Goal: Communication & Community: Answer question/provide support

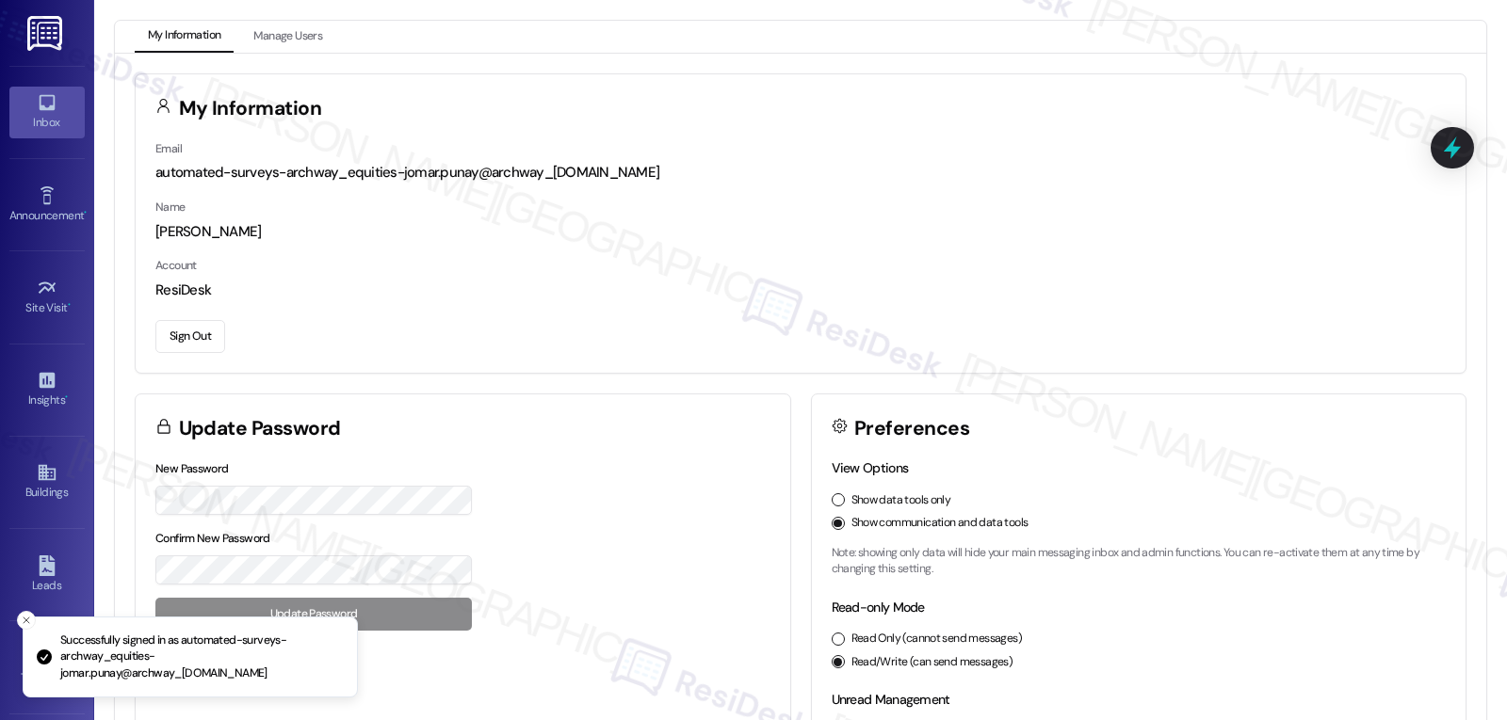
click at [39, 125] on div "Inbox" at bounding box center [47, 122] width 94 height 19
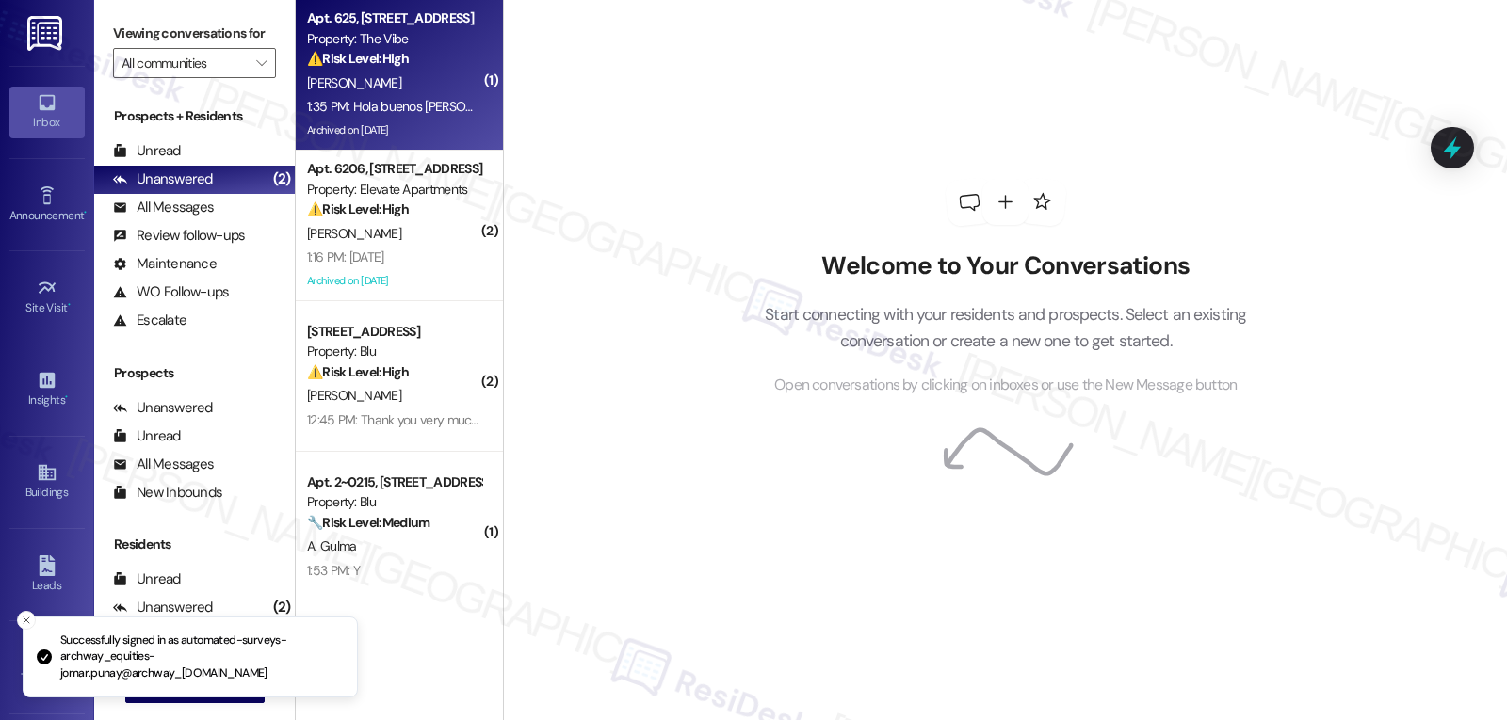
click at [411, 95] on div "1:35 PM: Hola buenos [PERSON_NAME] señora [PERSON_NAME] nomas para decirle k la…" at bounding box center [394, 107] width 178 height 24
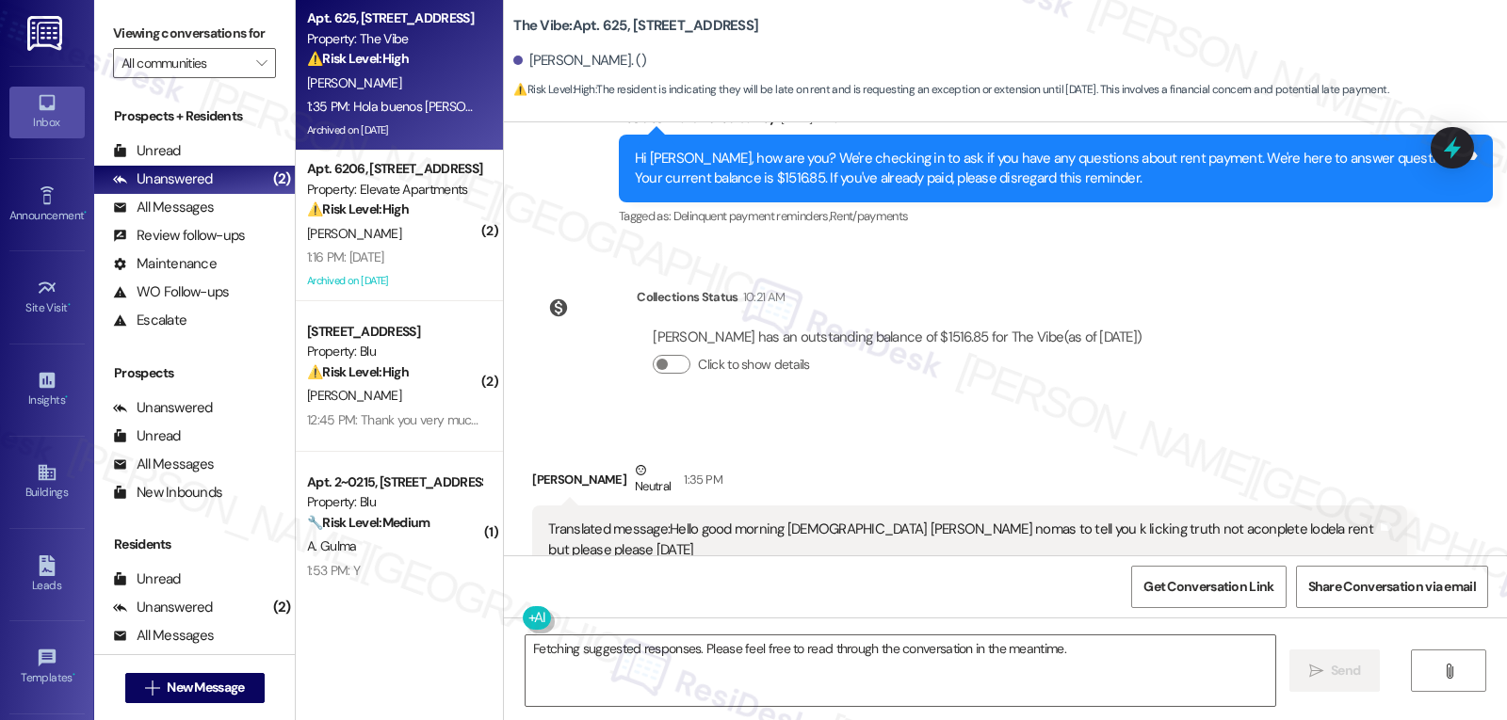
scroll to position [3280, 0]
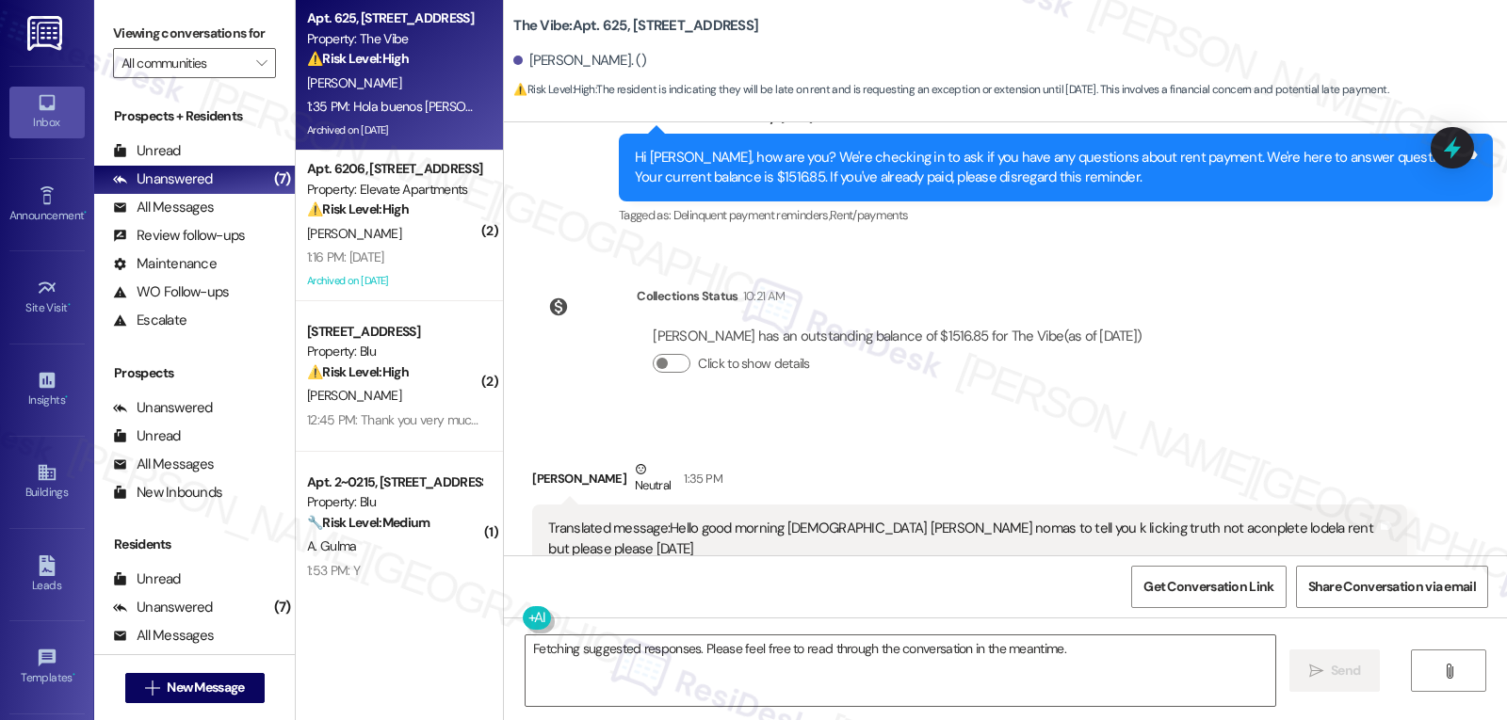
drag, startPoint x: 715, startPoint y: 492, endPoint x: 1396, endPoint y: 514, distance: 682.0
click at [1396, 514] on div "Received via SMS [PERSON_NAME] Neutral 1:35 PM Translated message: Hello good m…" at bounding box center [1005, 536] width 1003 height 239
copy div "Hola buenos [PERSON_NAME] señora [PERSON_NAME] nomas para decirle k lamera verd…"
click at [766, 666] on textarea "Fetching suggested responses. Please feel free to read through the conversation…" at bounding box center [899, 671] width 749 height 71
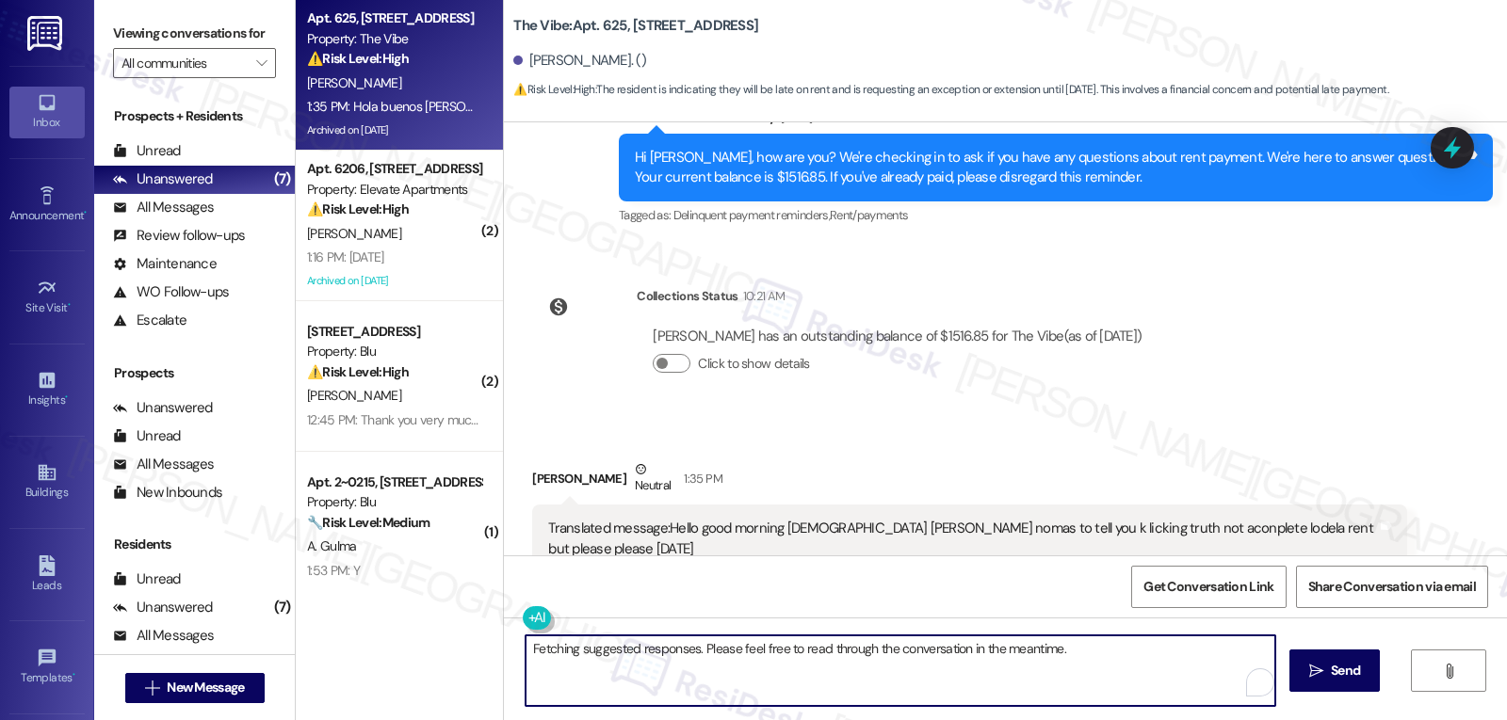
paste textarea "Good morning, thank you for letting us know. I understand things can come up — …"
drag, startPoint x: 599, startPoint y: 648, endPoint x: 441, endPoint y: 650, distance: 158.2
click at [441, 650] on div "Apt. 625, [STREET_ADDRESS] Property: The Vibe ⚠️ Risk Level: High The resident …" at bounding box center [901, 360] width 1211 height 720
click at [943, 652] on textarea "Hello, [PERSON_NAME], thank you for letting us know. I understand things can co…" at bounding box center [899, 671] width 749 height 71
type textarea "Hello, [PERSON_NAME], thank you for letting us know. I understand things can co…"
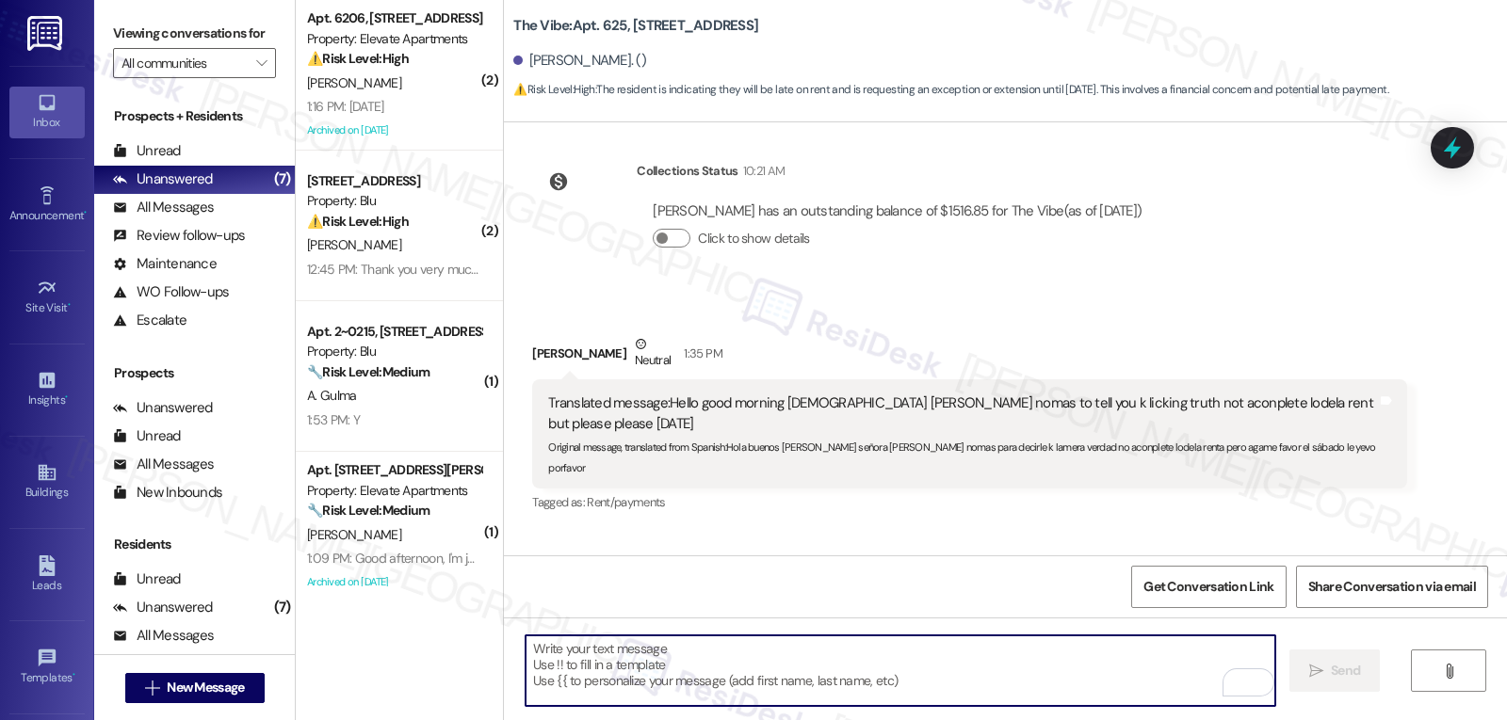
scroll to position [3431, 0]
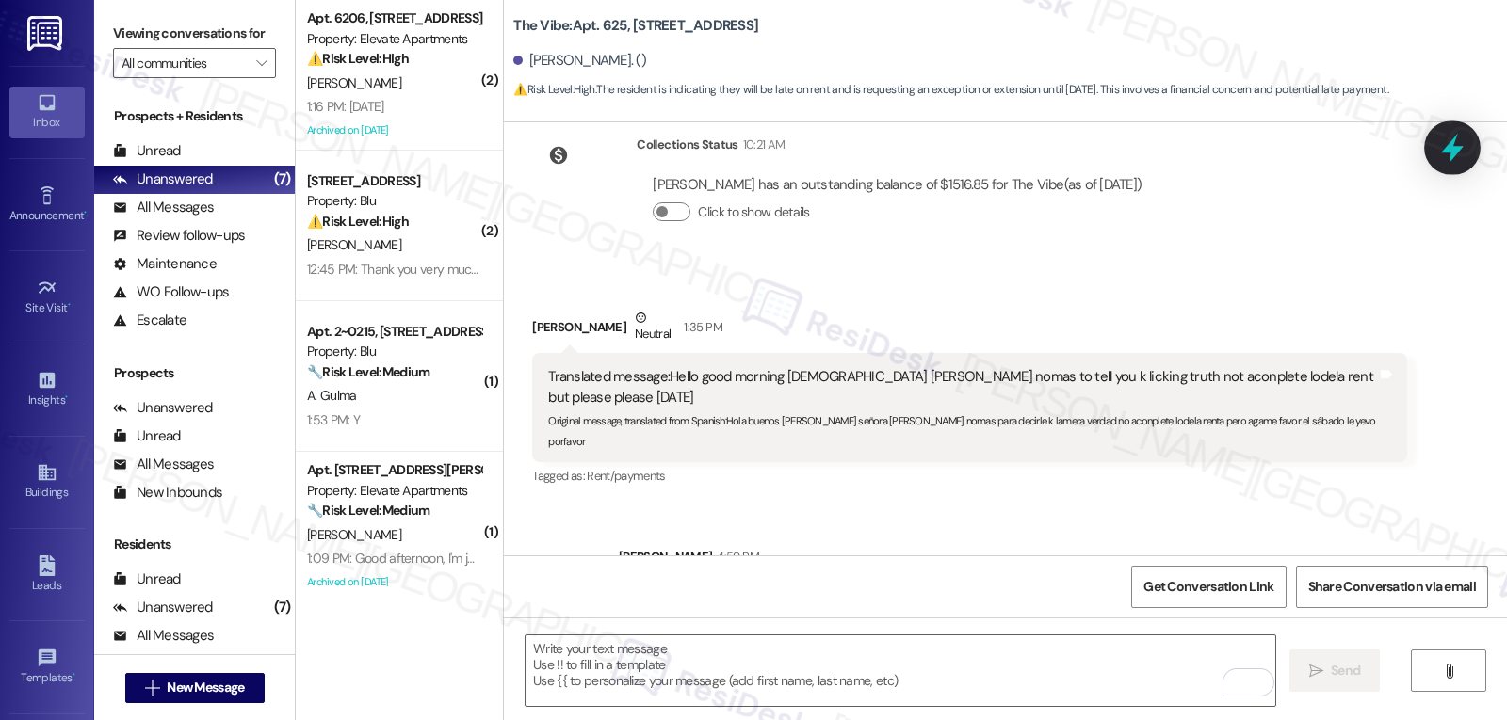
click at [1449, 148] on icon at bounding box center [1452, 148] width 23 height 29
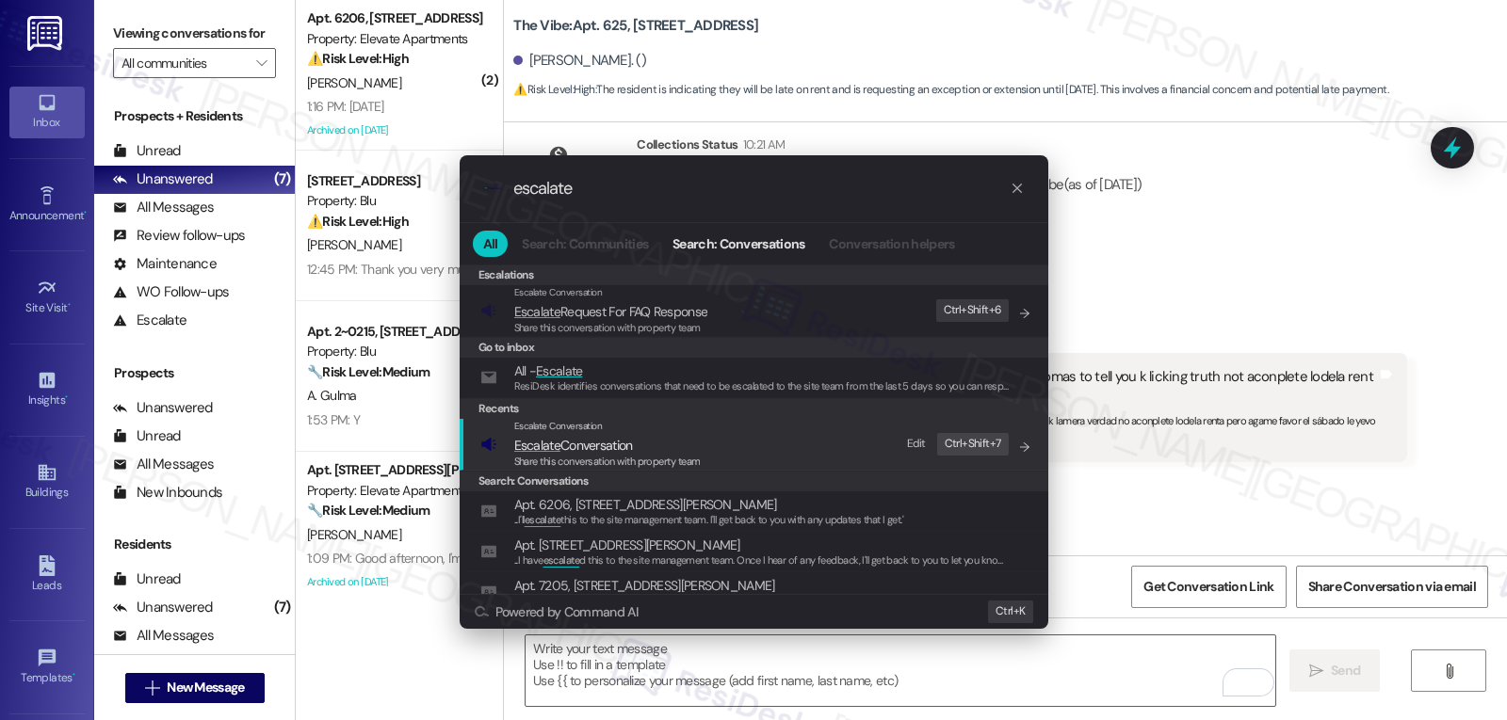
type input "escalate"
click at [633, 447] on span "Escalate Conversation" at bounding box center [573, 445] width 119 height 17
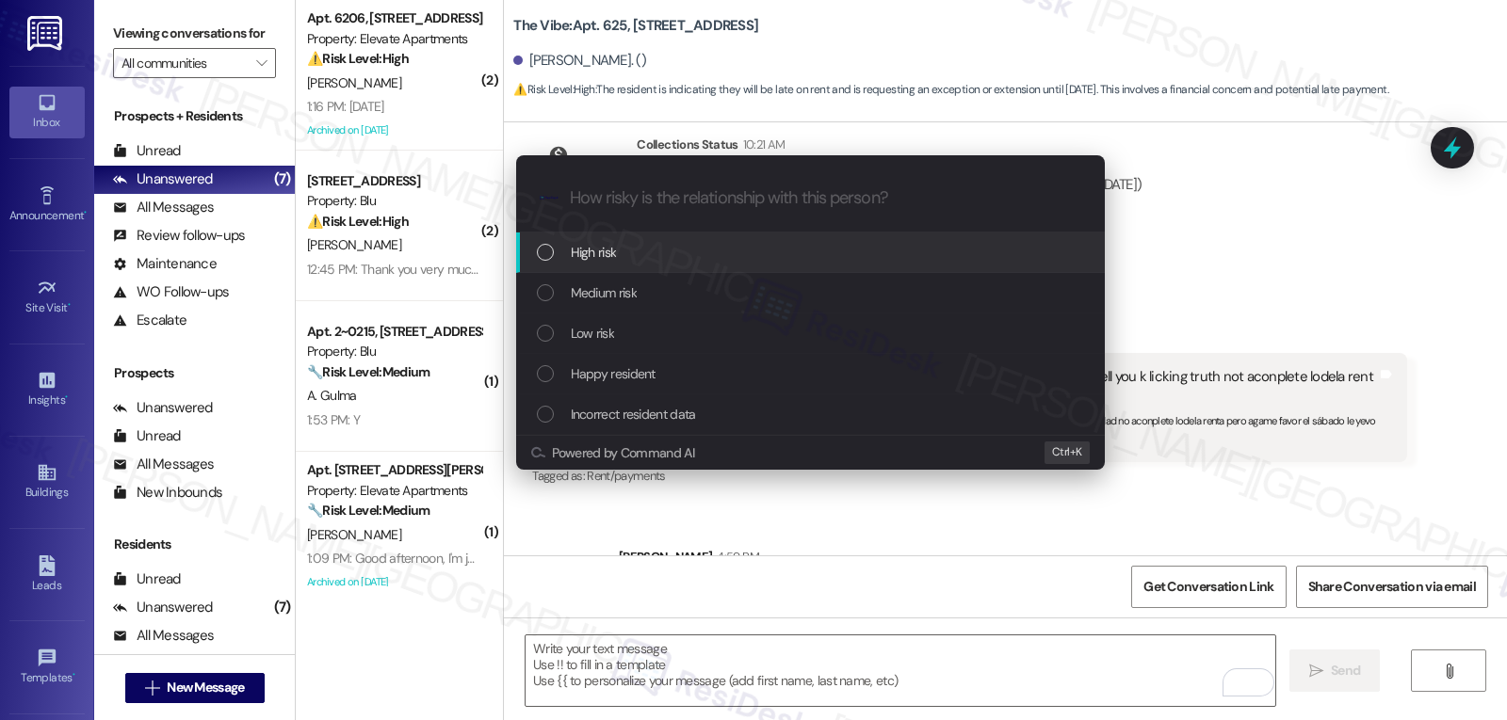
click at [746, 269] on div "High risk" at bounding box center [810, 253] width 588 height 40
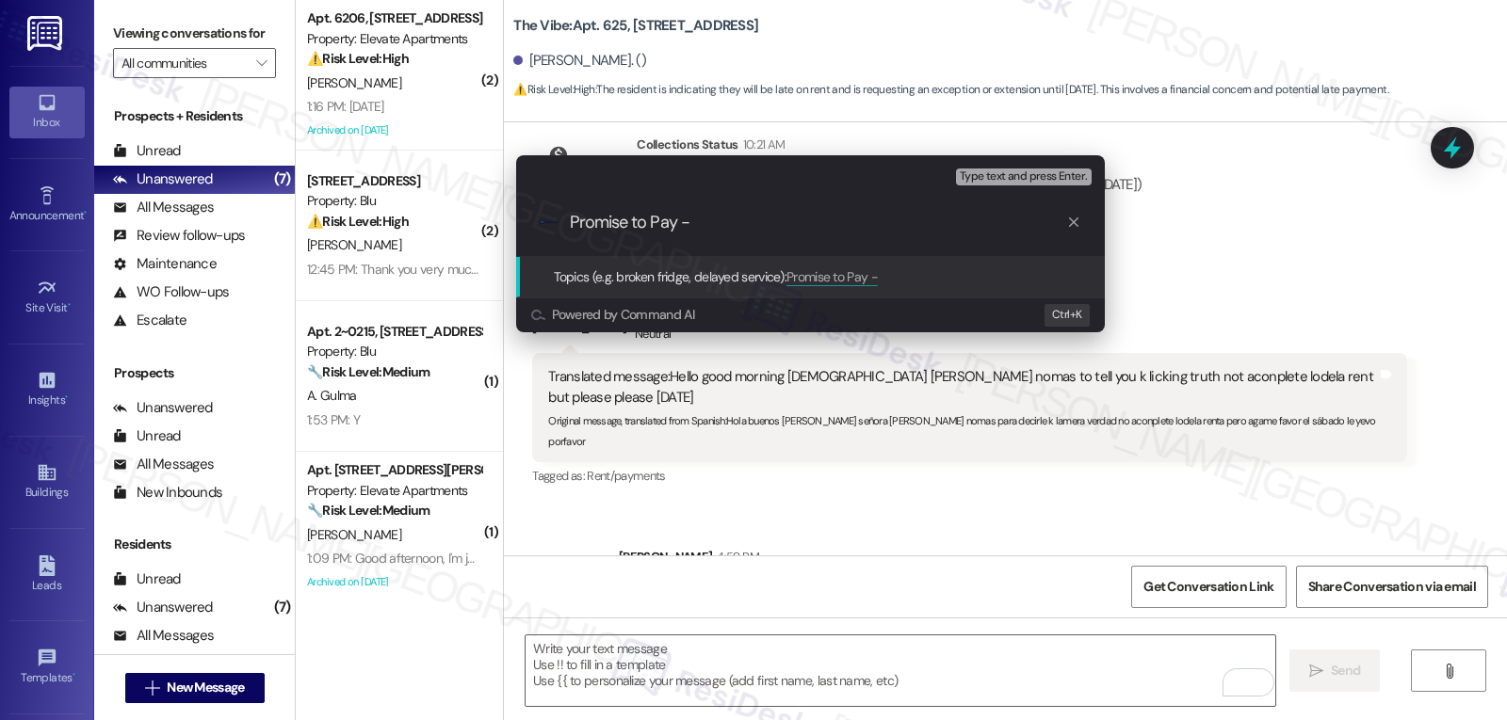
click at [758, 222] on input "Promise to Pay -" at bounding box center [818, 223] width 496 height 20
type input "Promise to Pay - 8/23"
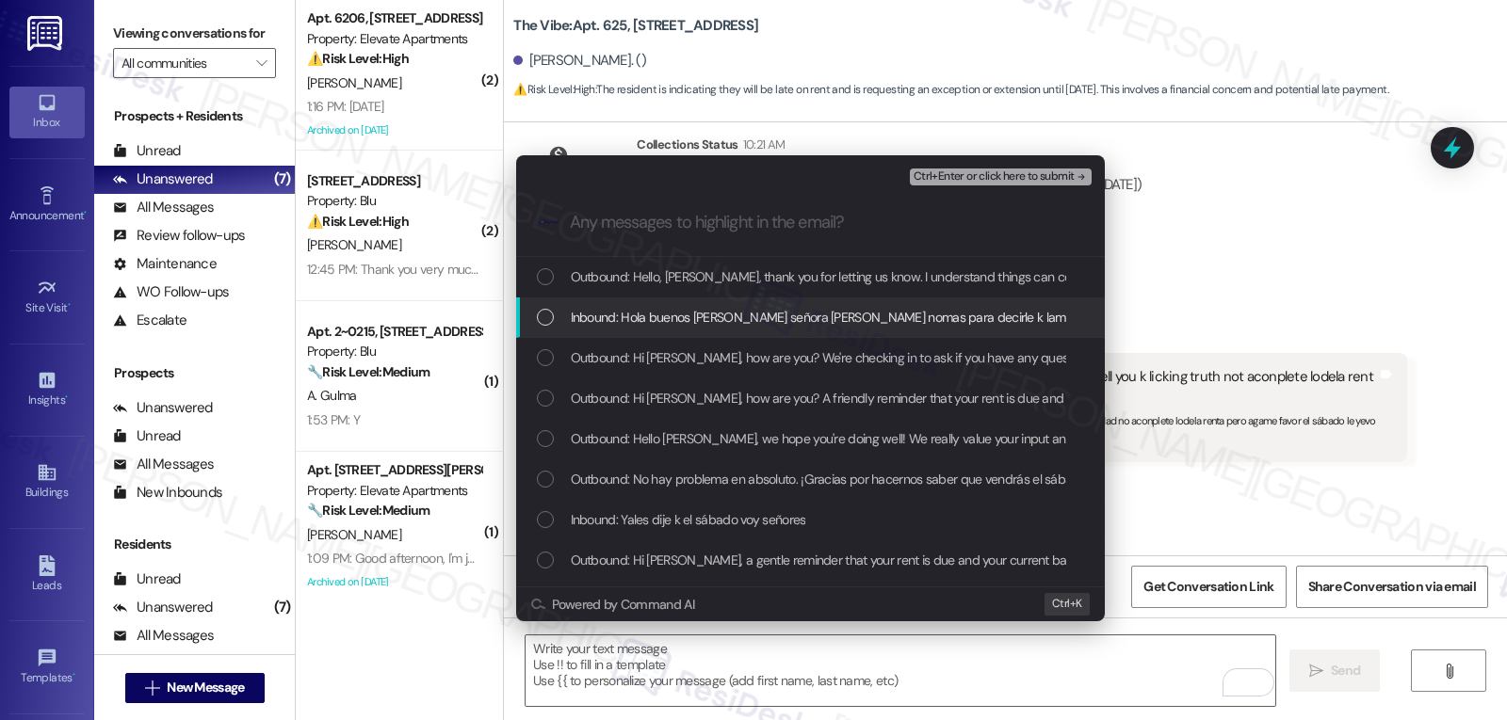
click at [713, 318] on span "Inbound: Hola buenos [PERSON_NAME] señora [PERSON_NAME] nomas para decirle k la…" at bounding box center [1044, 317] width 947 height 21
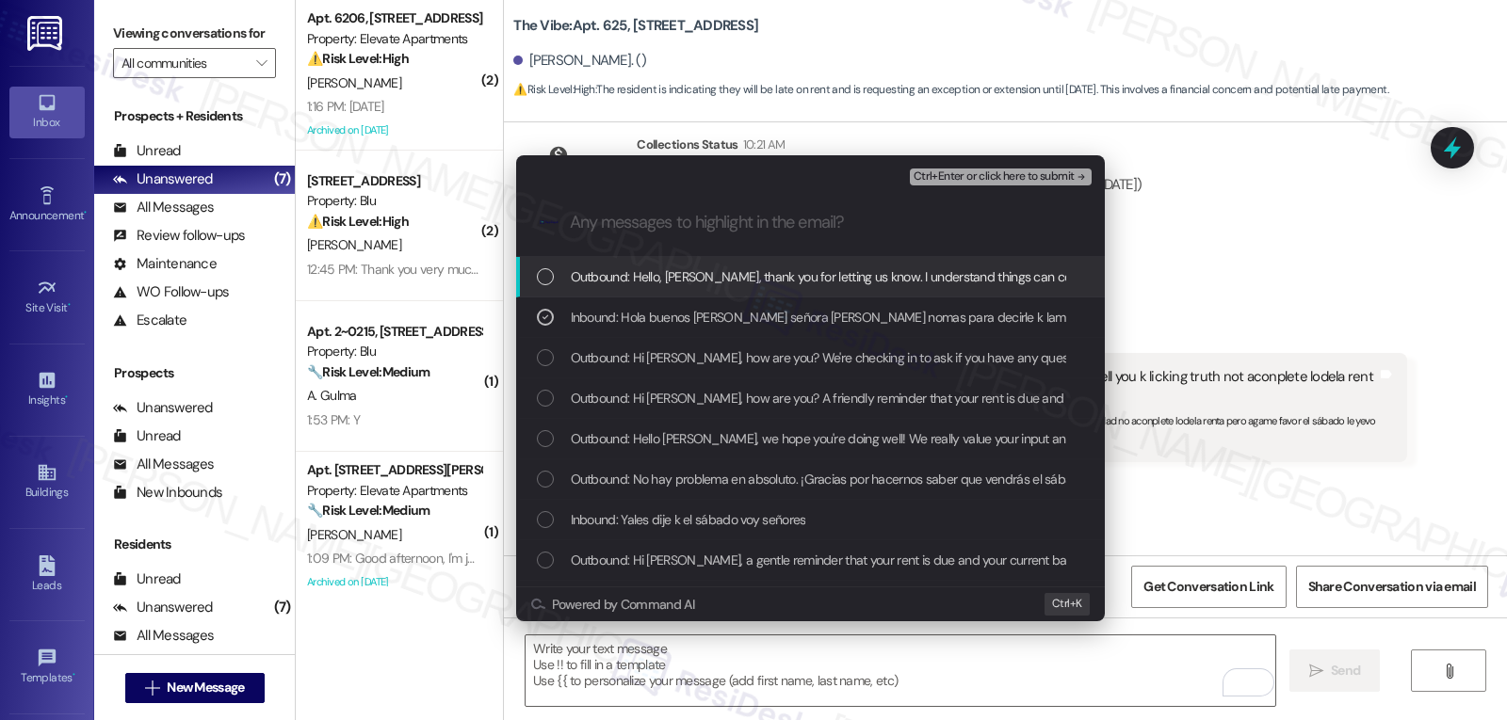
click at [1019, 179] on span "Ctrl+Enter or click here to submit" at bounding box center [993, 176] width 161 height 13
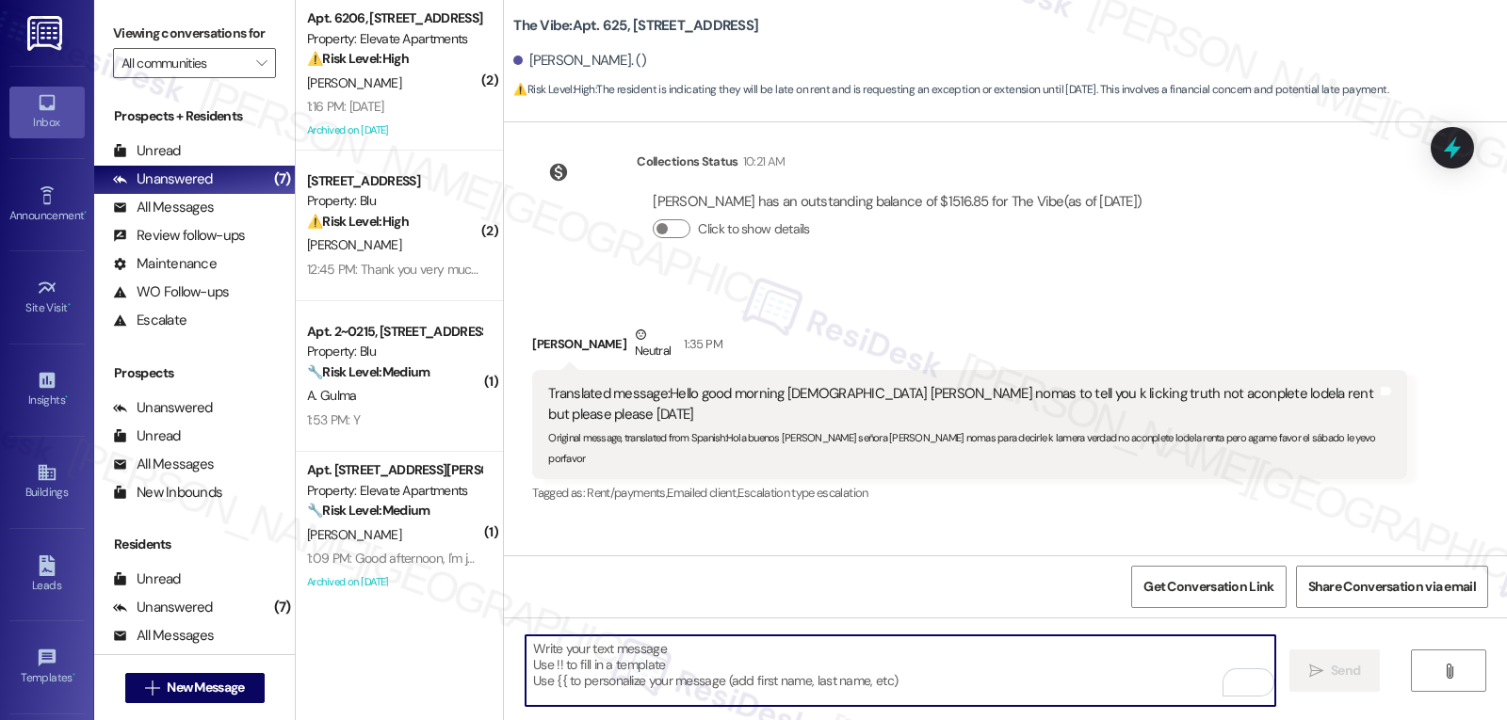
scroll to position [3459, 0]
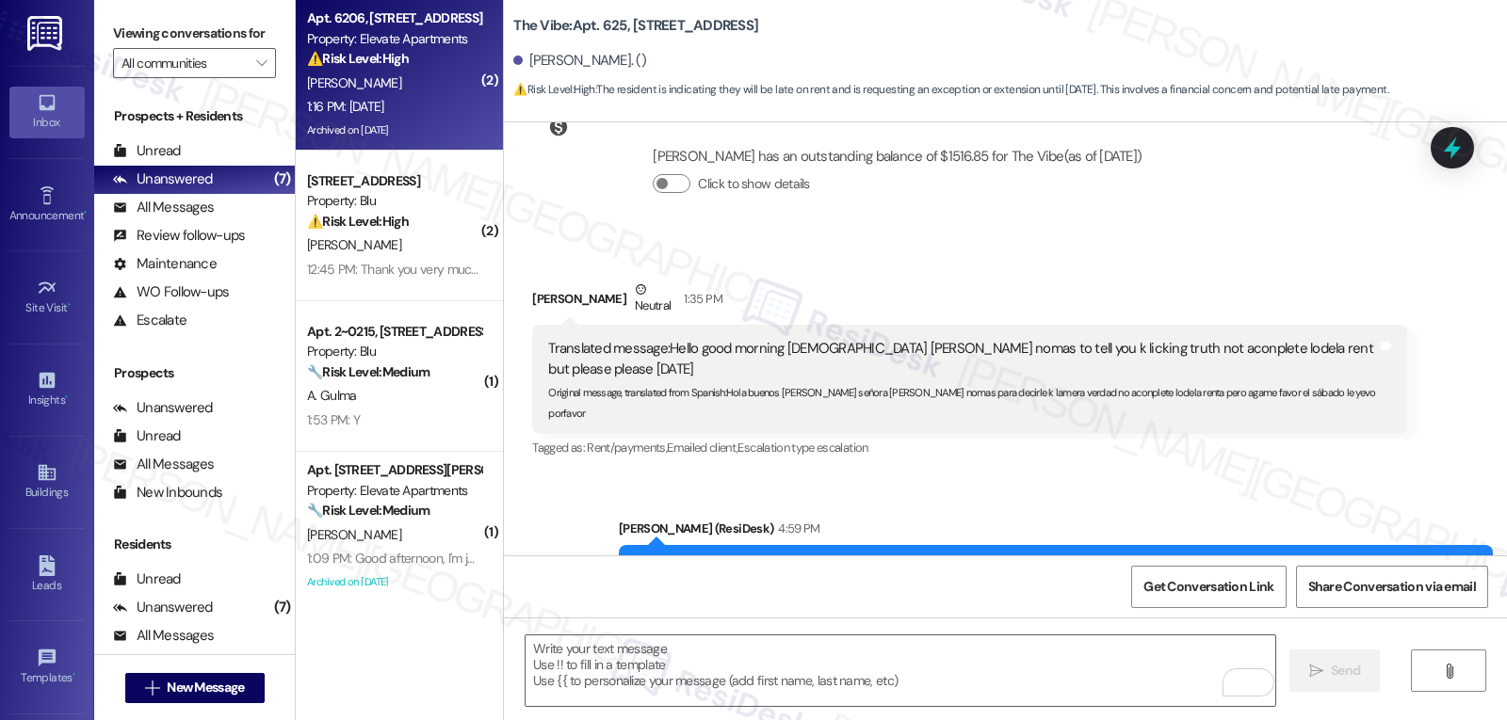
click at [451, 86] on div "[PERSON_NAME]" at bounding box center [394, 84] width 178 height 24
type textarea "Fetching suggested responses. Please feel free to read through the conversation…"
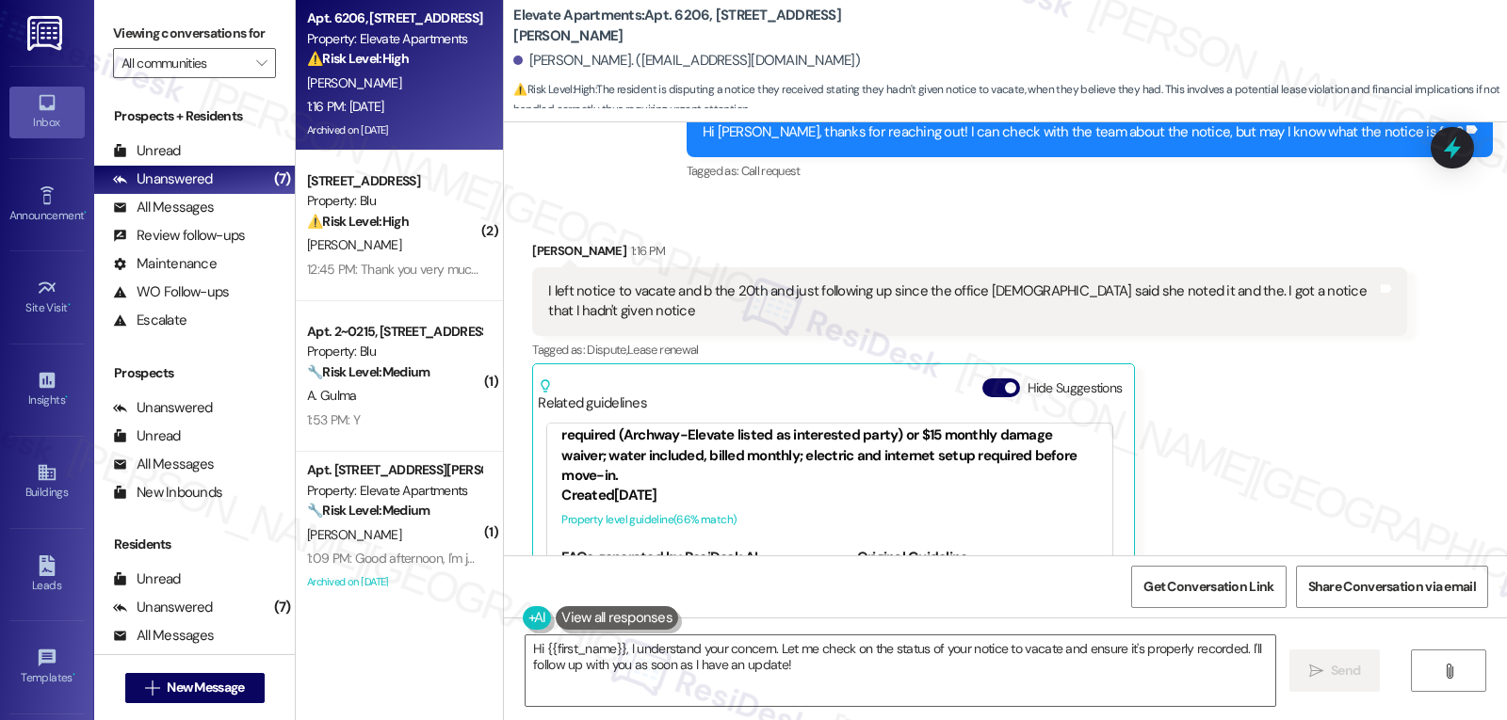
scroll to position [12537, 0]
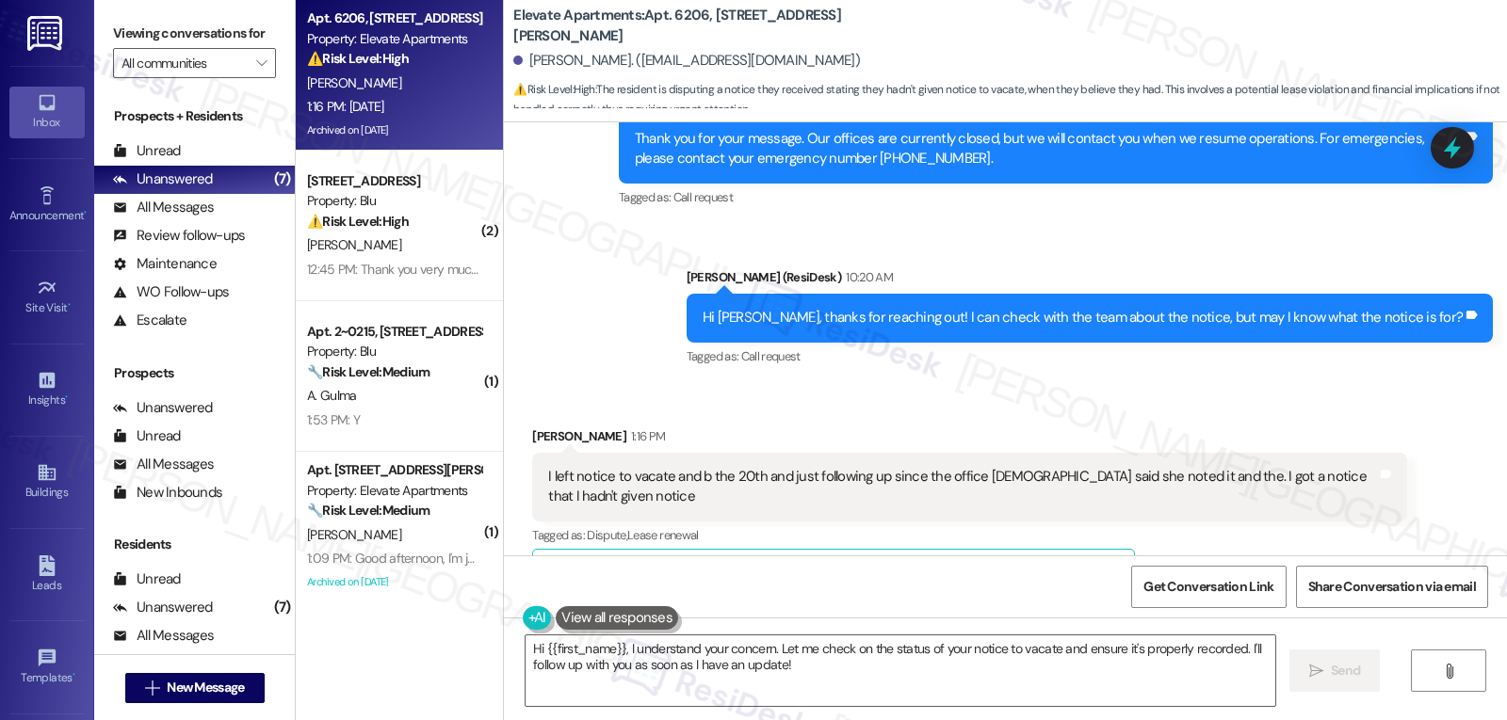
click at [989, 564] on button "Hide Suggestions" at bounding box center [1001, 573] width 38 height 19
click at [930, 384] on div "Received via SMS [PERSON_NAME] 1:16 PM I left notice to vacate and b the 20th a…" at bounding box center [1005, 554] width 1003 height 340
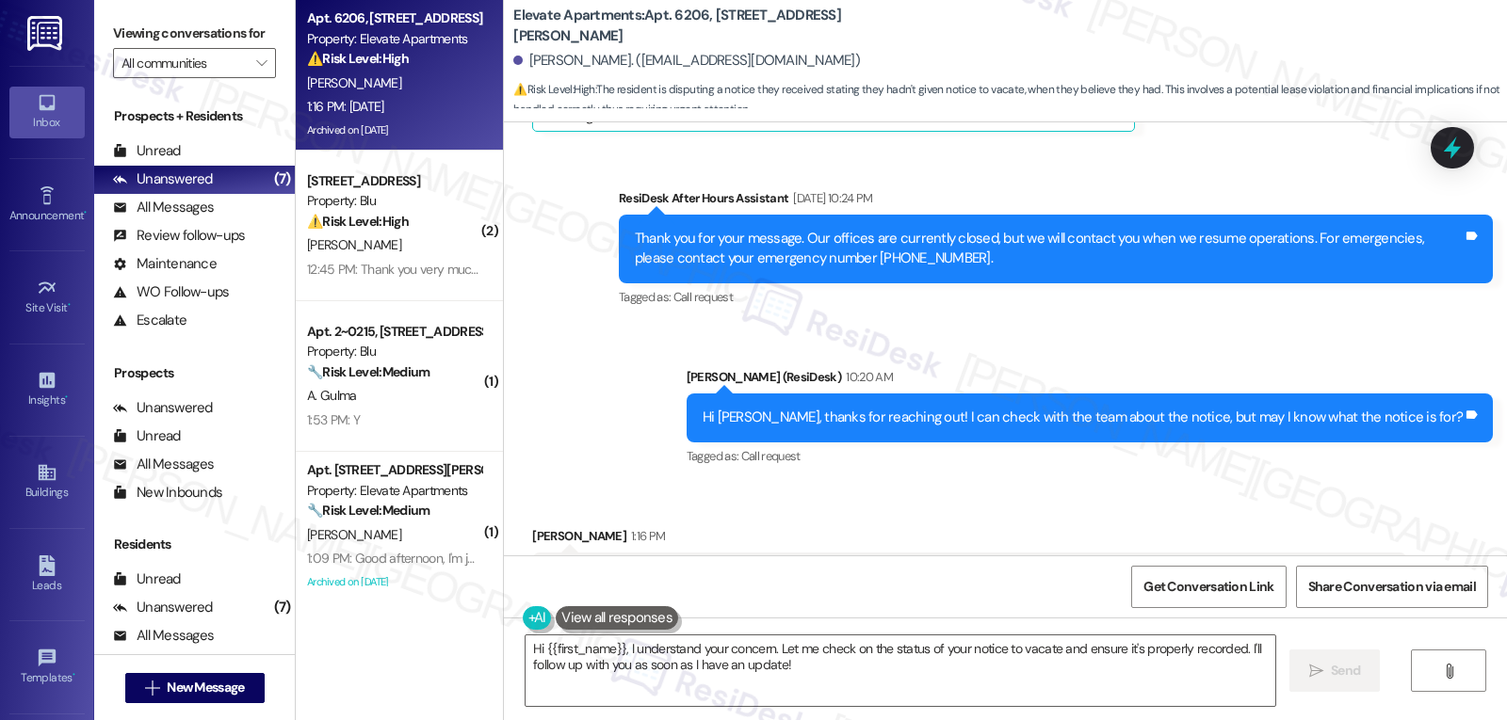
scroll to position [12626, 0]
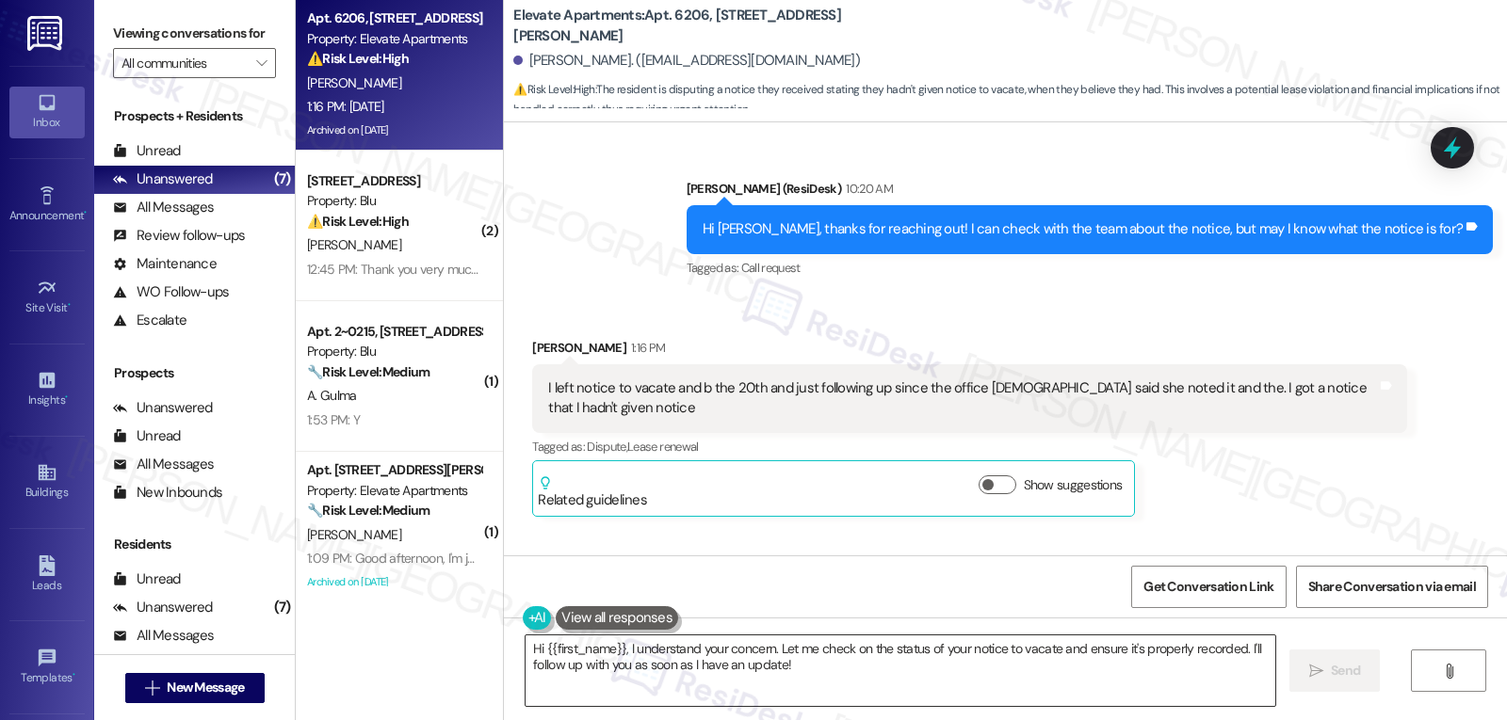
click at [655, 671] on textarea "Hi {{first_name}}, I understand your concern. Let me check on the status of you…" at bounding box center [899, 671] width 749 height 71
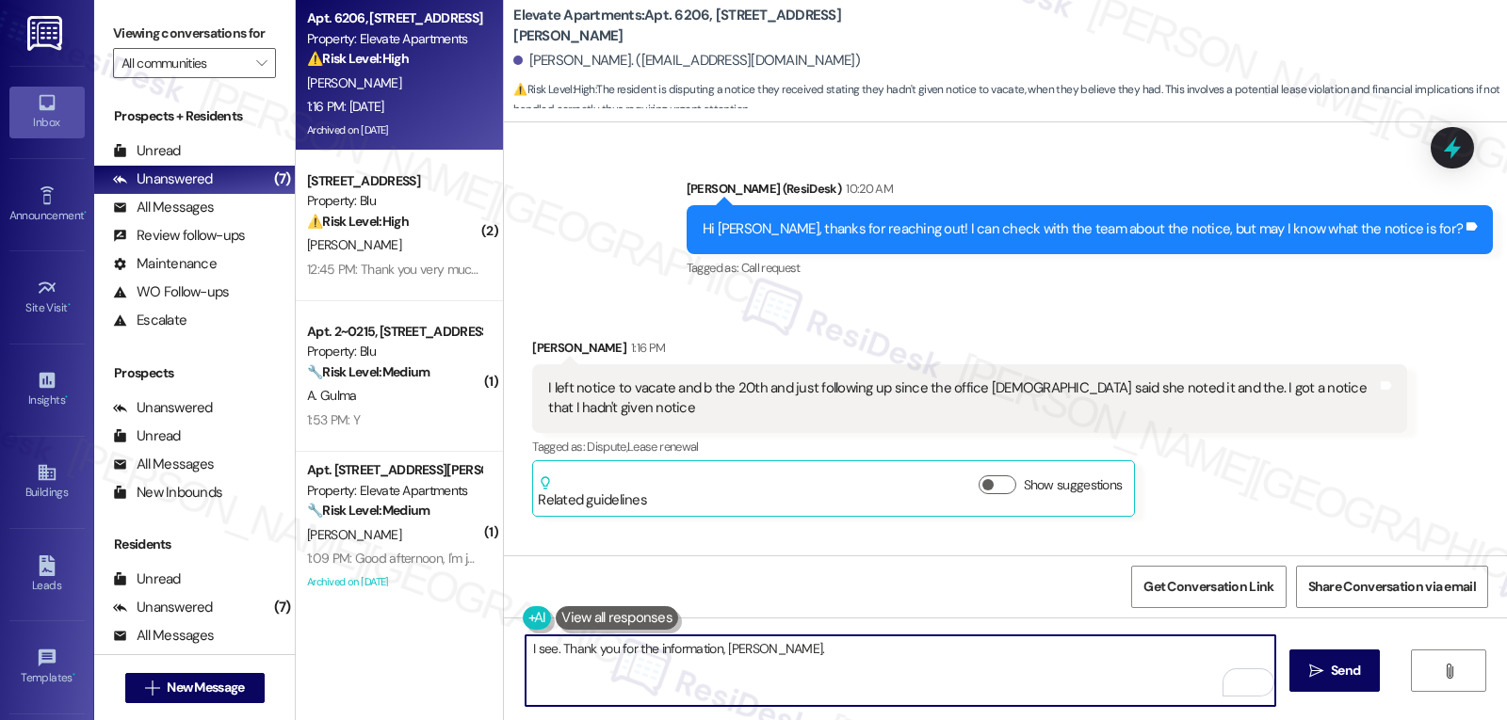
click at [839, 663] on textarea "I see. Thank you for the information, [PERSON_NAME]." at bounding box center [899, 671] width 749 height 71
click at [831, 690] on textarea "I see. Thank you for the information, [PERSON_NAME]. Let me check with the site…" at bounding box center [899, 671] width 749 height 71
type textarea "I see. Thank you for the information, [PERSON_NAME]. Let me check with the site…"
click at [1338, 675] on span "Send" at bounding box center [1344, 671] width 29 height 20
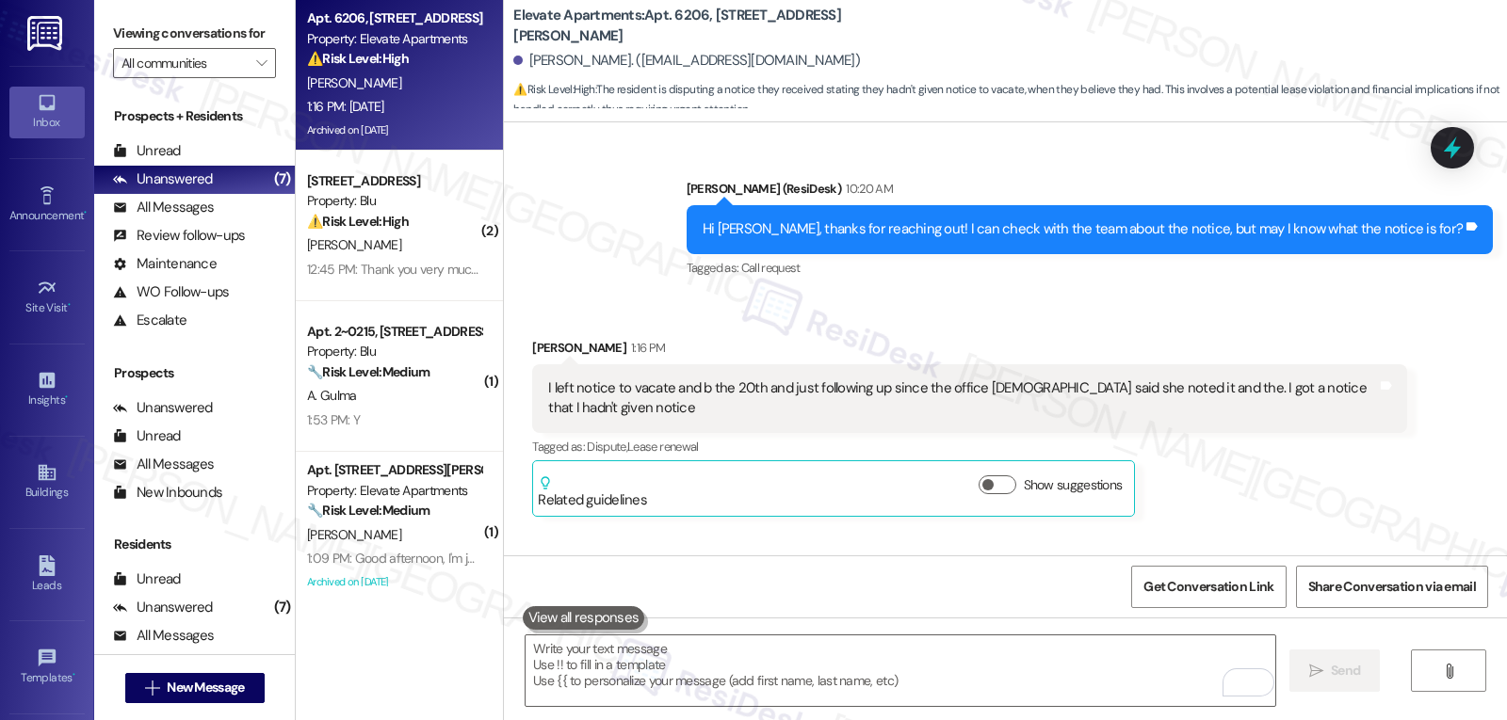
scroll to position [12625, 0]
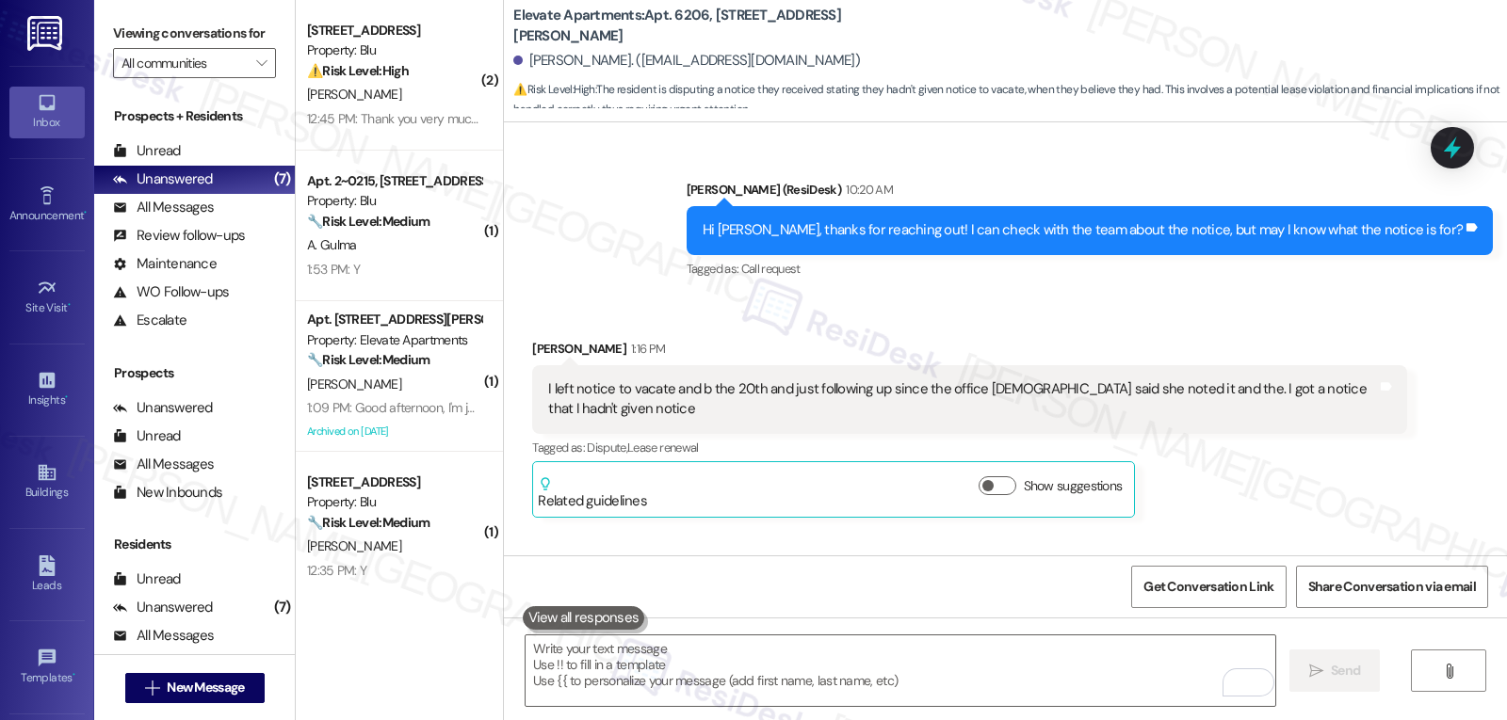
click at [532, 339] on div "[PERSON_NAME] 1:16 PM" at bounding box center [969, 352] width 874 height 26
copy div "[PERSON_NAME]"
click at [651, 667] on textarea "To enrich screen reader interactions, please activate Accessibility in Grammarl…" at bounding box center [899, 671] width 749 height 71
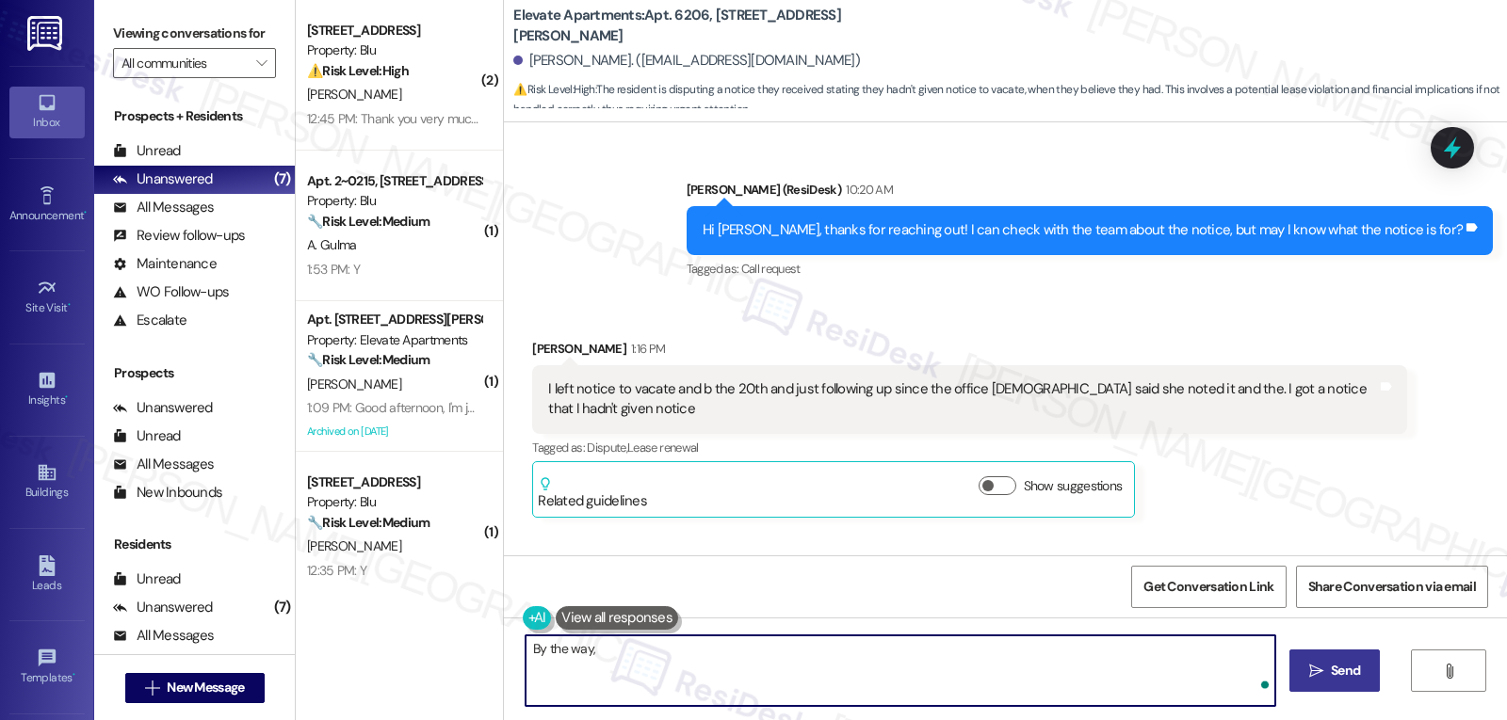
paste textarea "[PERSON_NAME]"
type textarea "By the way, [PERSON_NAME]. I'm so sad to hear you're moving out. On a personal …"
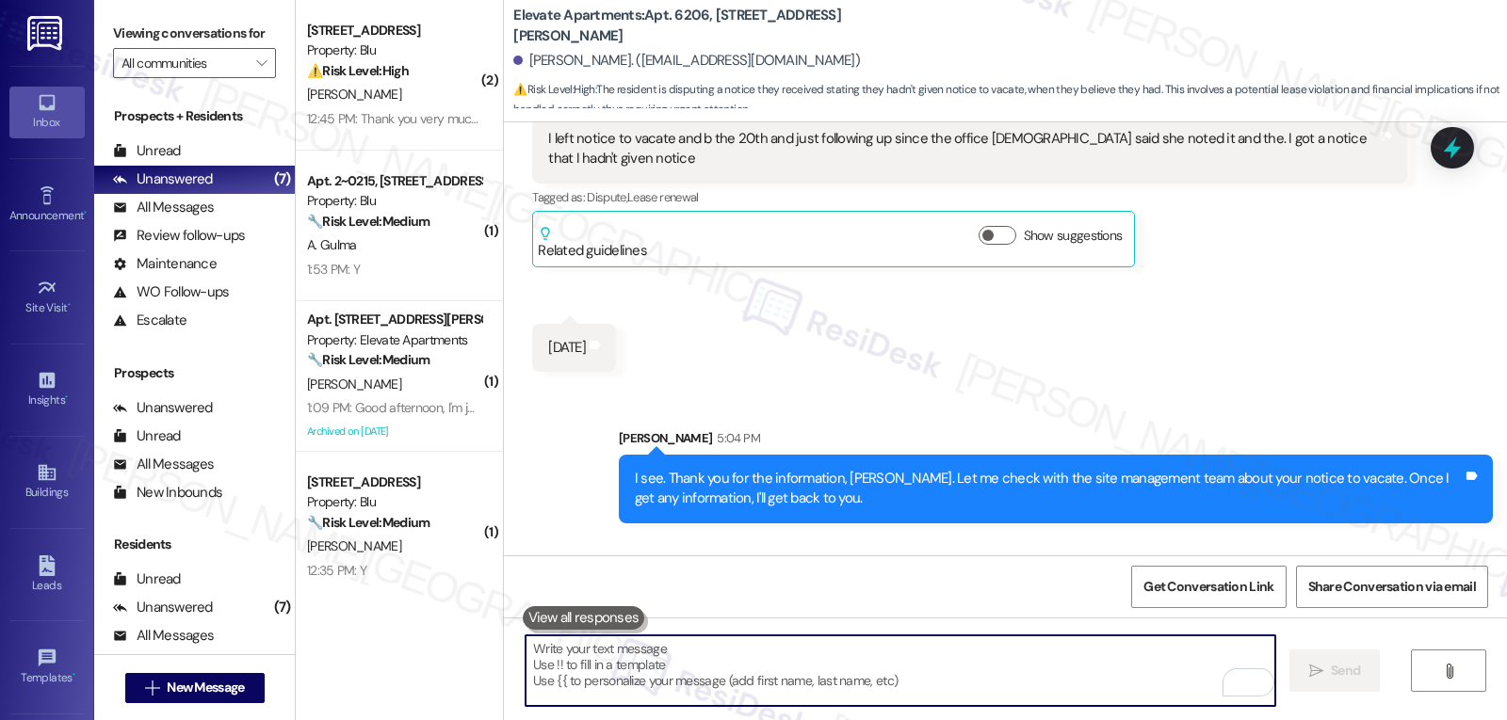
scroll to position [12929, 0]
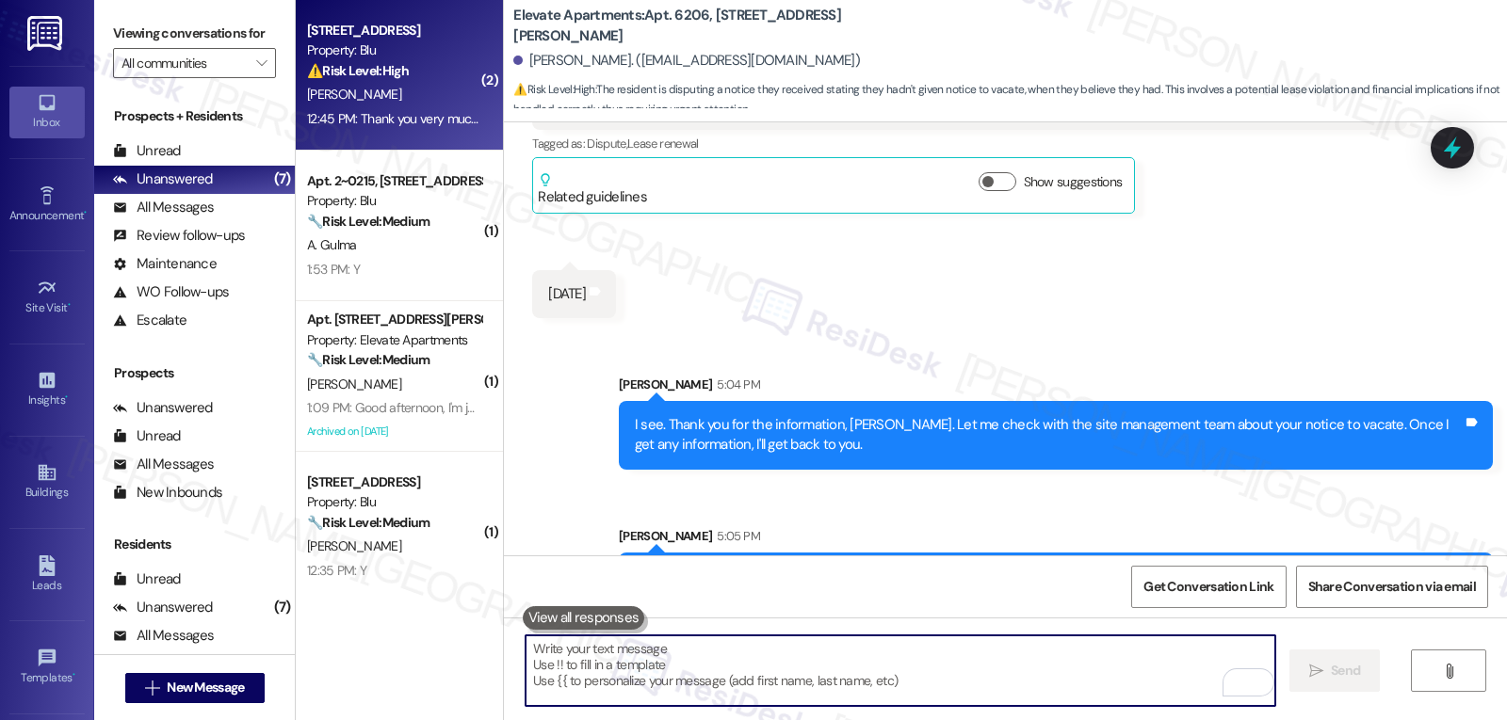
click at [359, 120] on div "12:45 PM: Thank you very much for the follow-up! Have an awesome day, deary! 12…" at bounding box center [527, 118] width 440 height 17
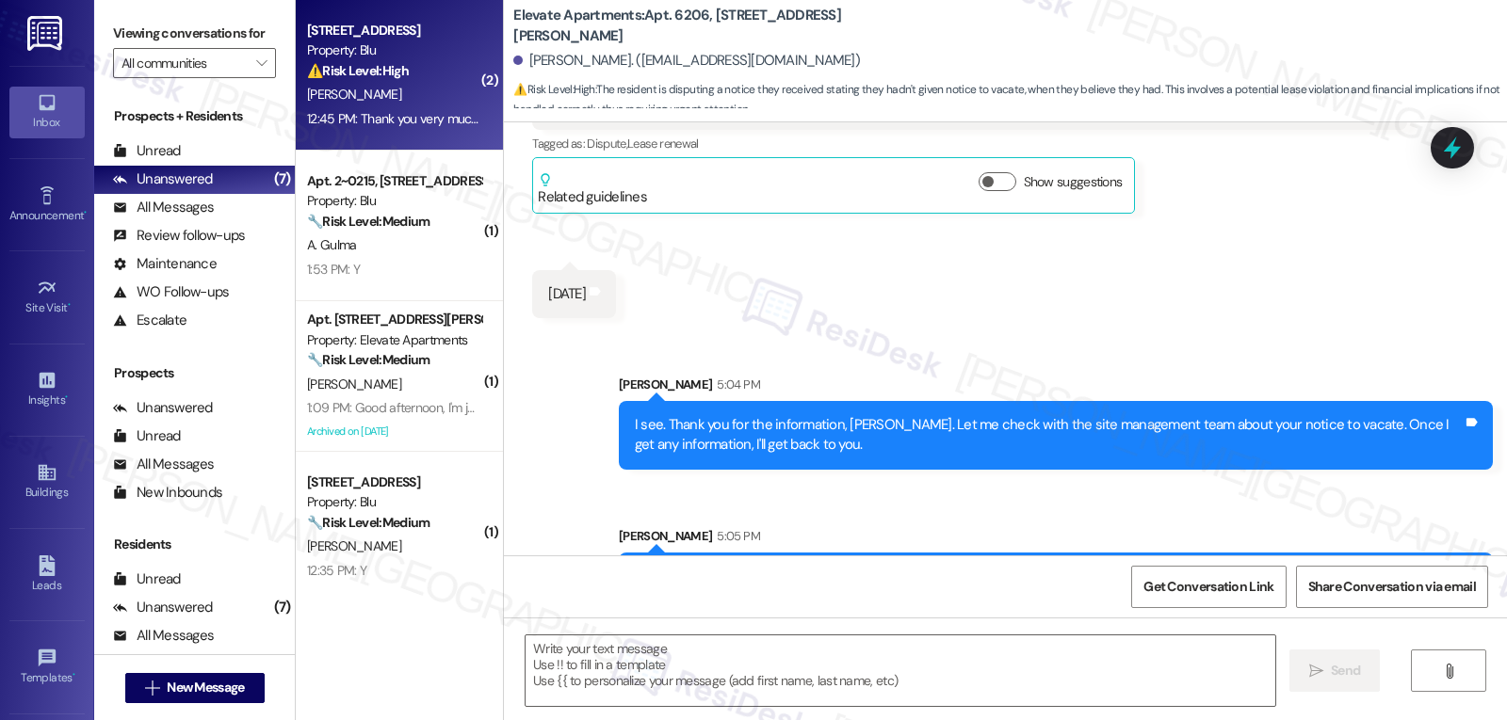
type textarea "Fetching suggested responses. Please feel free to read through the conversation…"
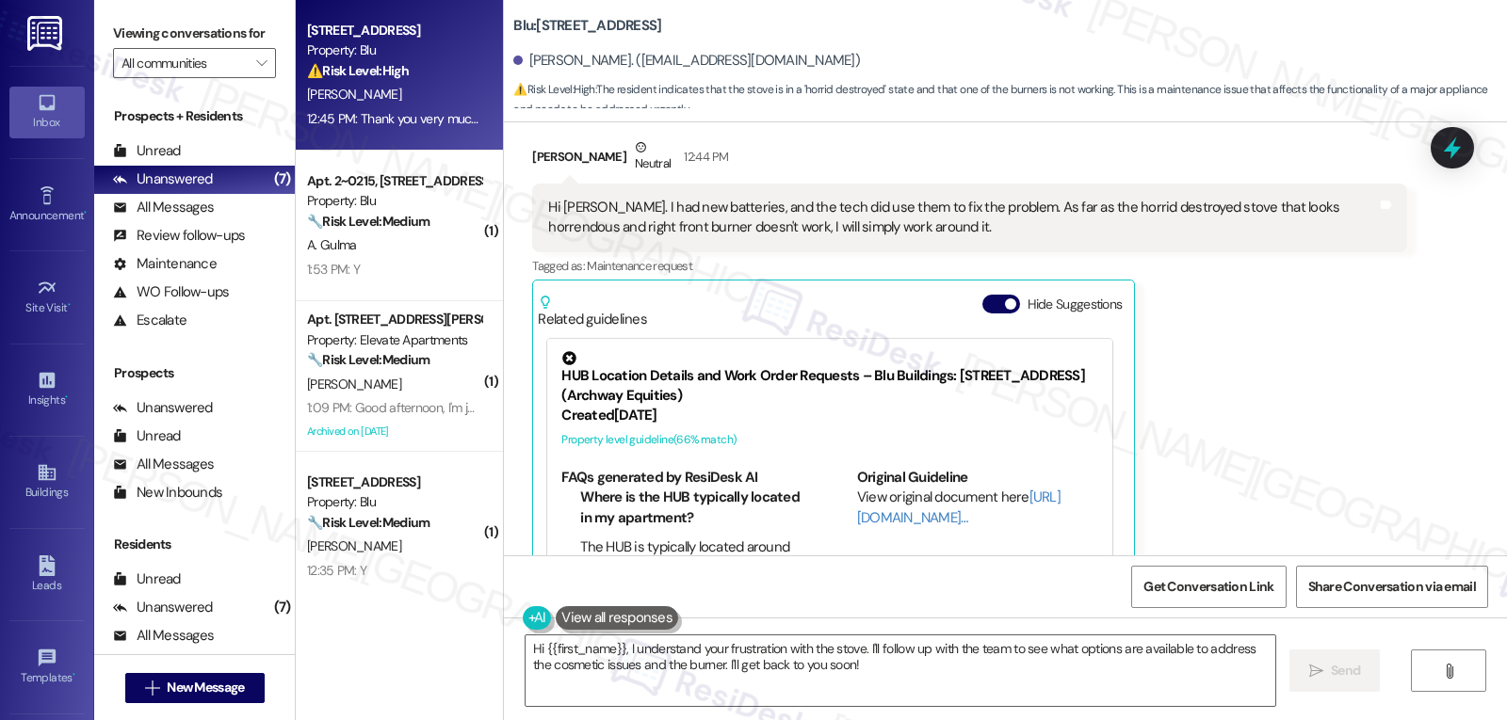
scroll to position [4000, 0]
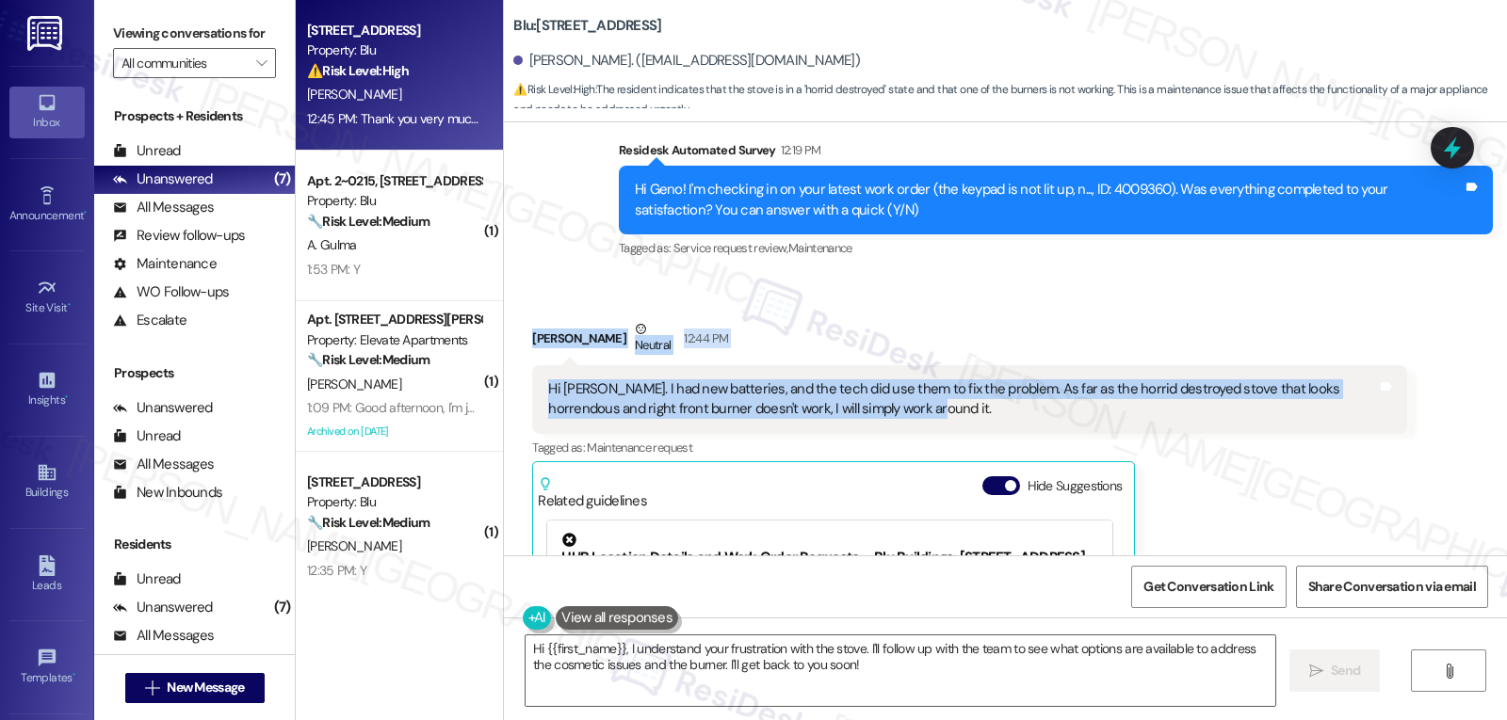
drag, startPoint x: 508, startPoint y: 323, endPoint x: 959, endPoint y: 405, distance: 458.4
click at [959, 398] on div "Received via SMS [PERSON_NAME] Neutral 12:44 PM Hi [PERSON_NAME]. I had new bat…" at bounding box center [969, 562] width 902 height 515
click at [982, 476] on button "Hide Suggestions" at bounding box center [1001, 485] width 38 height 19
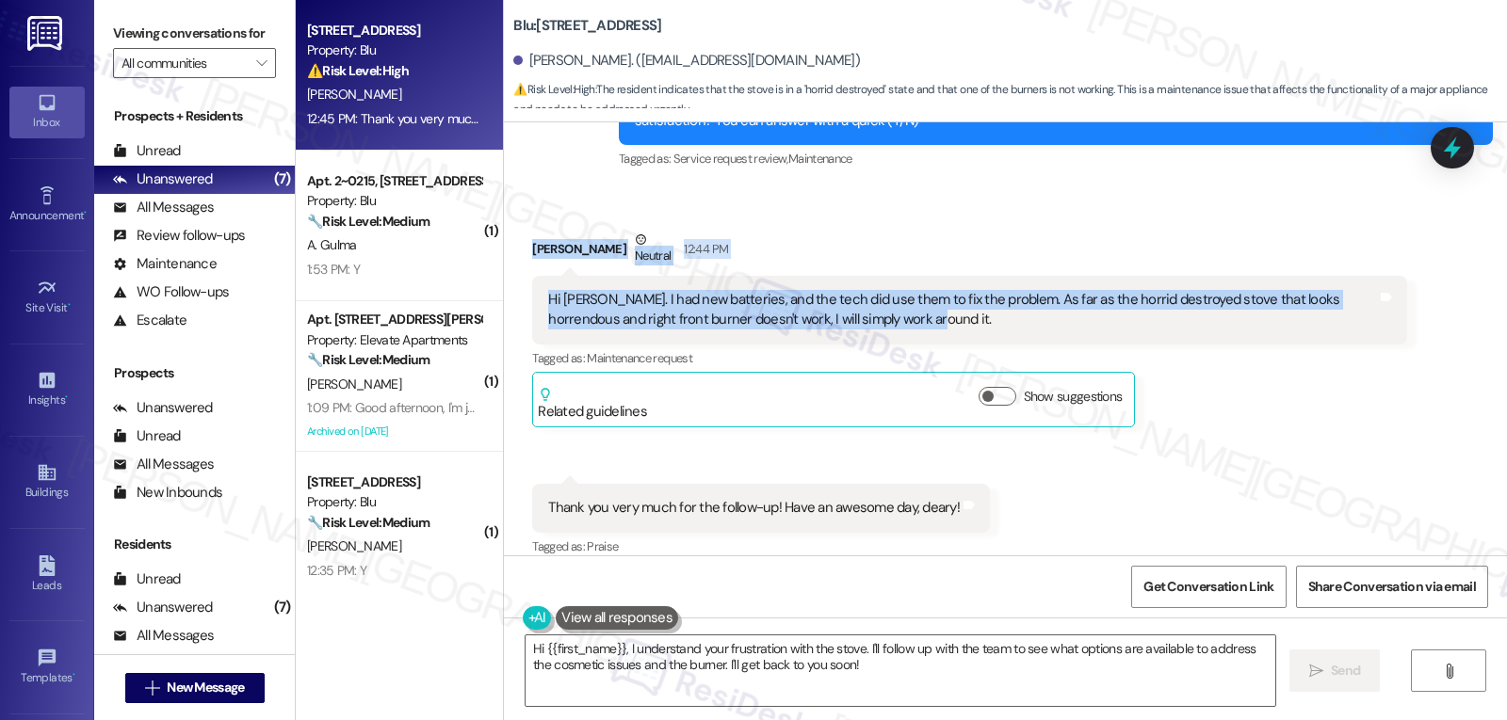
click at [849, 216] on div "Received via SMS [PERSON_NAME] Neutral 12:44 PM Hi [PERSON_NAME]. I had new bat…" at bounding box center [969, 329] width 902 height 227
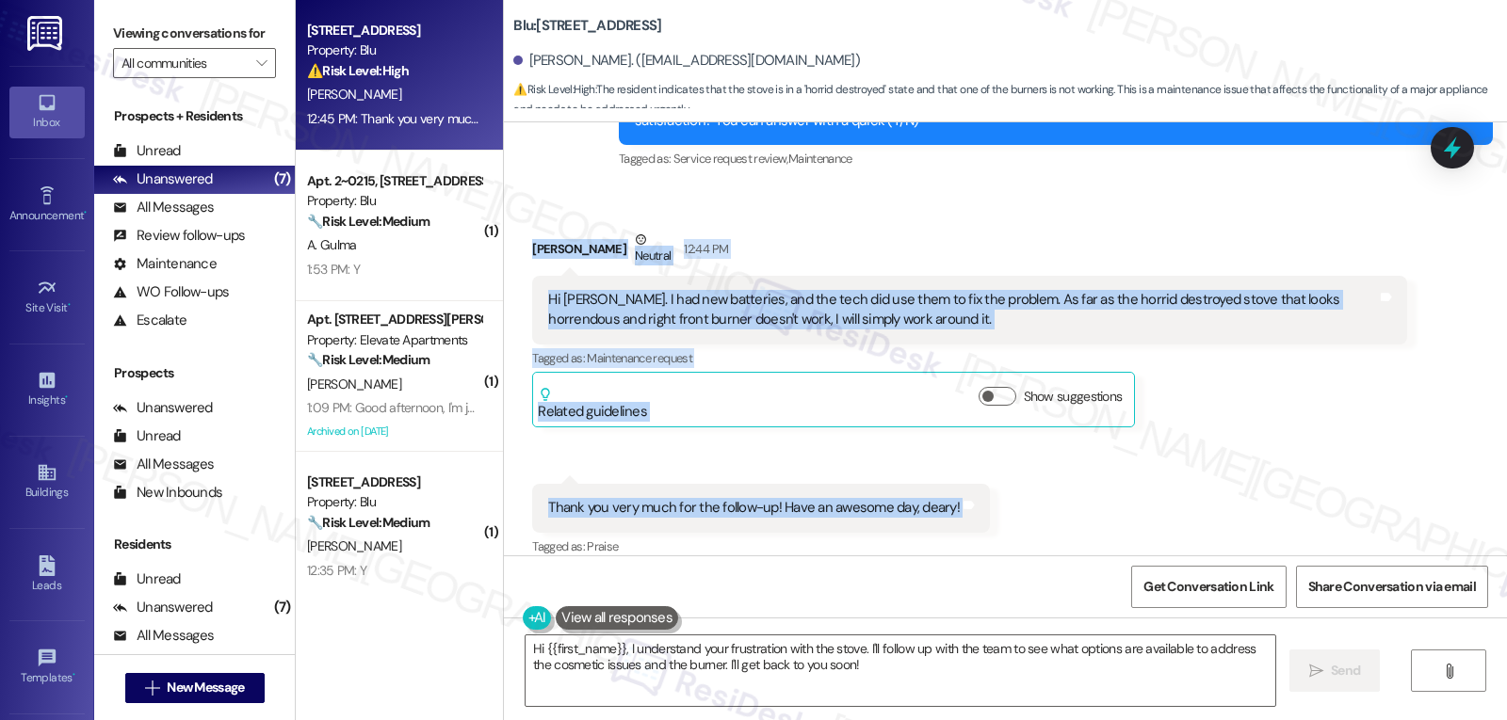
drag, startPoint x: 514, startPoint y: 235, endPoint x: 981, endPoint y: 492, distance: 533.1
click at [981, 492] on div "Received via SMS [PERSON_NAME] Neutral 12:44 PM Hi [PERSON_NAME]. I had new bat…" at bounding box center [1005, 380] width 1003 height 387
copy div "[PERSON_NAME] Neutral 12:44 PM Hi [PERSON_NAME]. I had new batteries, and the t…"
click at [655, 669] on textarea "Hi {{first_name}}, I understand your frustration with the stove. I'll follow up…" at bounding box center [899, 671] width 749 height 71
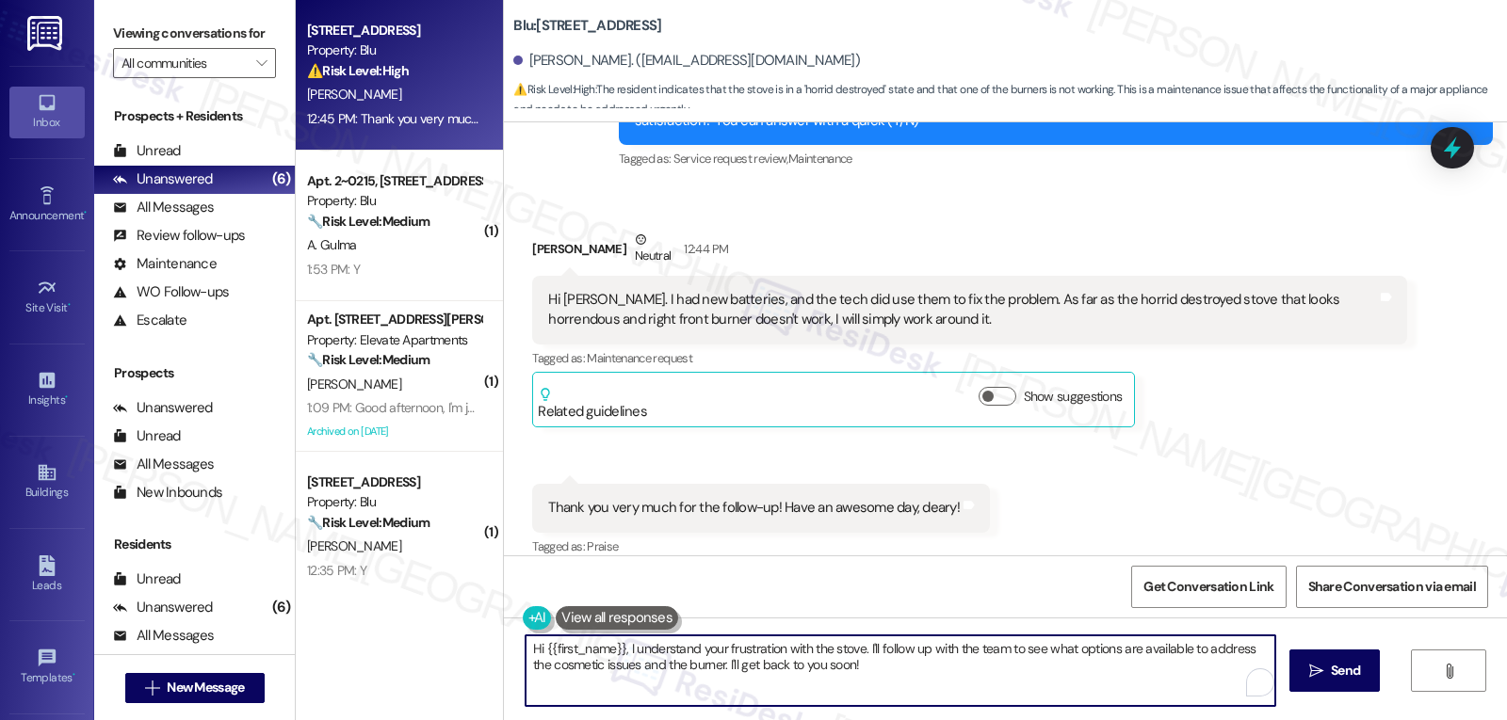
paste textarea "Geno, thank you for the update. I’m glad the battery issue got resolved, but I’…"
type textarea "Hi Geno, thank you for the update. I’m glad the battery issue got resolved, but…"
click at [1469, 138] on div at bounding box center [1452, 148] width 56 height 54
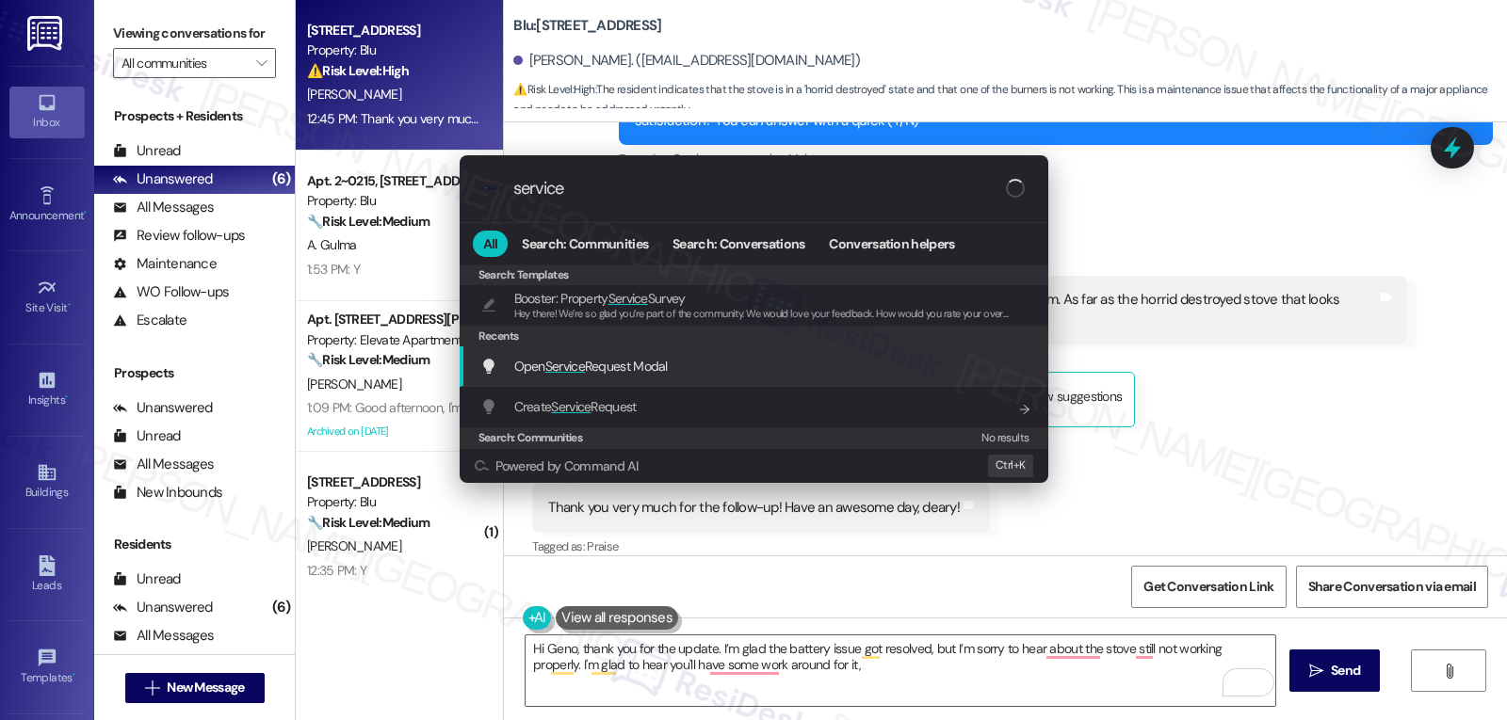
type input "service"
click at [603, 379] on div "Open Service Request Modal Add shortcut" at bounding box center [753, 367] width 588 height 40
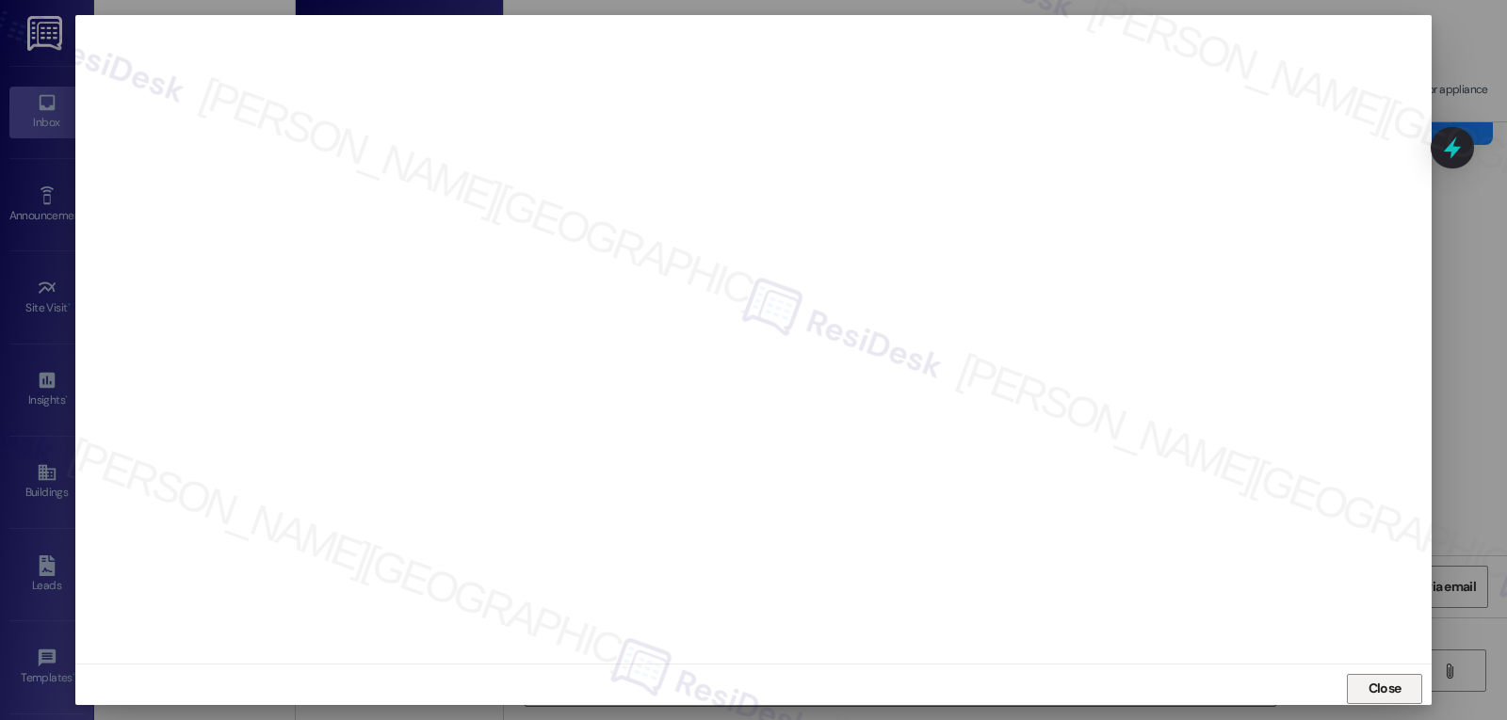
click at [1364, 690] on span "Close" at bounding box center [1384, 689] width 40 height 20
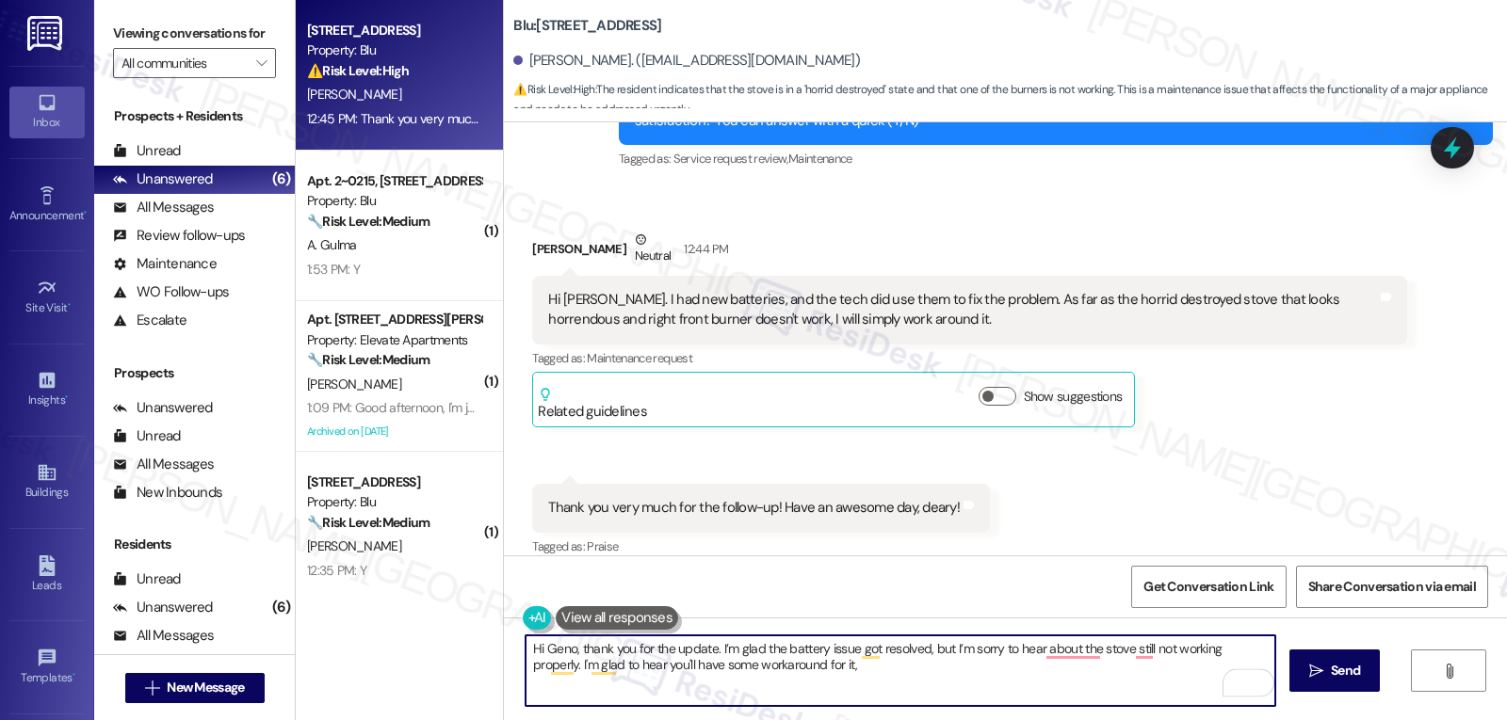
click at [834, 670] on textarea "Hi Geno, thank you for the update. I’m glad the battery issue got resolved, but…" at bounding box center [899, 671] width 749 height 71
click at [1200, 674] on textarea "Hi Geno, thank you for the update. I’m glad the battery issue got resolved, but…" at bounding box center [899, 671] width 749 height 71
type textarea "Hi Geno, thank you for the update. I’m glad the battery issue got resolved, but…"
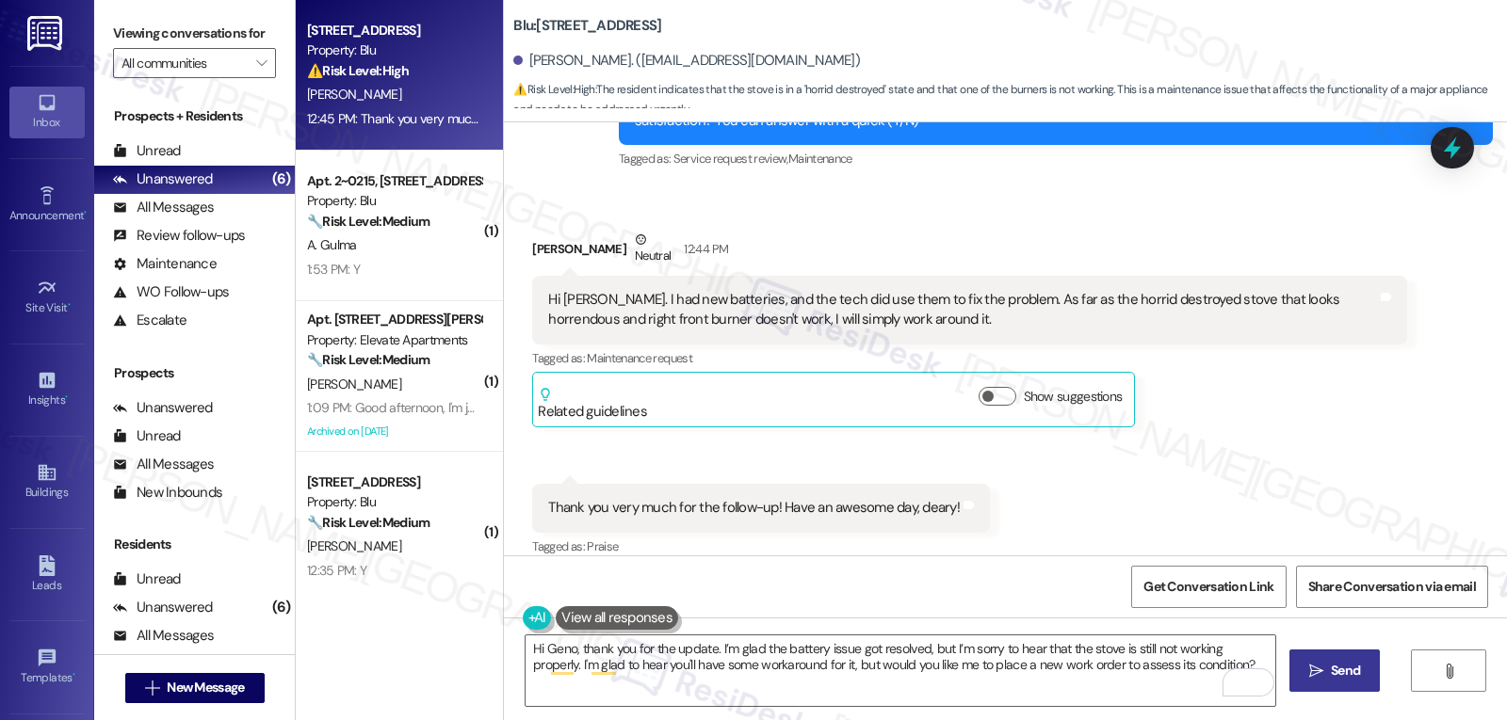
click at [1312, 672] on icon "" at bounding box center [1316, 671] width 14 height 15
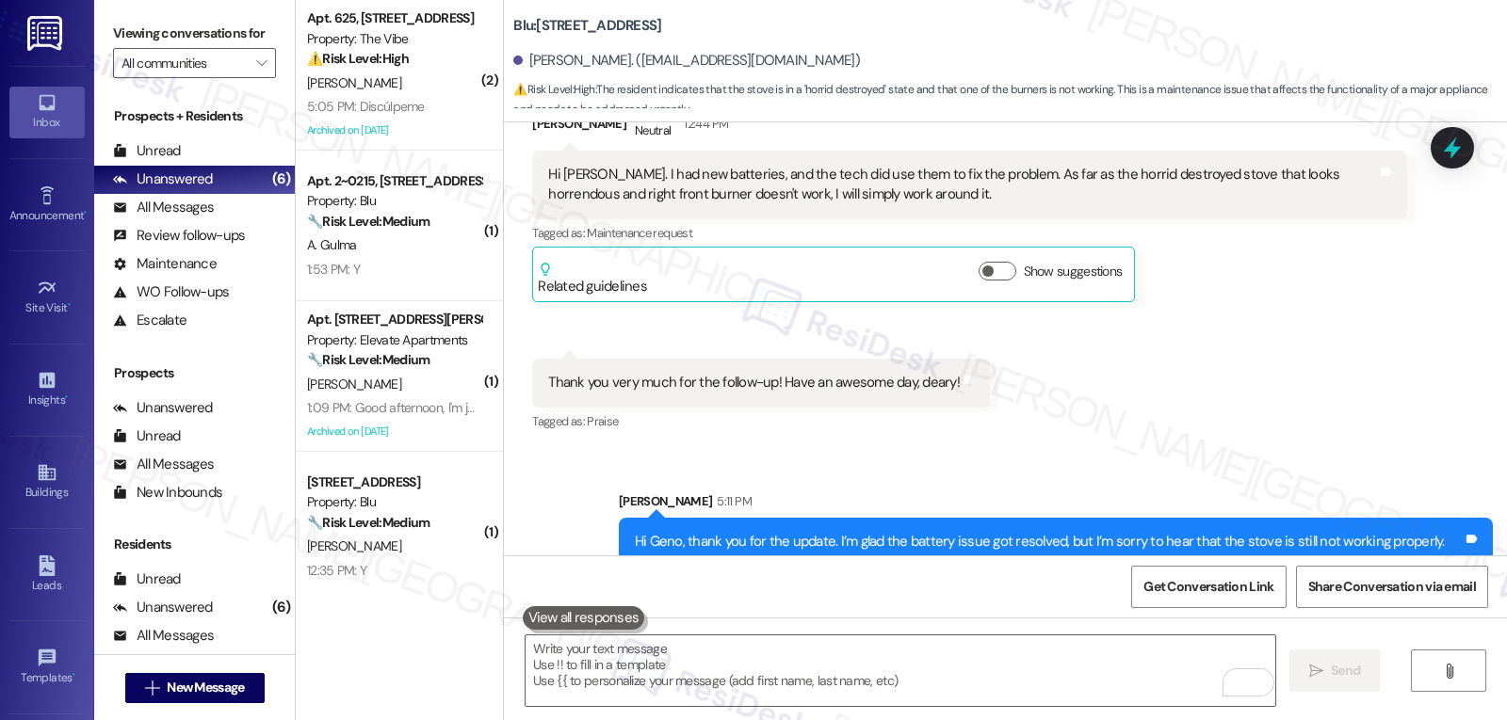
scroll to position [4241, 0]
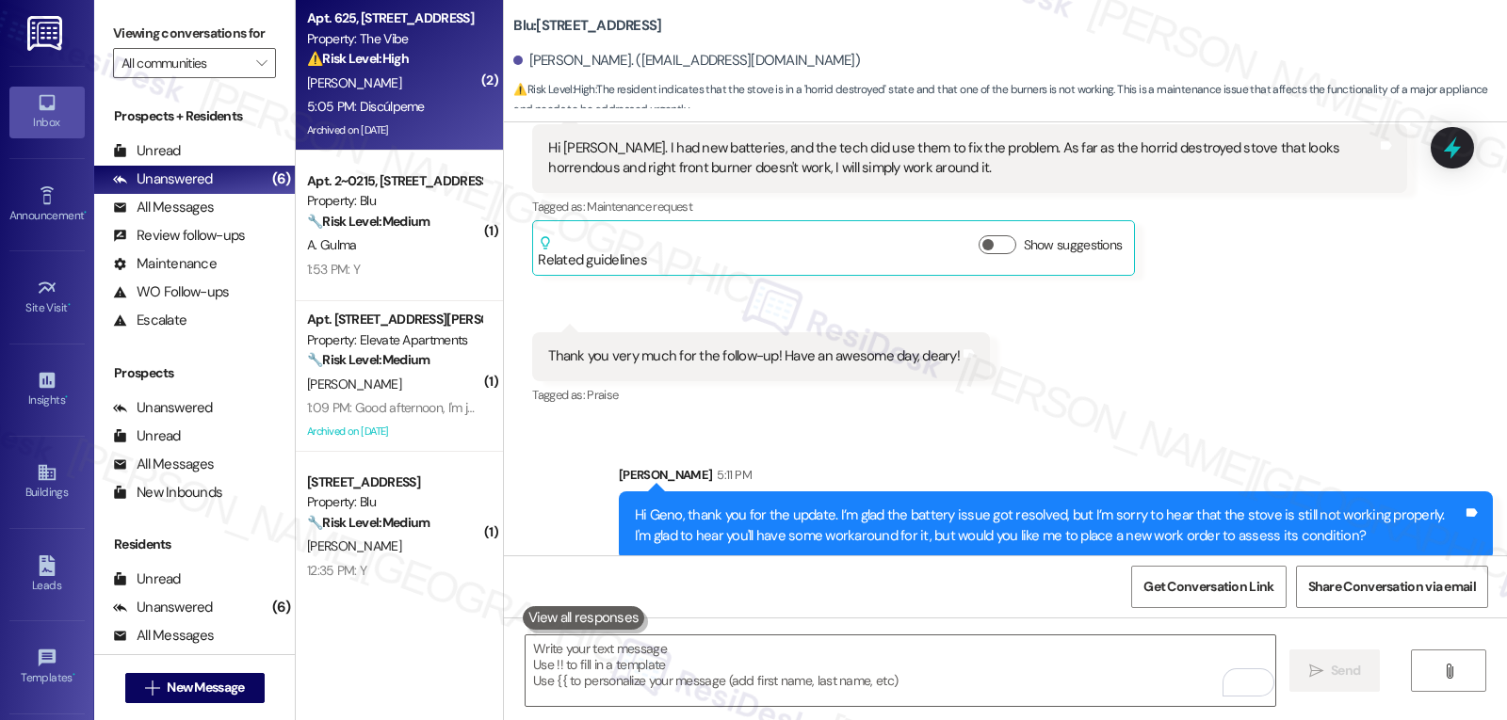
click at [409, 84] on div "[PERSON_NAME]" at bounding box center [394, 84] width 178 height 24
type textarea "Fetching suggested responses. Please feel free to read through the conversation…"
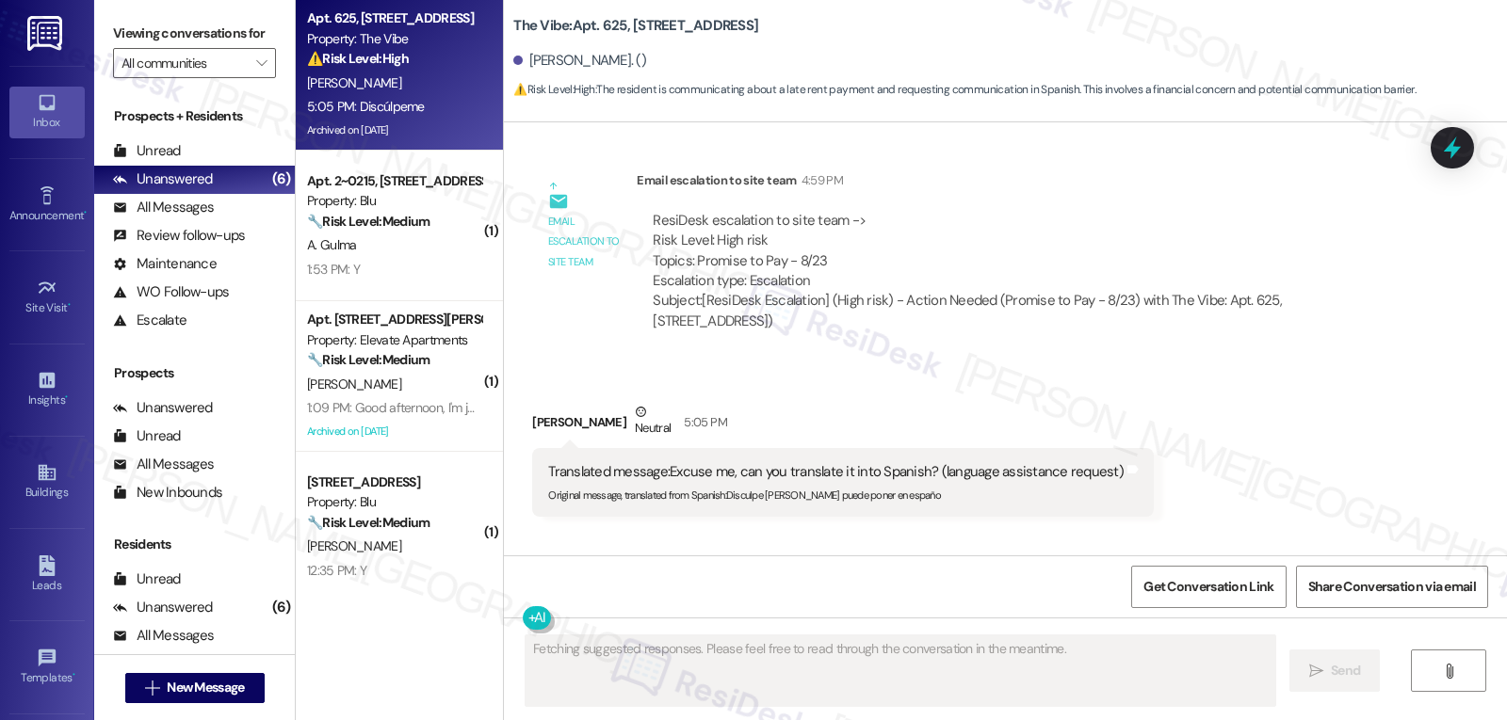
scroll to position [3610, 0]
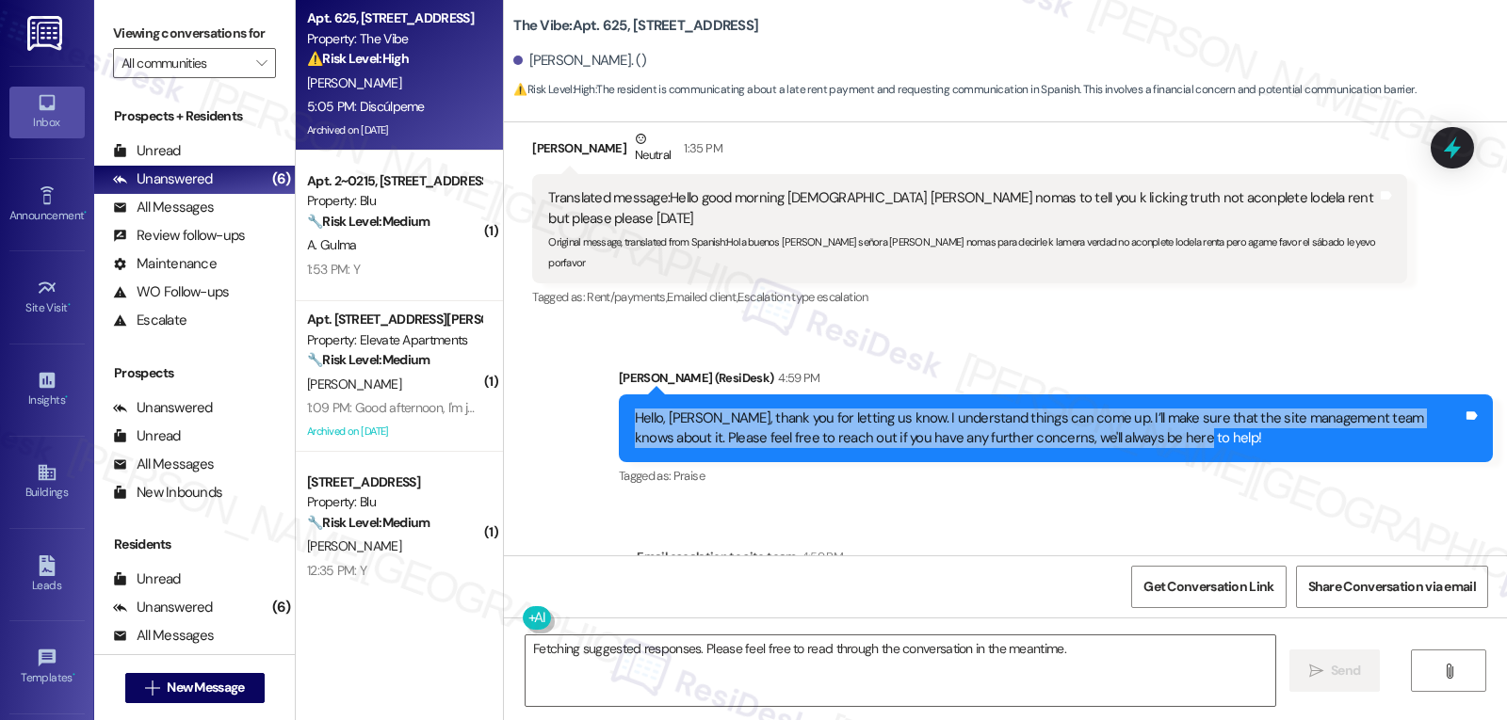
drag, startPoint x: 611, startPoint y: 311, endPoint x: 1202, endPoint y: 352, distance: 592.8
click at [1202, 395] on div "Hello, [PERSON_NAME], thank you for letting us know. I understand things can co…" at bounding box center [1056, 429] width 874 height 69
copy div "Hello, [PERSON_NAME], thank you for letting us know. I understand things can co…"
click at [667, 675] on textarea "Fetching suggested responses. Please feel free to read through the conversation…" at bounding box center [899, 671] width 749 height 71
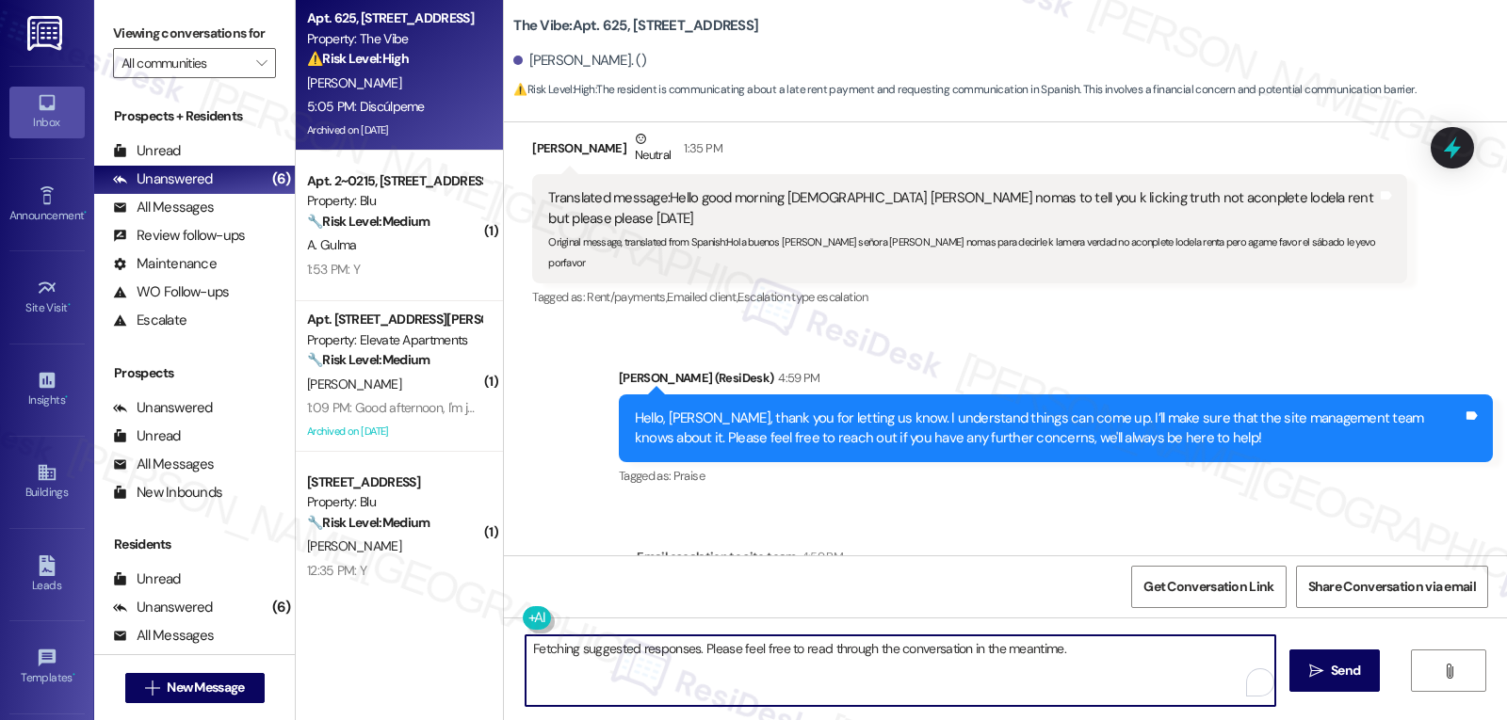
paste textarea "Hello, [PERSON_NAME], thank you for letting us know. I understand things can co…"
click at [588, 649] on textarea "Hello, [PERSON_NAME], thank you for letting us know. I understand things can co…" at bounding box center [899, 671] width 749 height 71
click at [787, 697] on textarea "Hello, [PERSON_NAME], sorry about that. Thank you for letting us know. I unders…" at bounding box center [899, 671] width 749 height 71
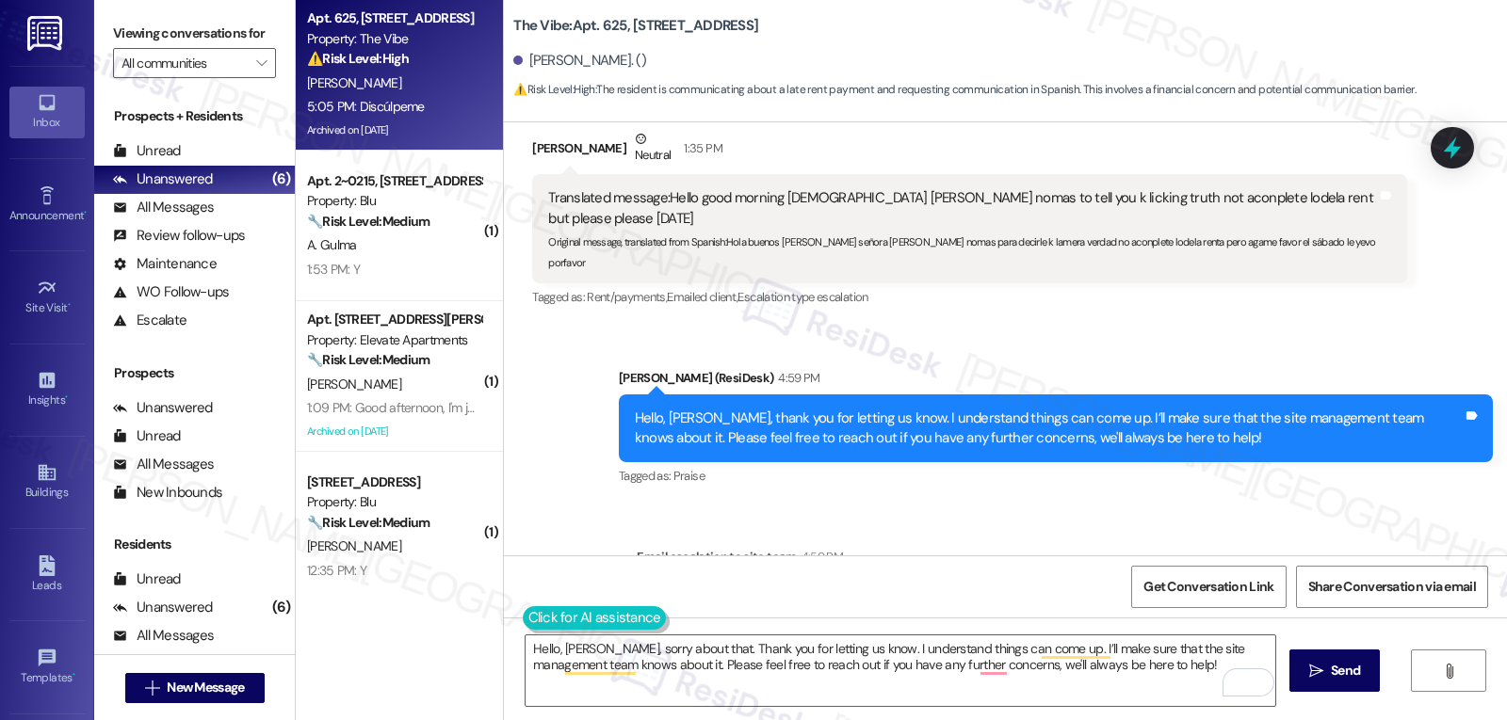
click at [523, 621] on button at bounding box center [595, 618] width 144 height 24
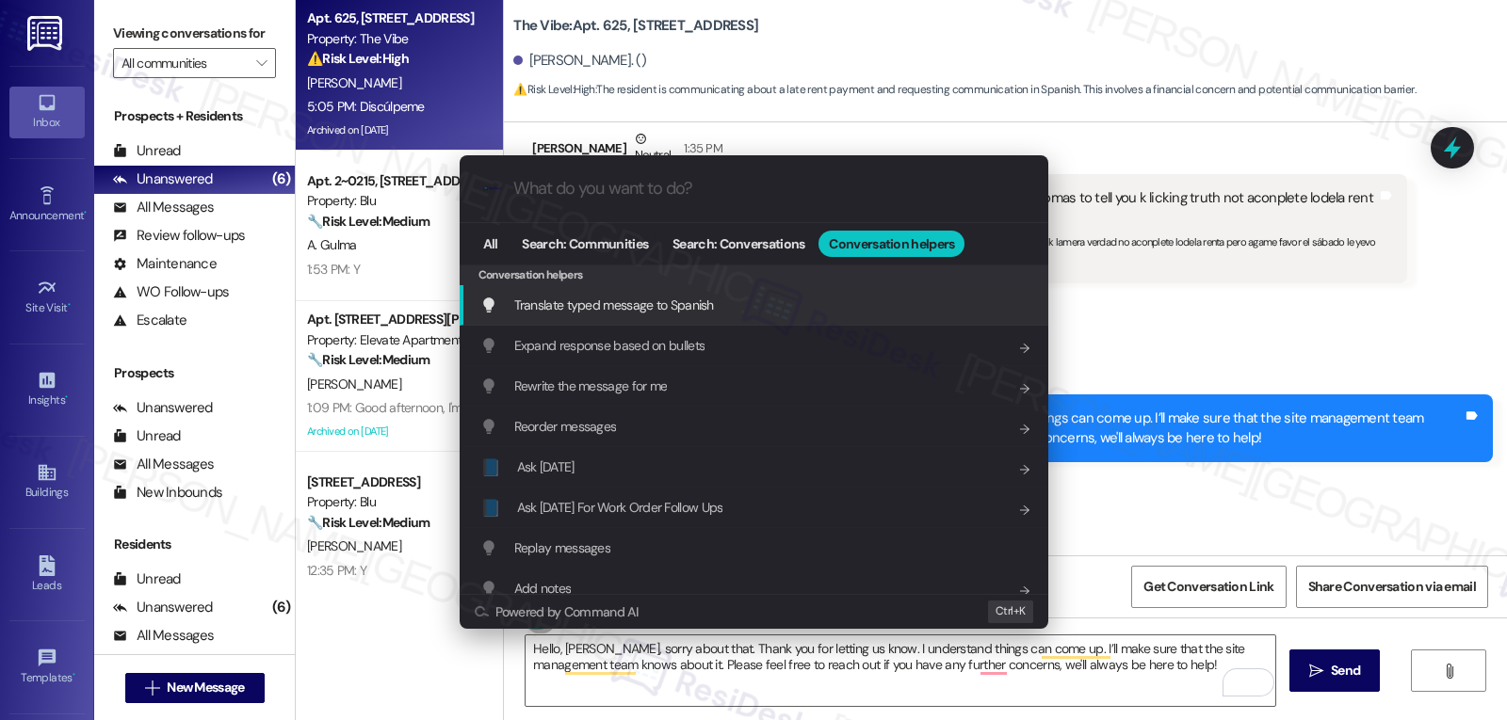
click at [668, 298] on span "Translate typed message to Spanish" at bounding box center [614, 305] width 200 height 17
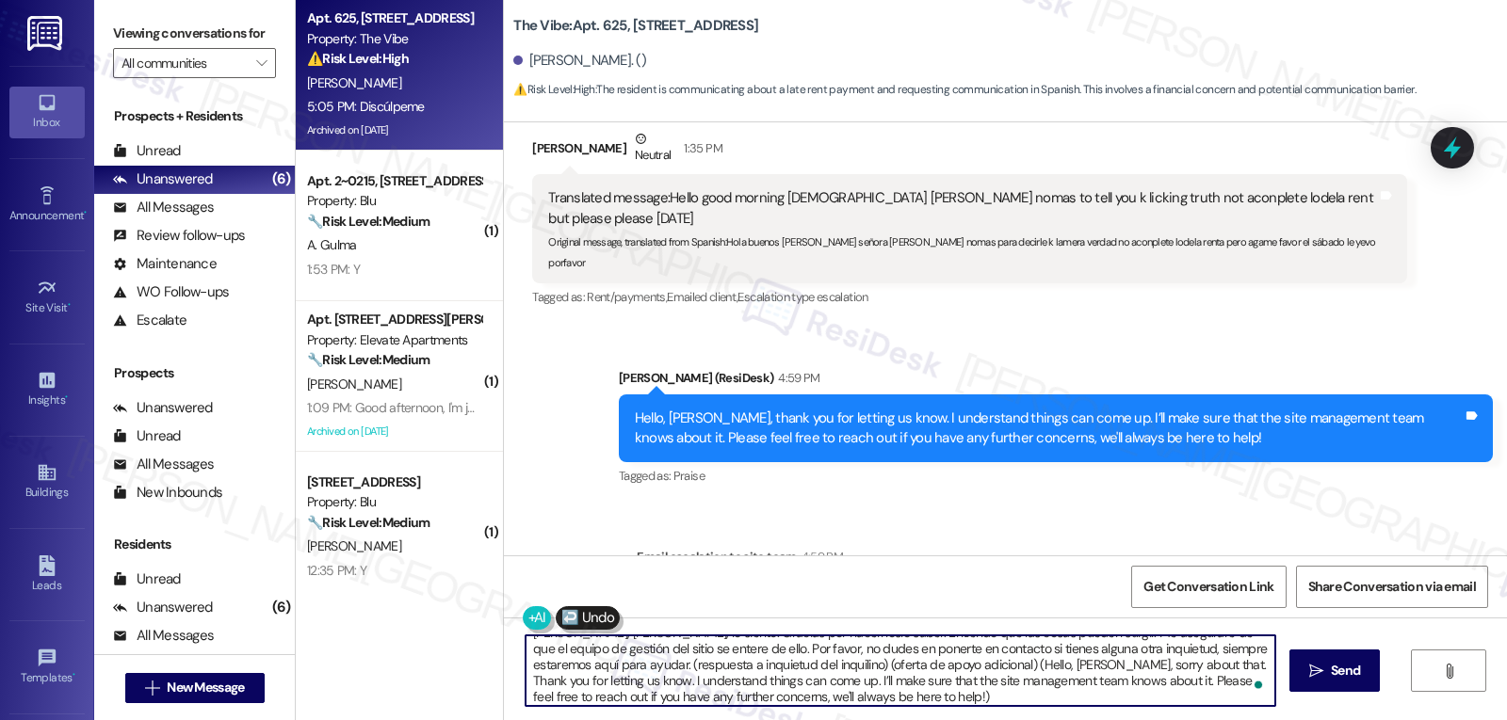
scroll to position [21, 0]
drag, startPoint x: 561, startPoint y: 664, endPoint x: 1506, endPoint y: 763, distance: 949.6
click at [1506, 719] on html "Inbox Go to Inbox Announcement • Send A Text Announcement Site Visit • Go to Si…" at bounding box center [753, 360] width 1507 height 720
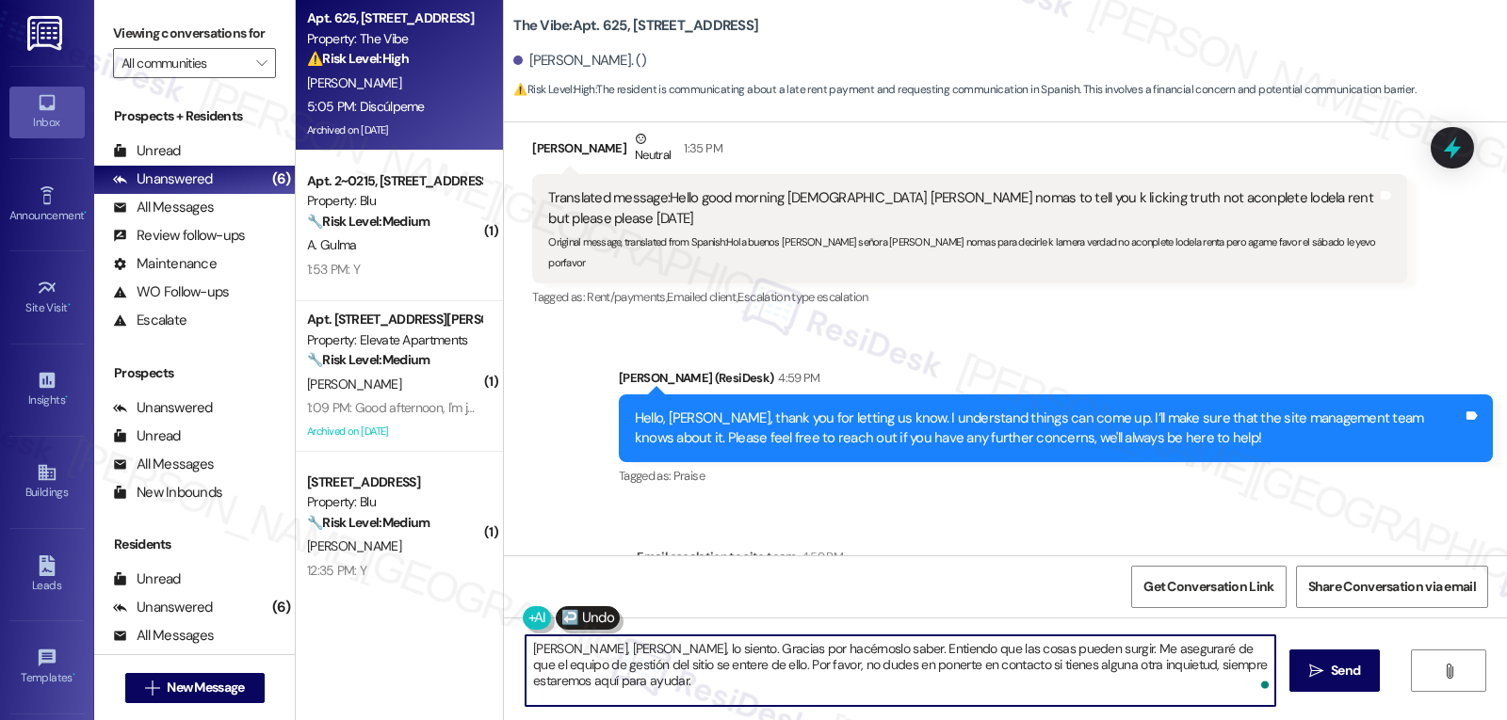
scroll to position [0, 0]
type textarea "[PERSON_NAME], [PERSON_NAME], lo siento. Gracias por hacérnoslo saber. Entiendo…"
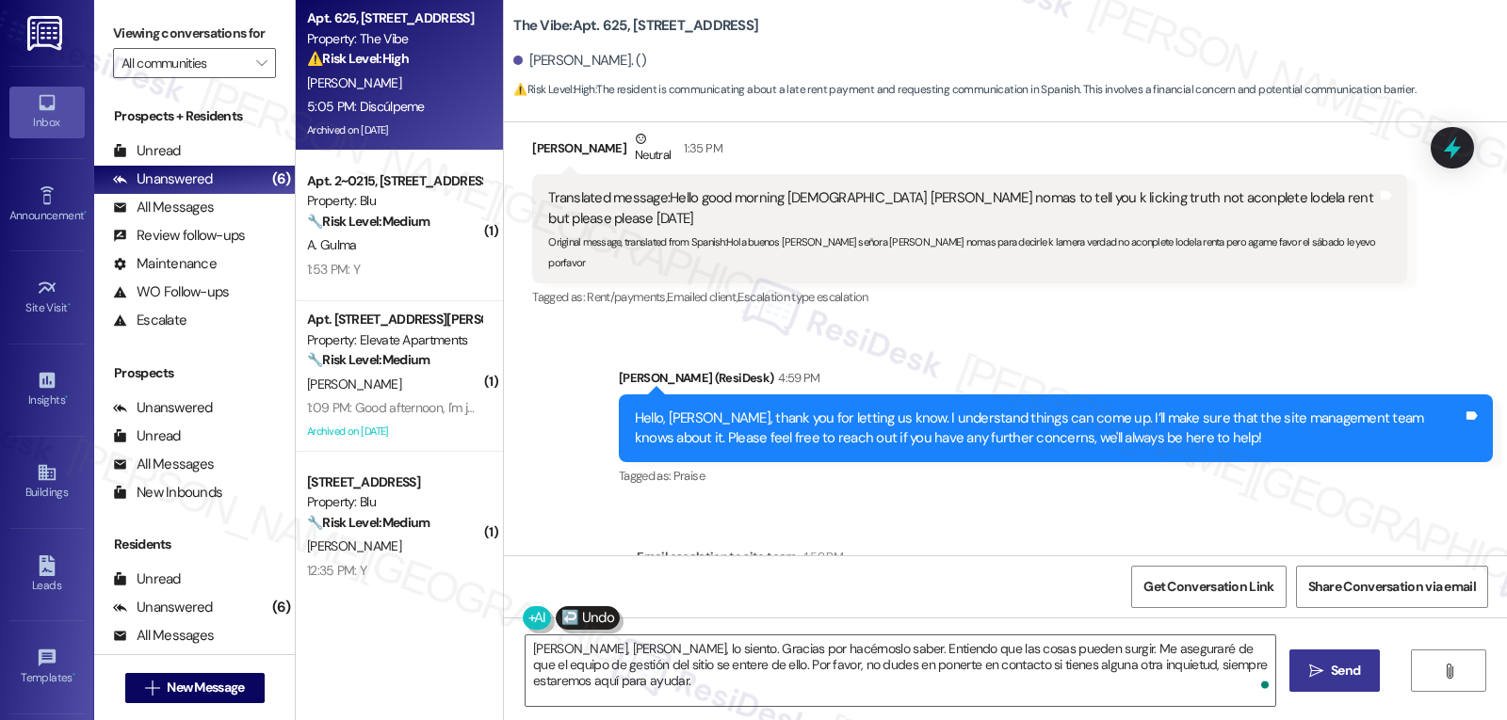
click at [1333, 660] on button " Send" at bounding box center [1334, 671] width 91 height 42
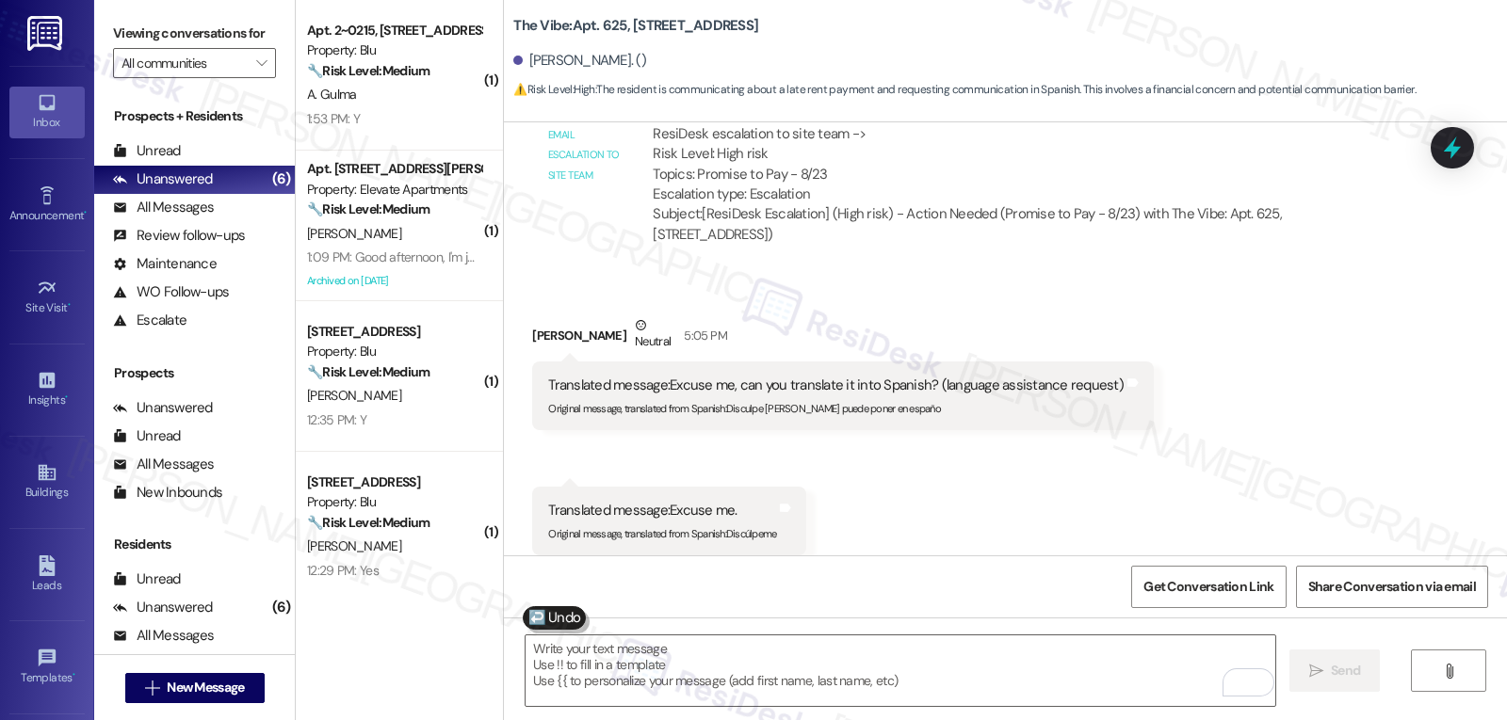
scroll to position [4139, 0]
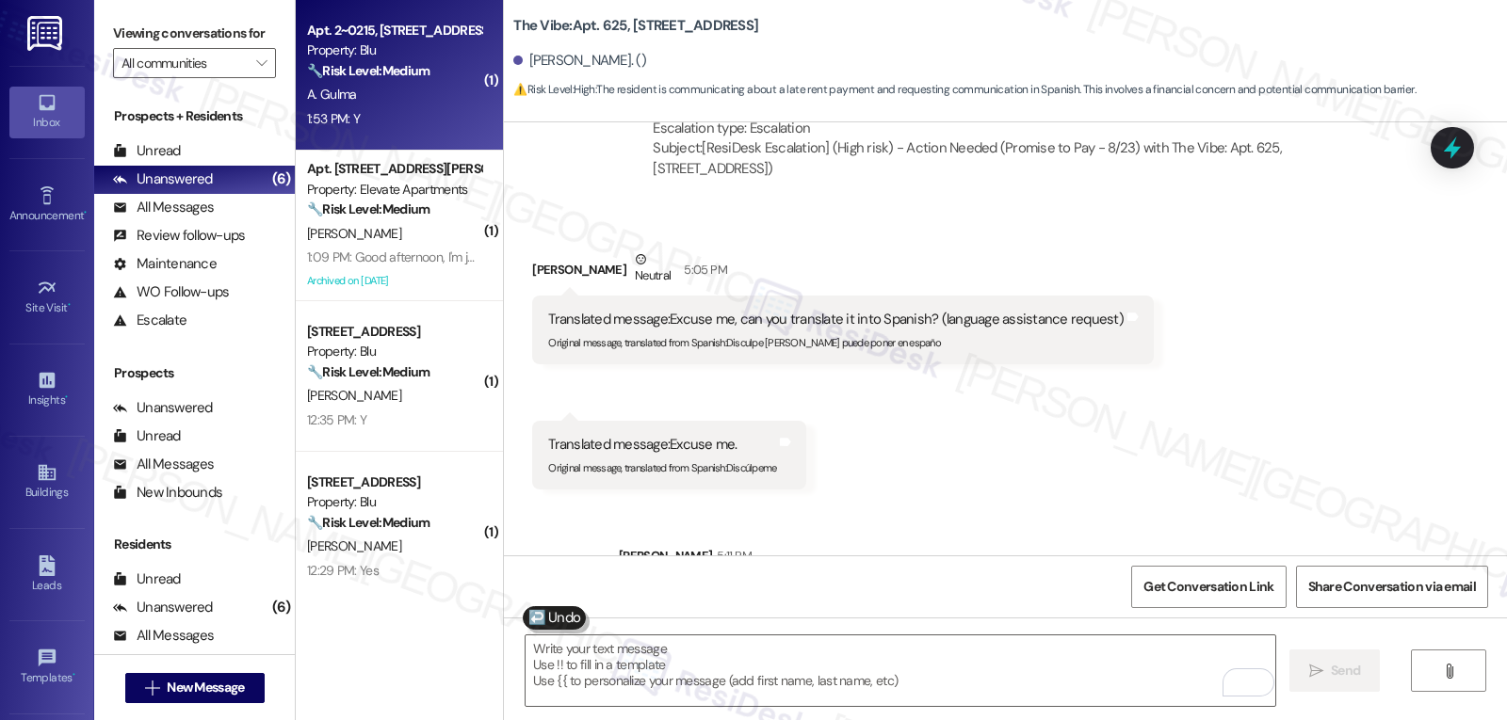
click at [441, 121] on div "1:53 PM: Y 1:53 PM: Y" at bounding box center [394, 119] width 178 height 24
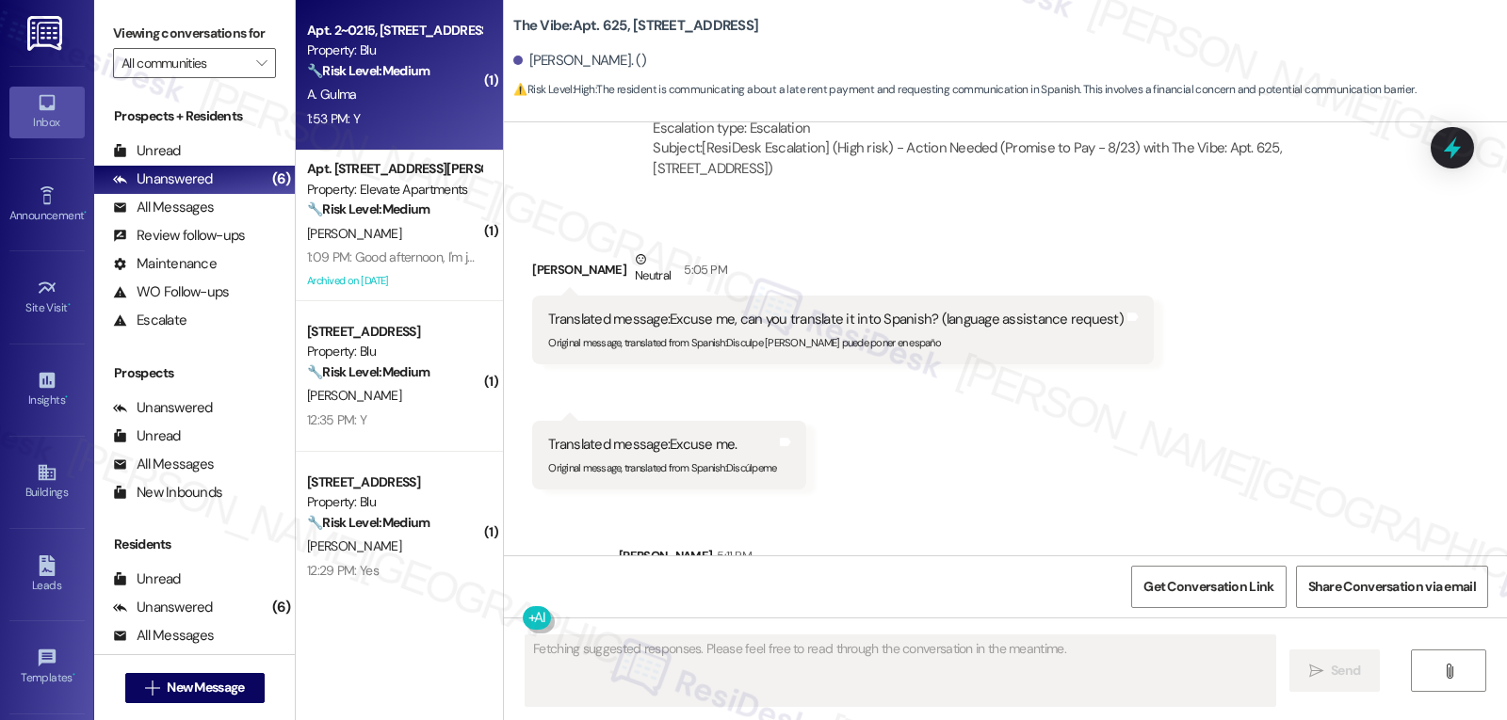
scroll to position [1749, 0]
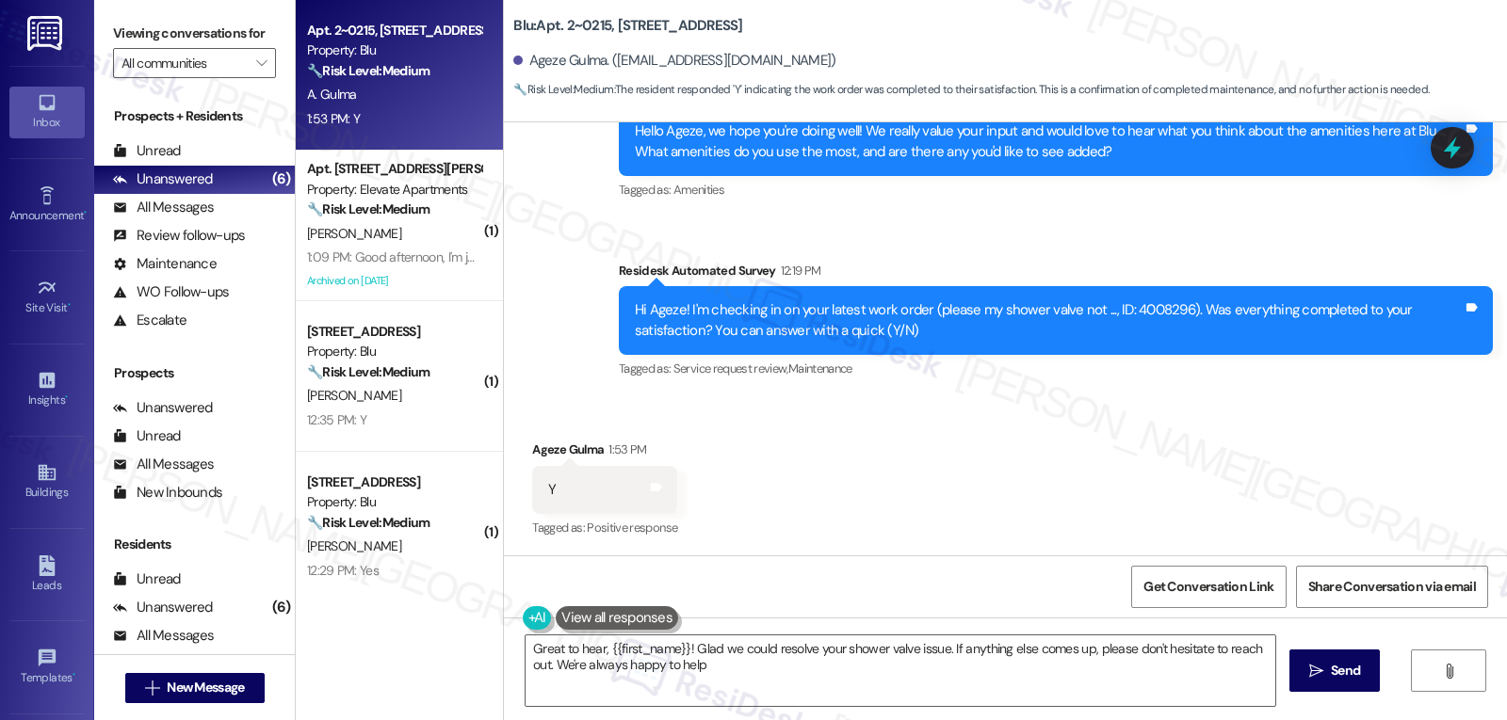
type textarea "Great to hear, {{first_name}}! Glad we could resolve your shower valve issue. I…"
click at [757, 668] on textarea "Great to hear, {{first_name}}! Glad we could resolve your shower valve issue. I…" at bounding box center [899, 671] width 749 height 71
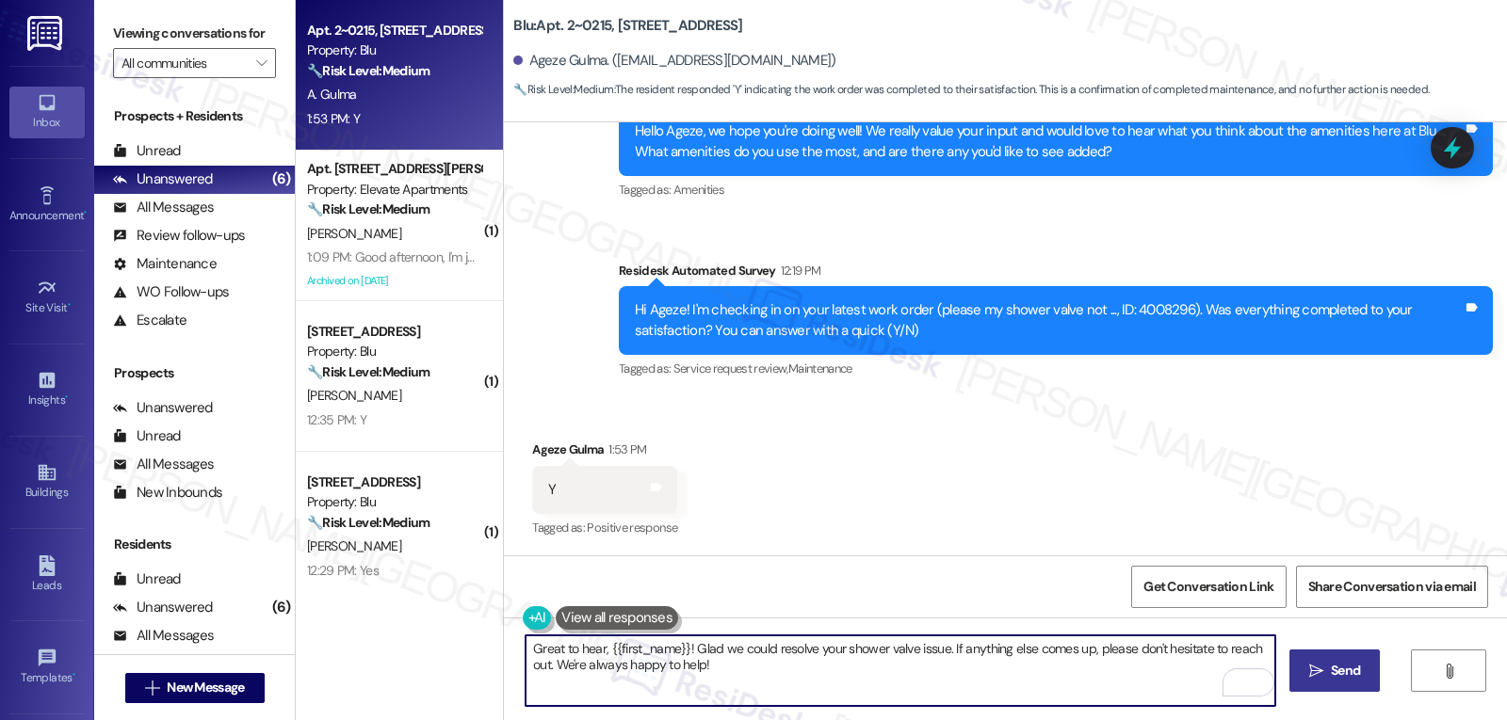
click at [1296, 662] on button " Send" at bounding box center [1334, 671] width 91 height 42
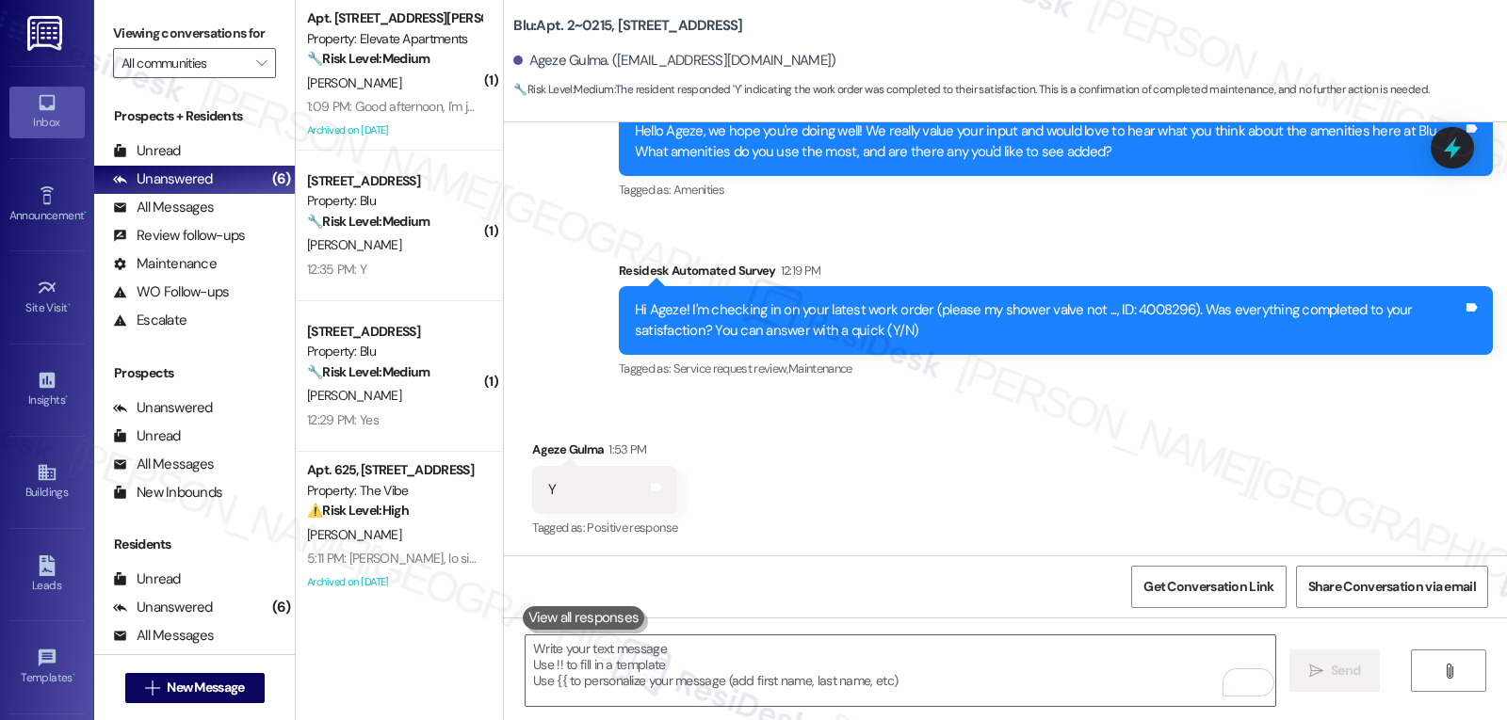
click at [540, 447] on div "Ageze Gulma 1:53 PM" at bounding box center [604, 453] width 145 height 26
copy div "Ageze"
click at [575, 678] on textarea "To enrich screen reader interactions, please activate Accessibility in Grammarl…" at bounding box center [899, 671] width 749 height 71
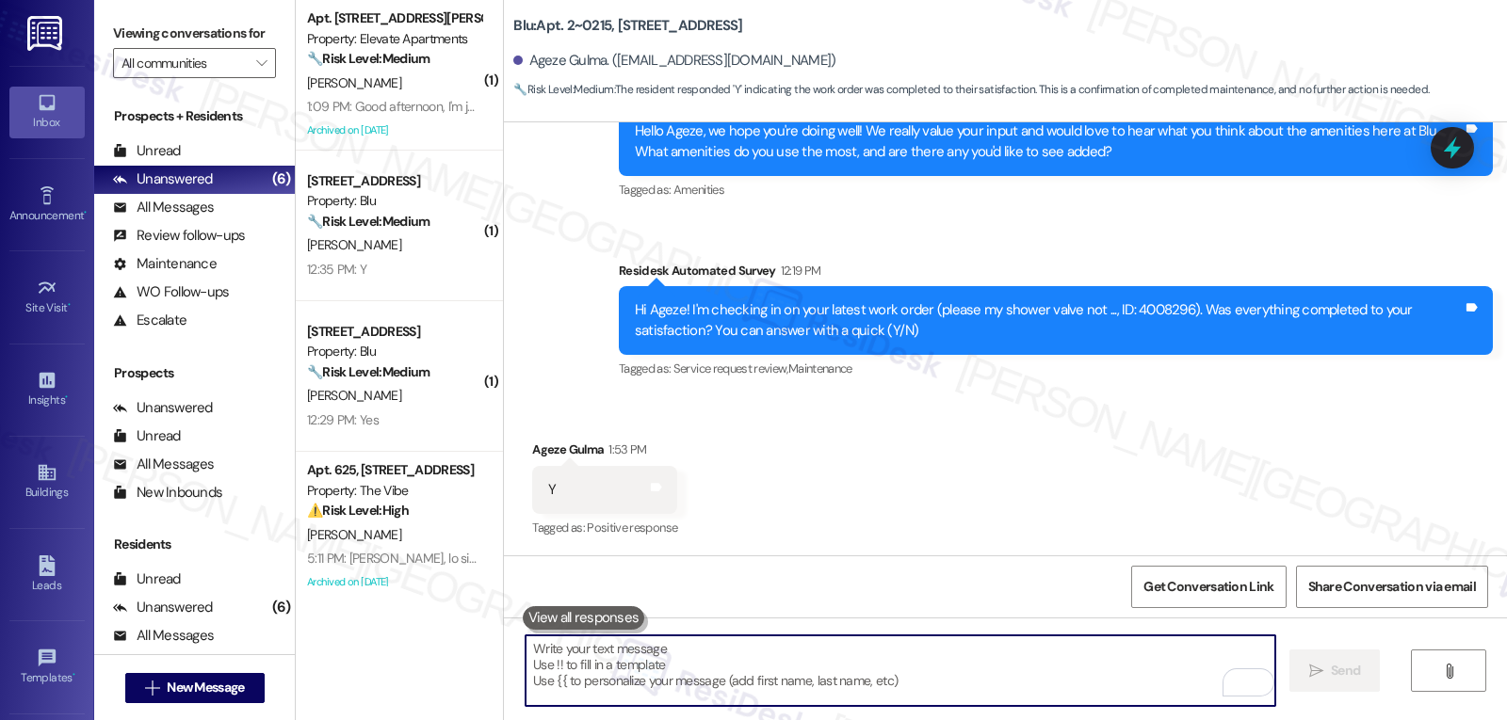
paste textarea "Ageze"
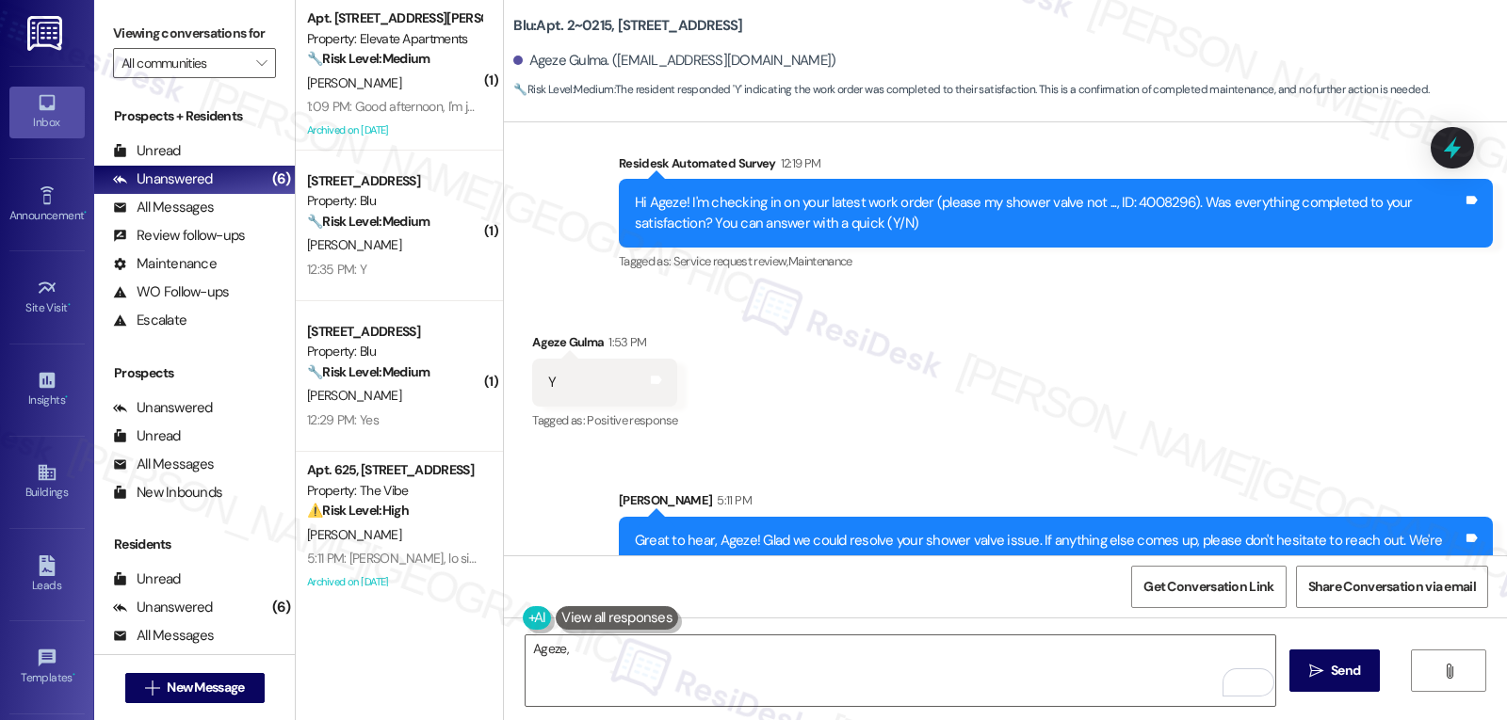
scroll to position [1901, 0]
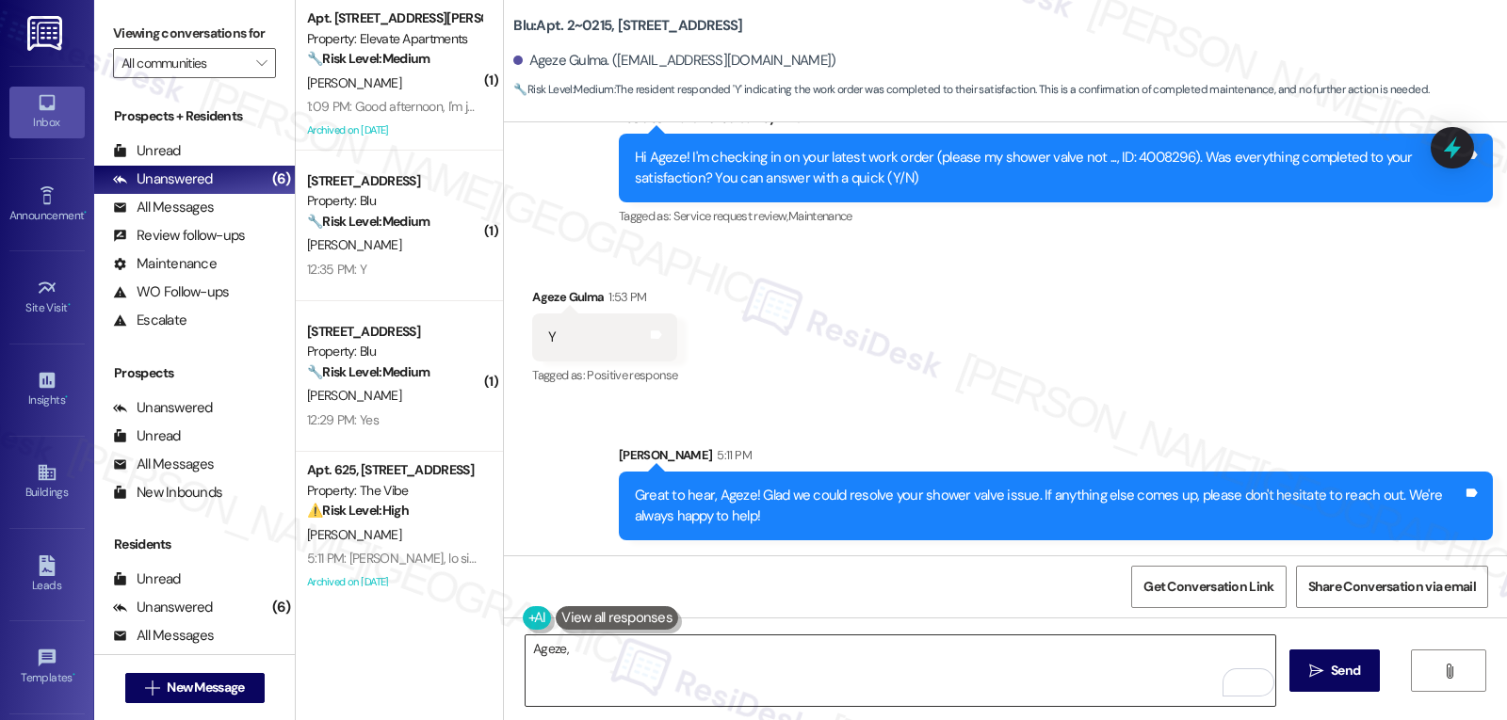
click at [640, 662] on textarea "Ageze," at bounding box center [899, 671] width 749 height 71
paste textarea "I’d love to know—has your experience at {{property}} been what you expected? Yo…"
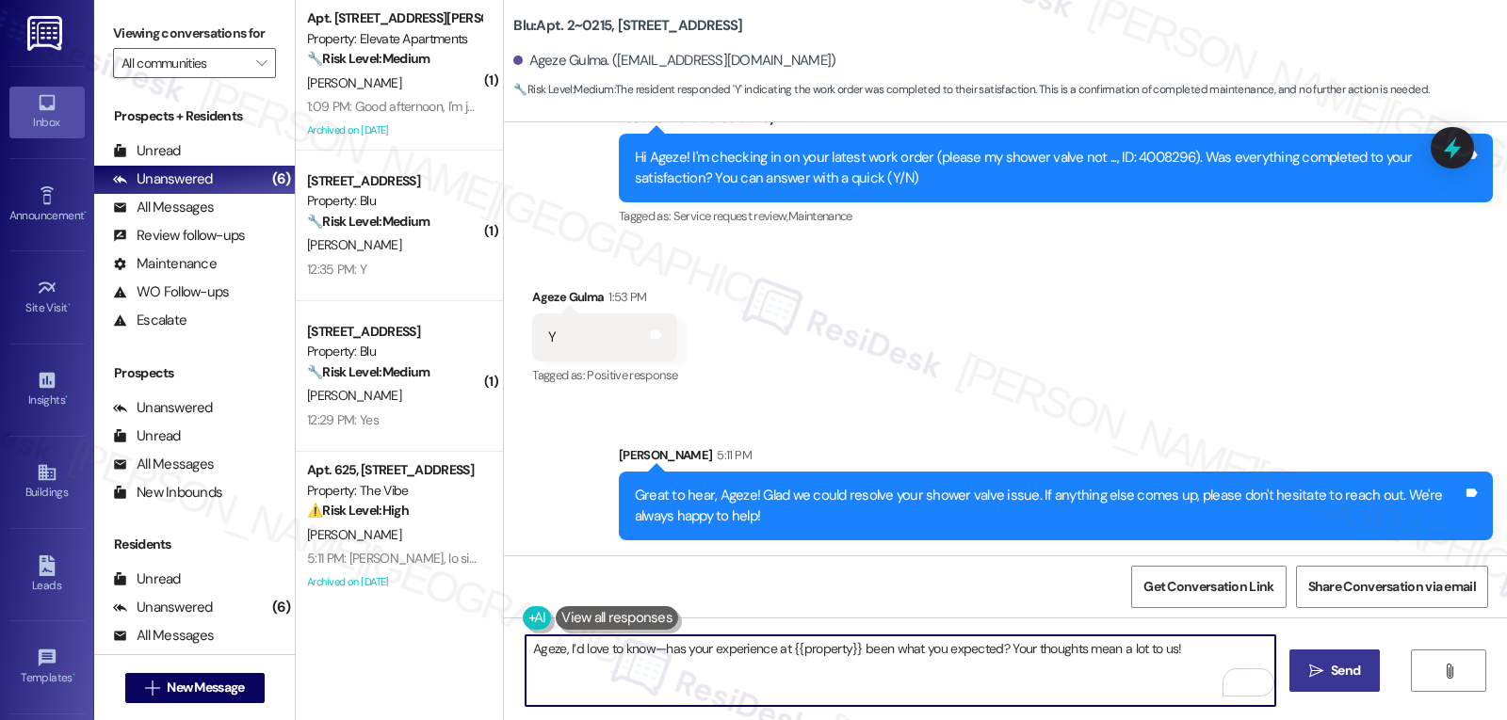
type textarea "Ageze, I’d love to know—has your experience at {{property}} been what you expec…"
click at [1348, 673] on span "Send" at bounding box center [1344, 671] width 29 height 20
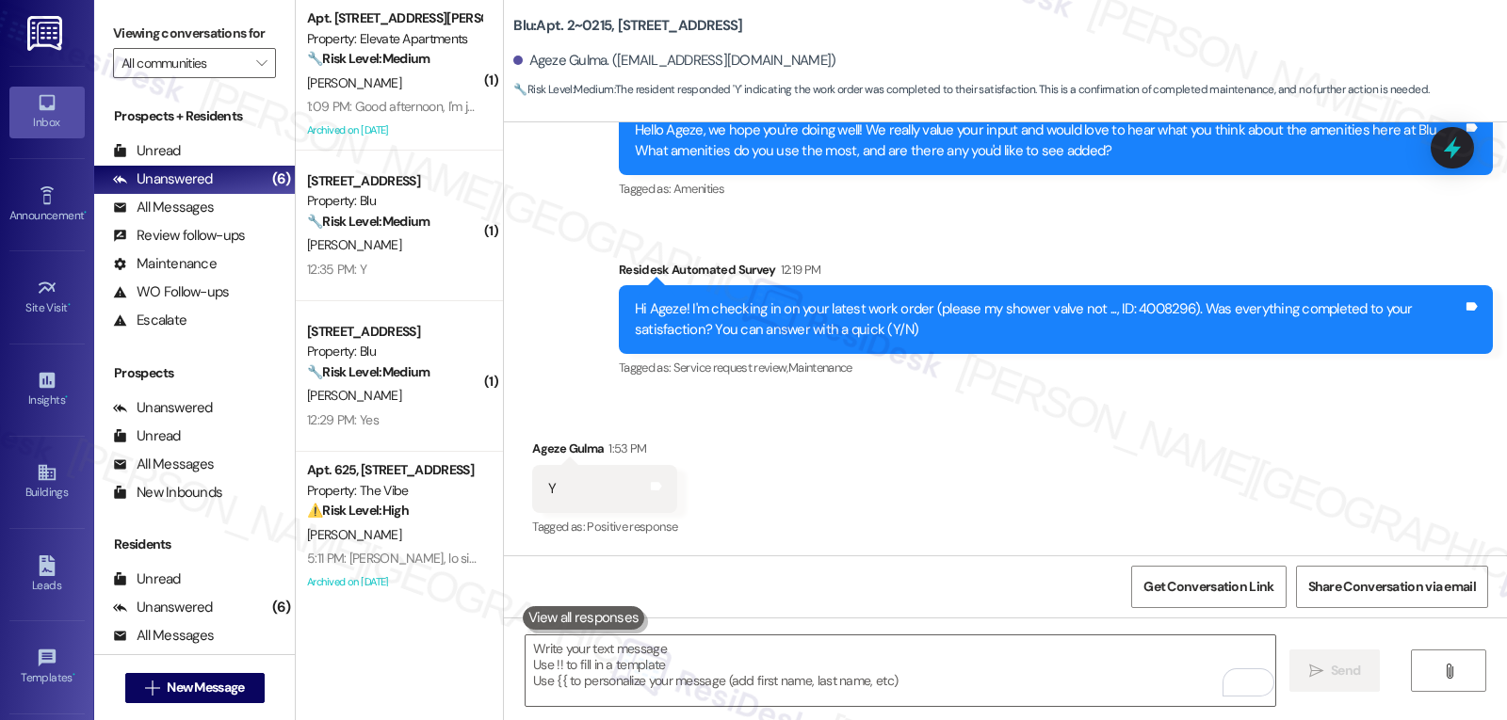
scroll to position [1749, 0]
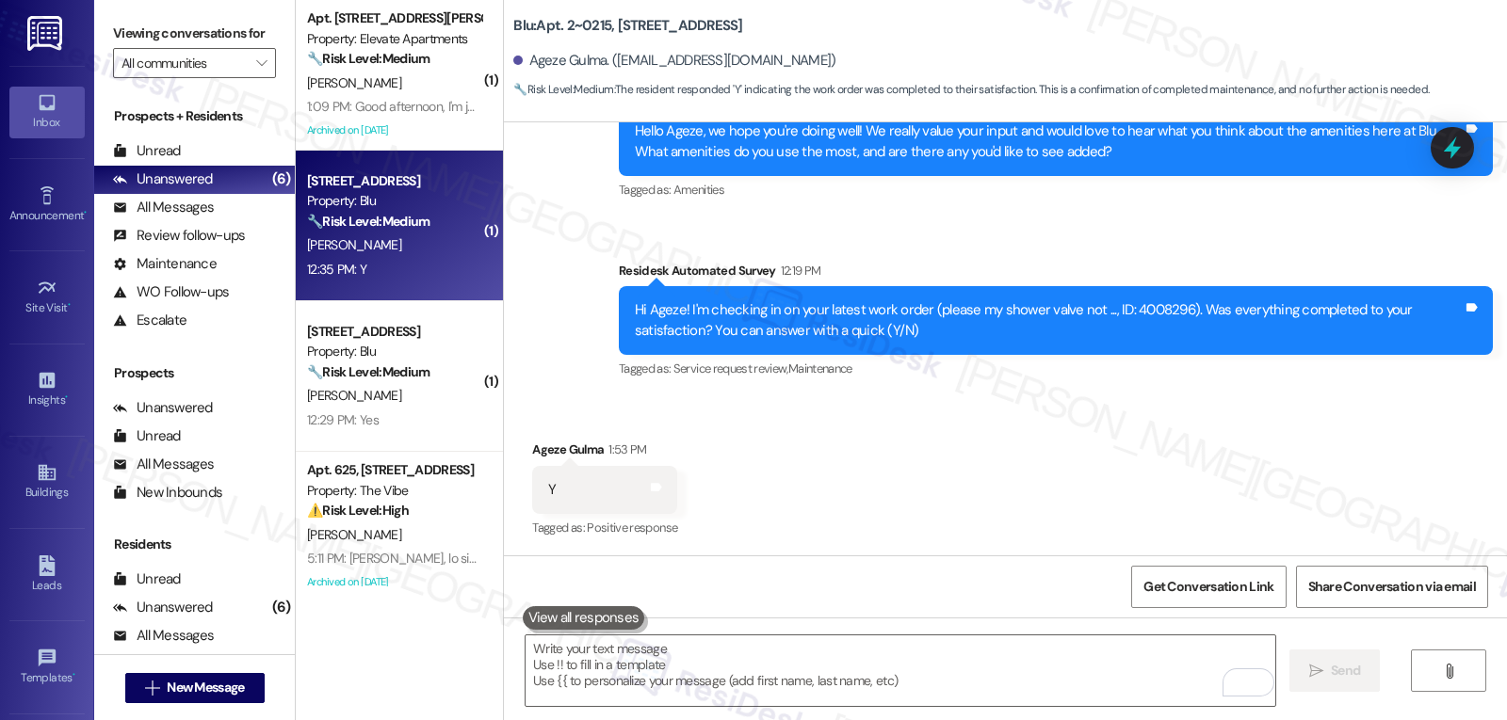
click at [419, 258] on div "12:35 PM: Y 12:35 PM: Y" at bounding box center [394, 270] width 178 height 24
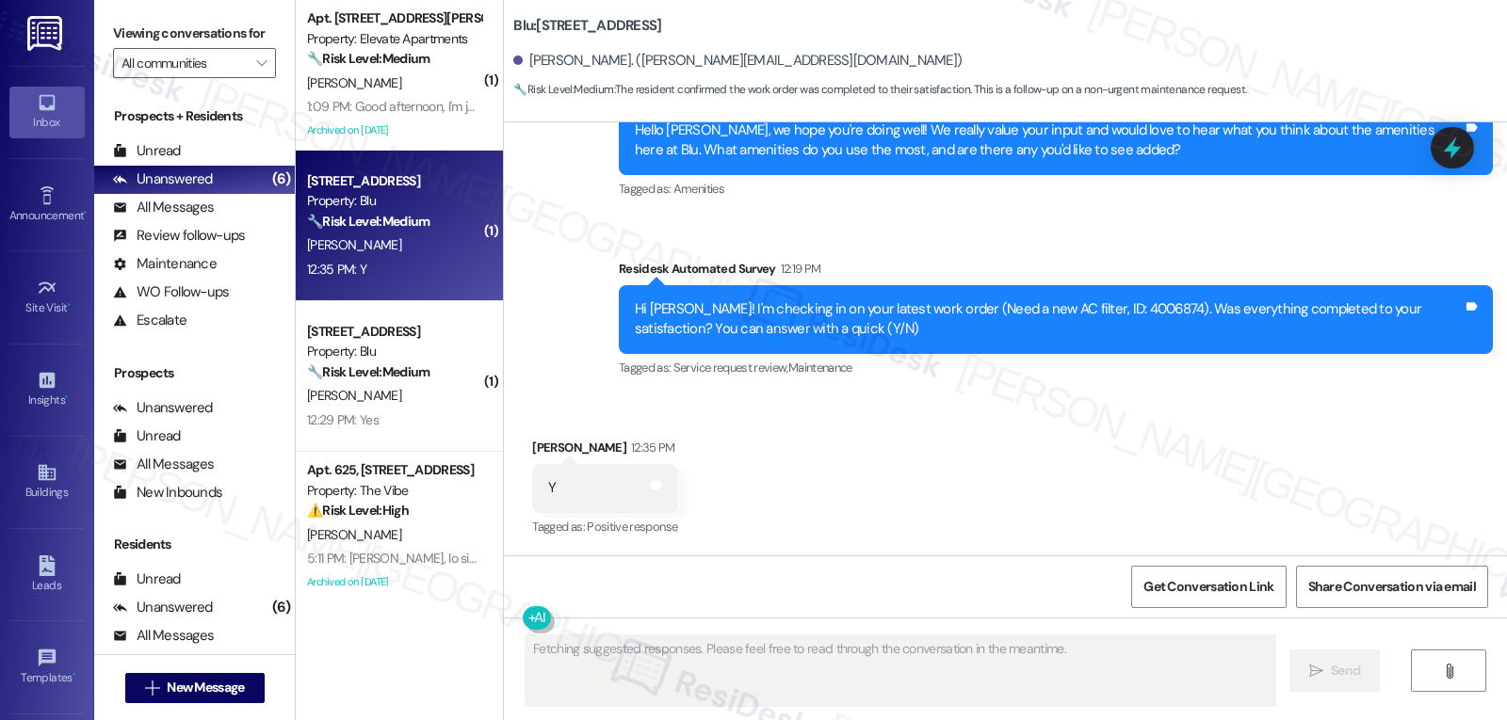
scroll to position [1087, 0]
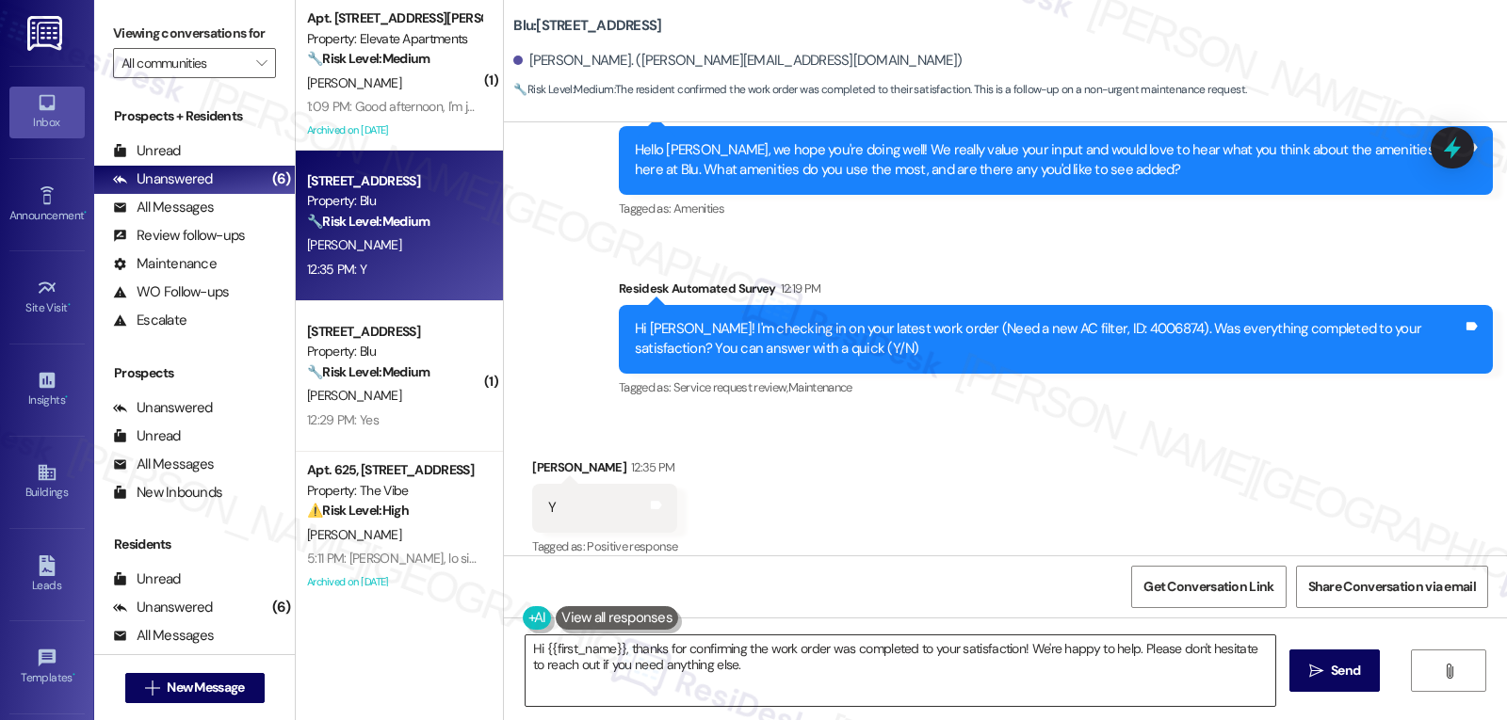
click at [794, 670] on textarea "Hi {{first_name}}, thanks for confirming the work order was completed to your s…" at bounding box center [899, 671] width 749 height 71
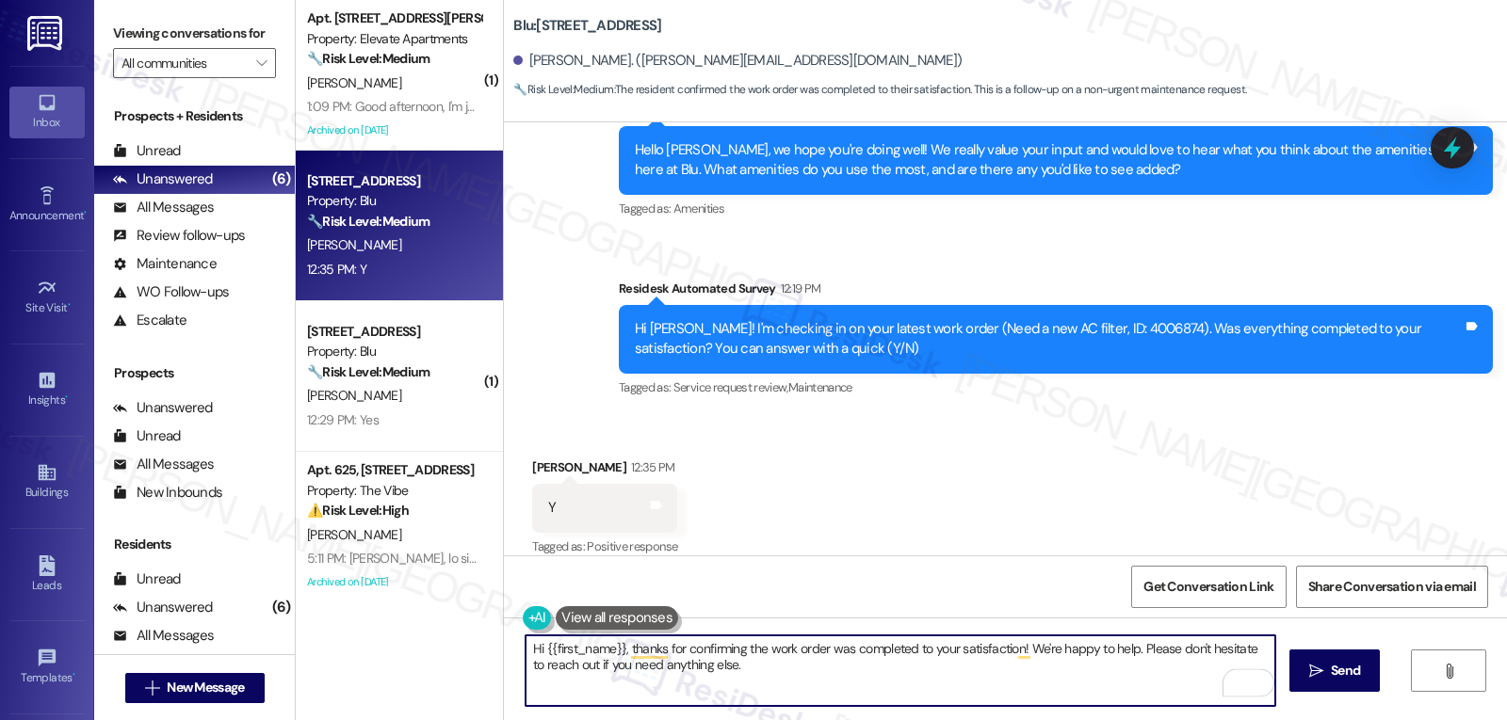
type textarea "Hi {{first_name}}, thanks for confirming the work order was completed to your s…"
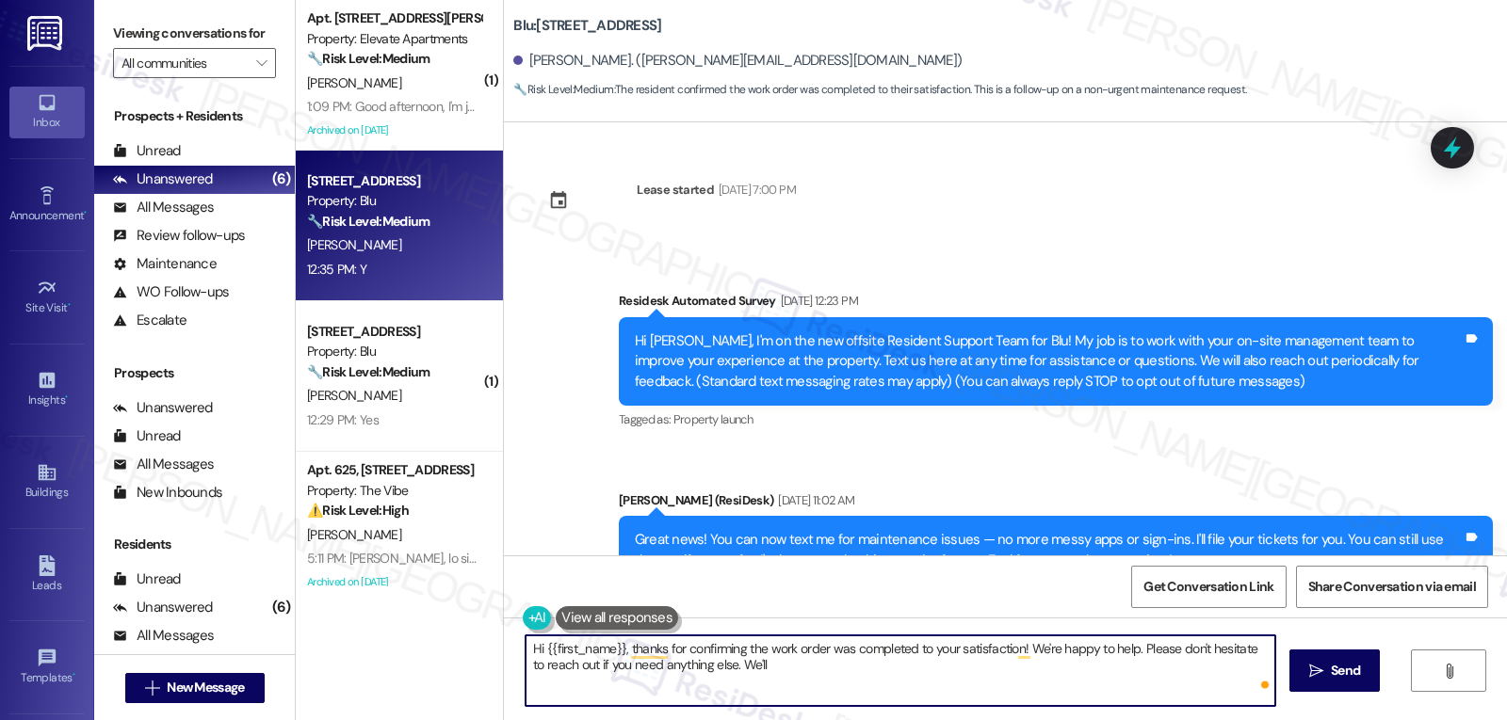
scroll to position [1087, 0]
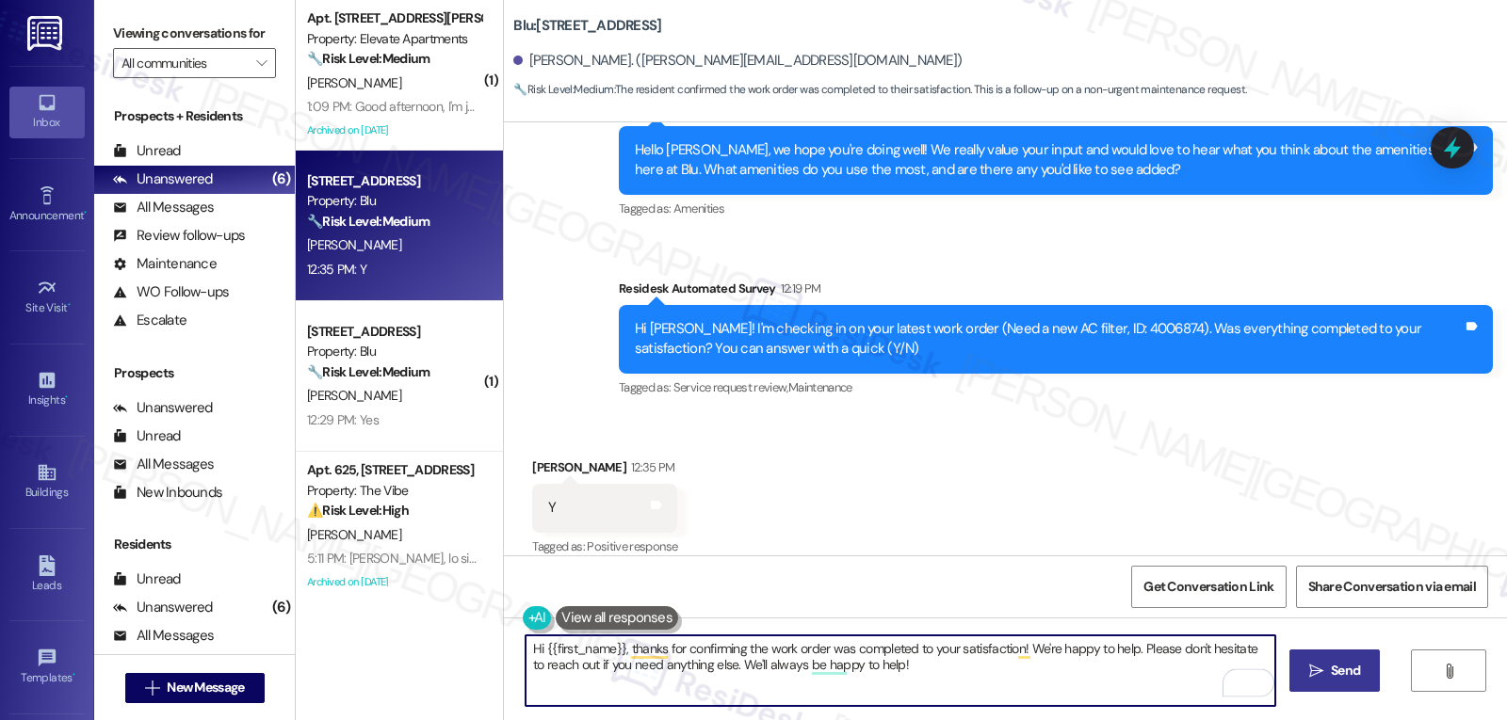
type textarea "Hi {{first_name}}, thanks for confirming the work order was completed to your s…"
click at [1306, 683] on button " Send" at bounding box center [1334, 671] width 91 height 42
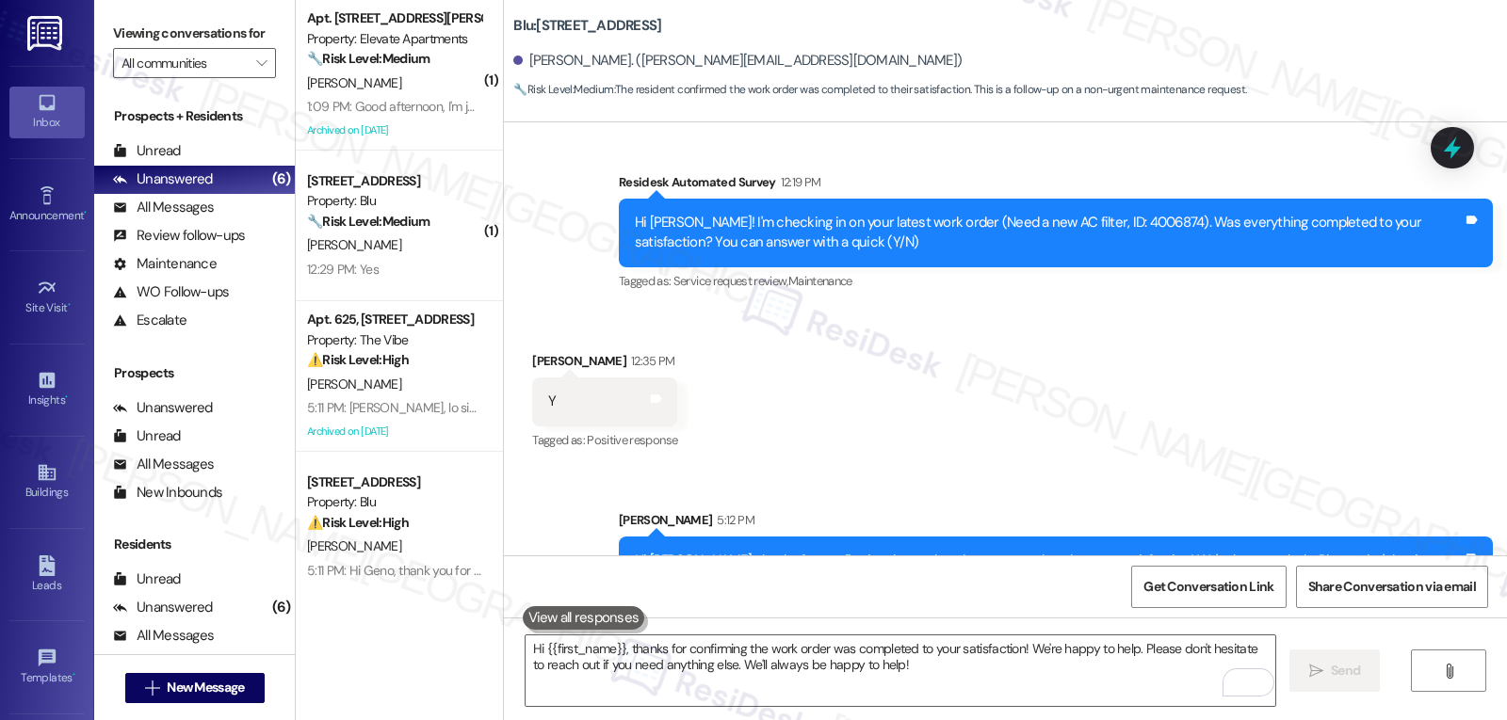
scroll to position [1237, 0]
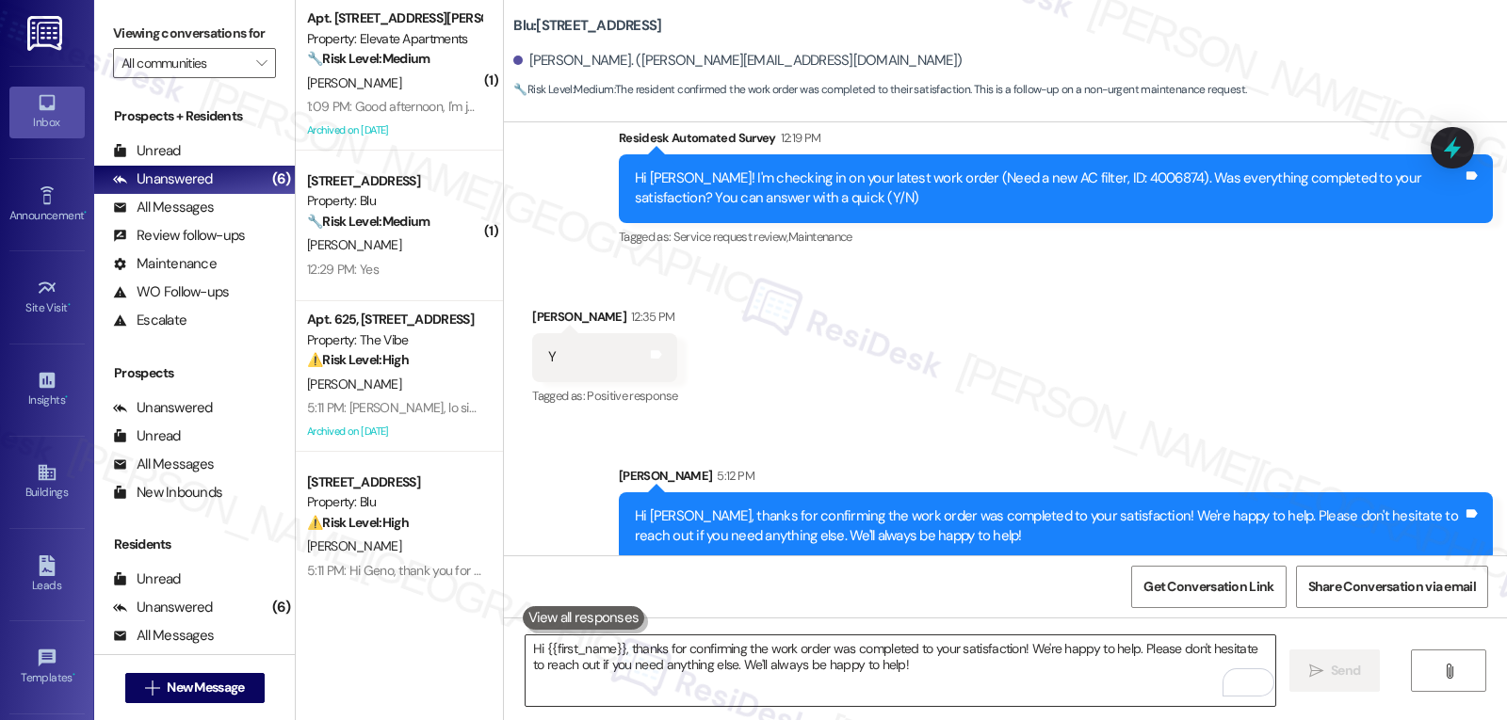
click at [649, 678] on textarea "Hi {{first_name}}, thanks for confirming the work order was completed to your s…" at bounding box center [899, 671] width 749 height 71
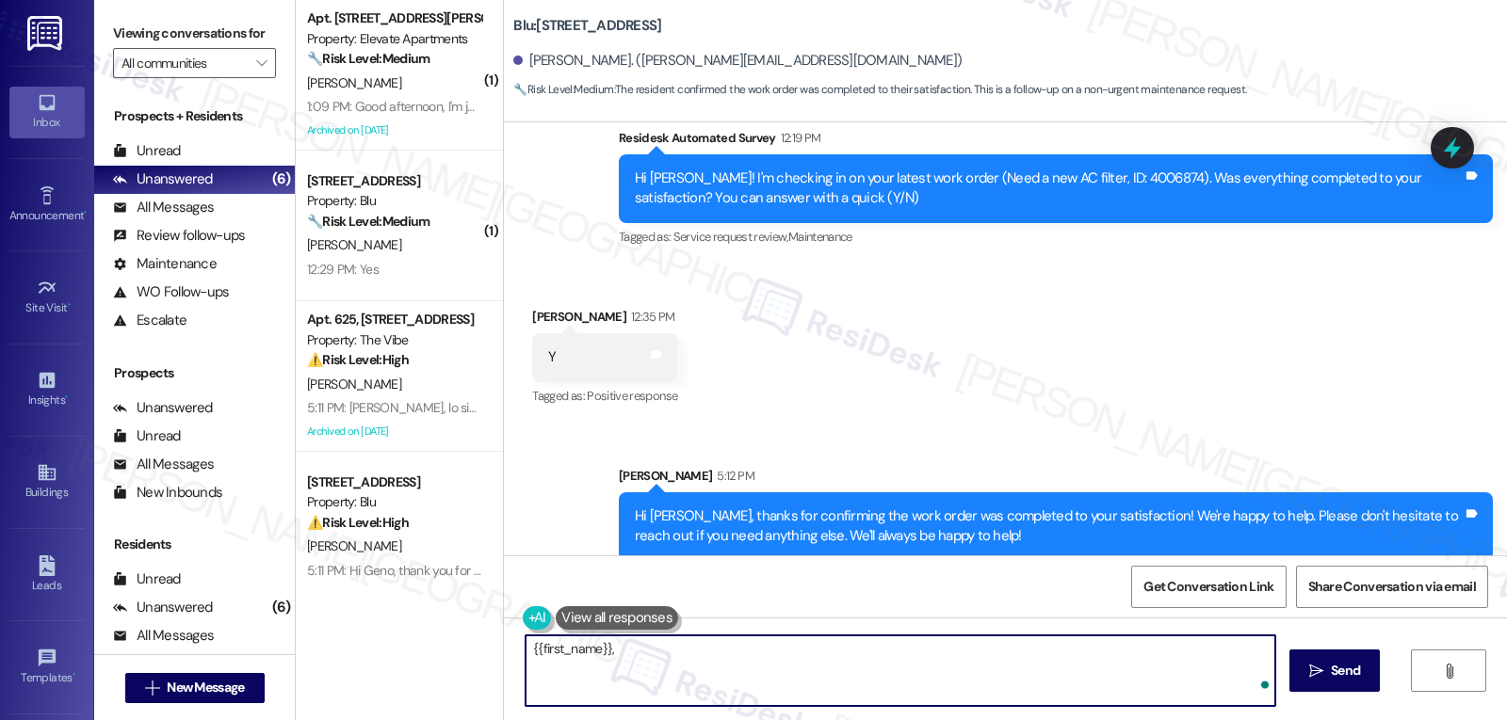
paste textarea "how are things going at {{property}}? Has it been everything you were looking f…"
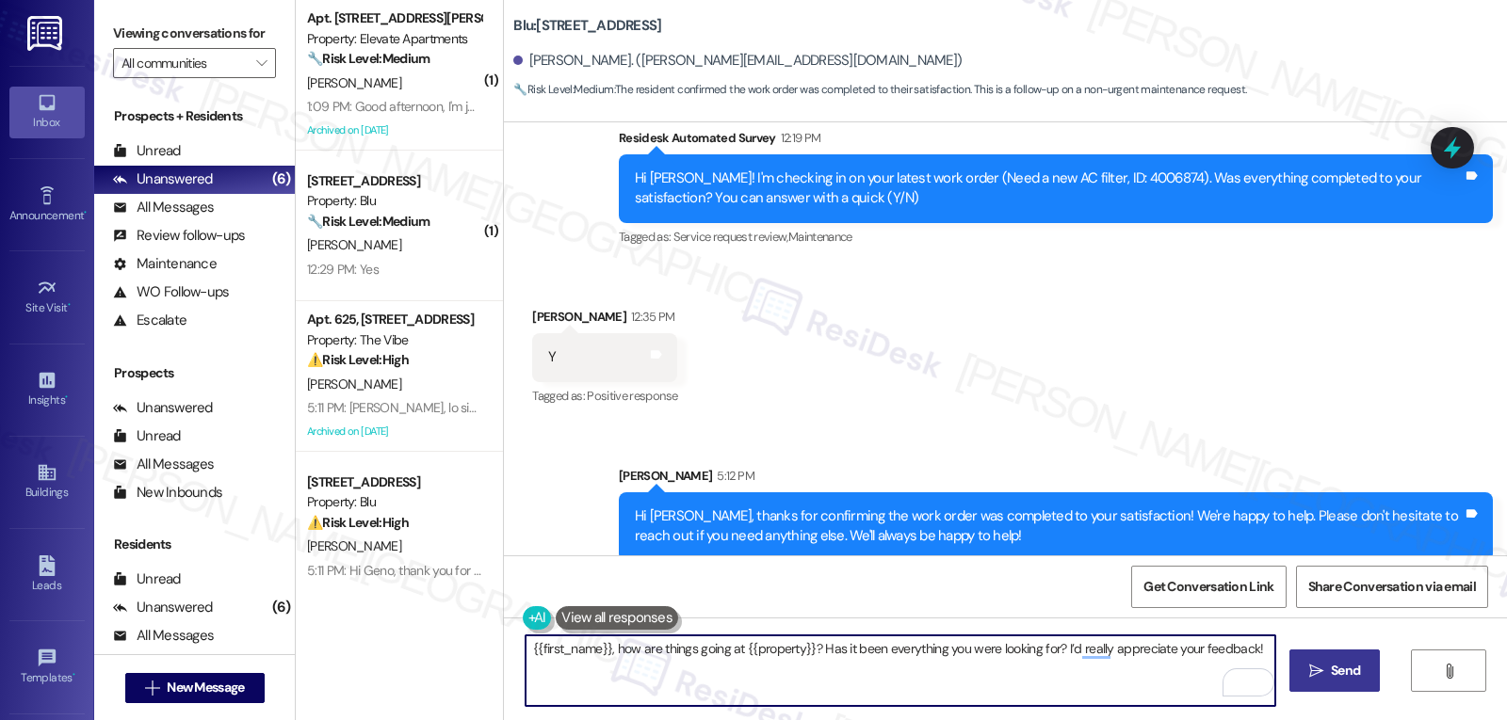
type textarea "{{first_name}}, how are things going at {{property}}? Has it been everything yo…"
click at [1323, 683] on button " Send" at bounding box center [1334, 671] width 91 height 42
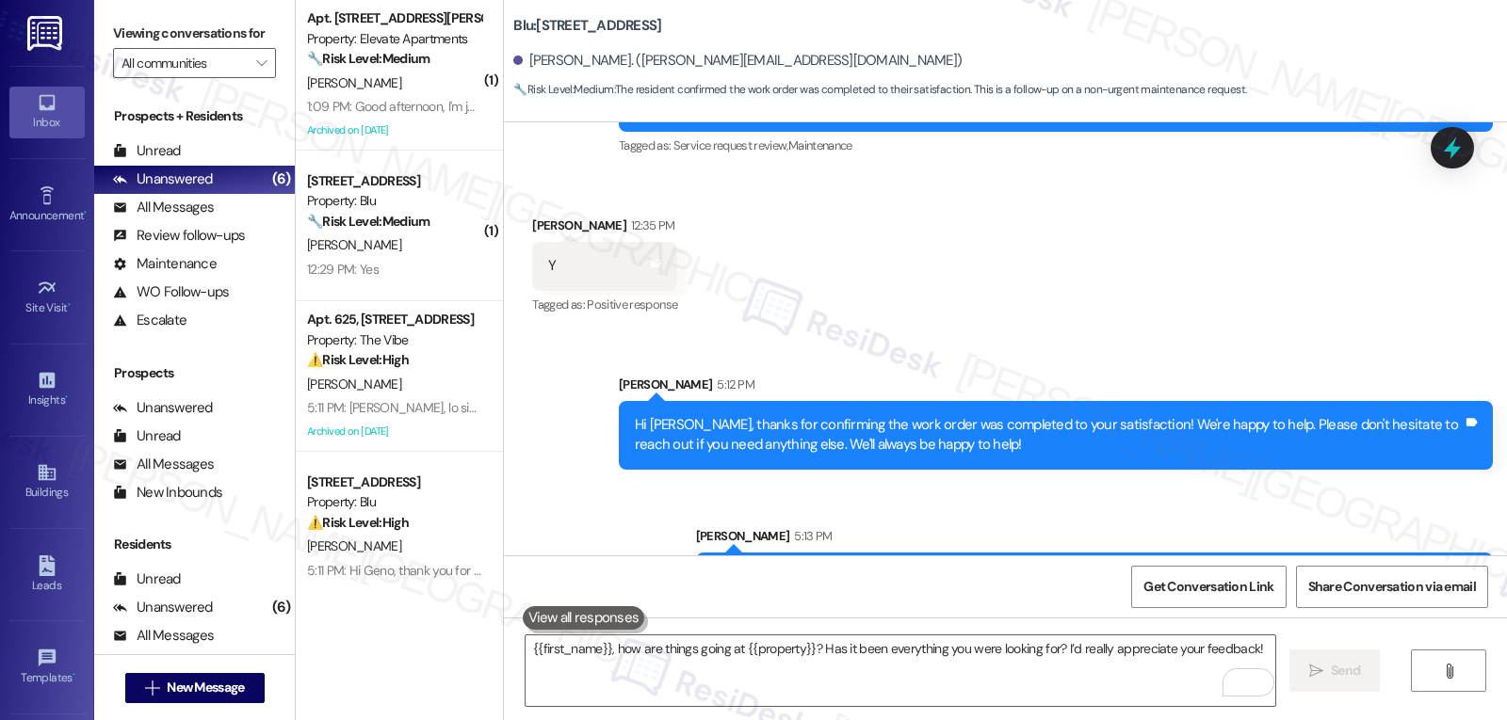
scroll to position [1369, 0]
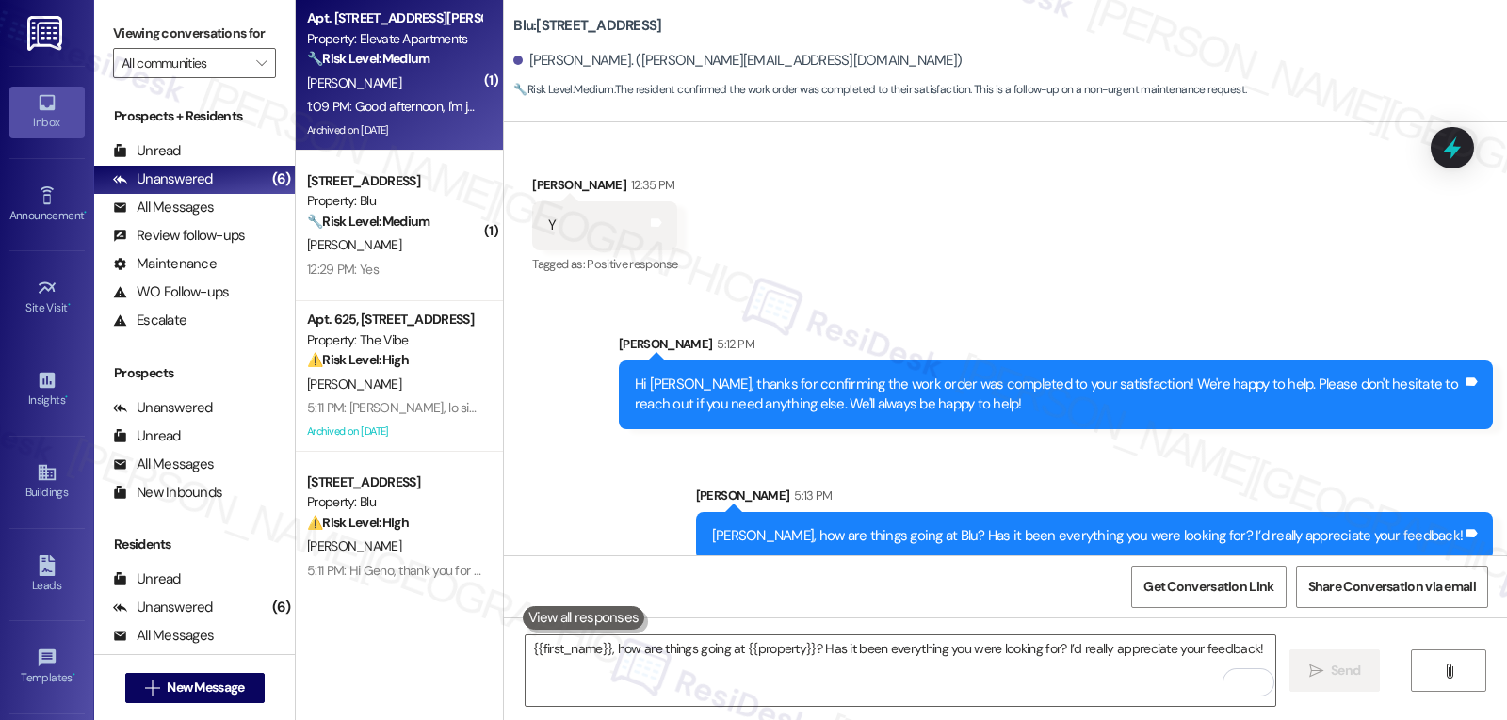
click at [417, 116] on div "1:09 PM: Good afternoon, I'm just wondering if we have any news on the dishwash…" at bounding box center [394, 107] width 178 height 24
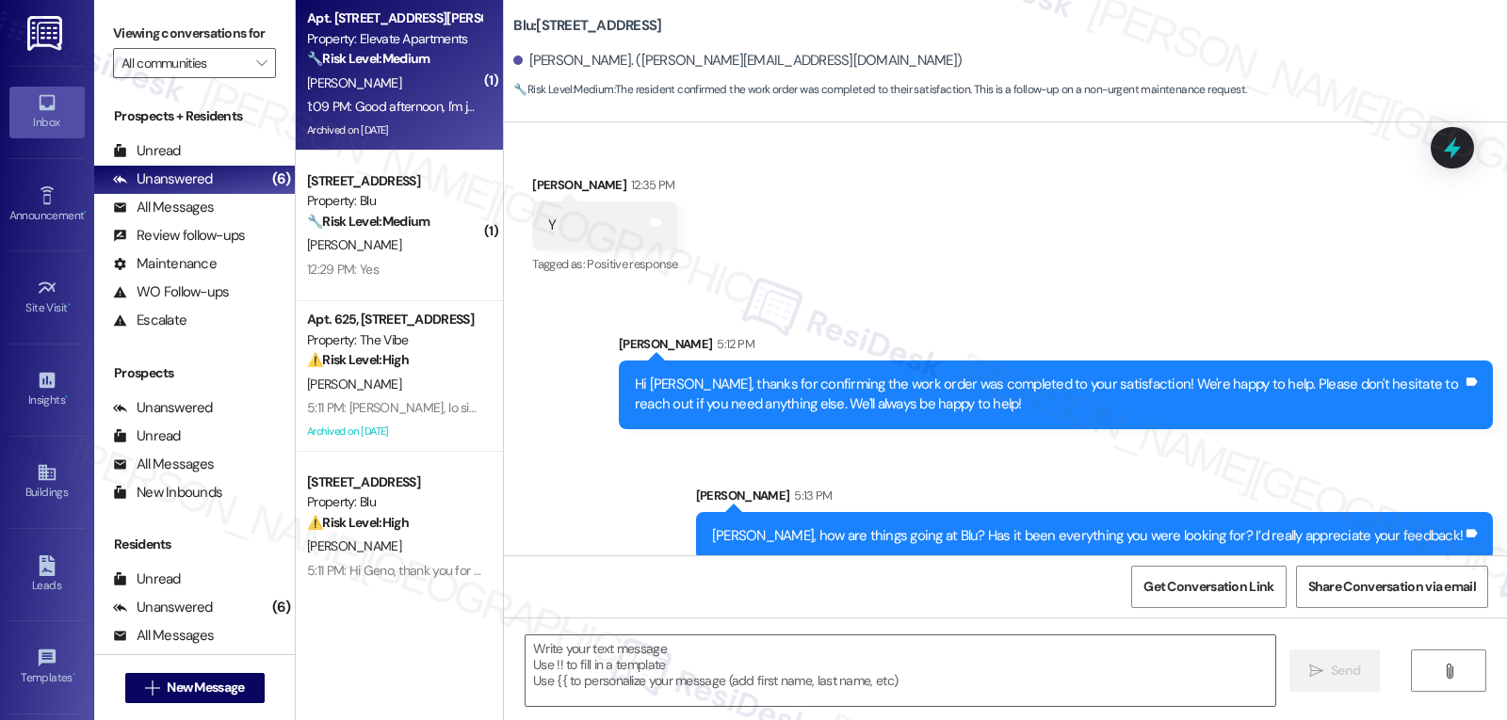
type textarea "Fetching suggested responses. Please feel free to read through the conversation…"
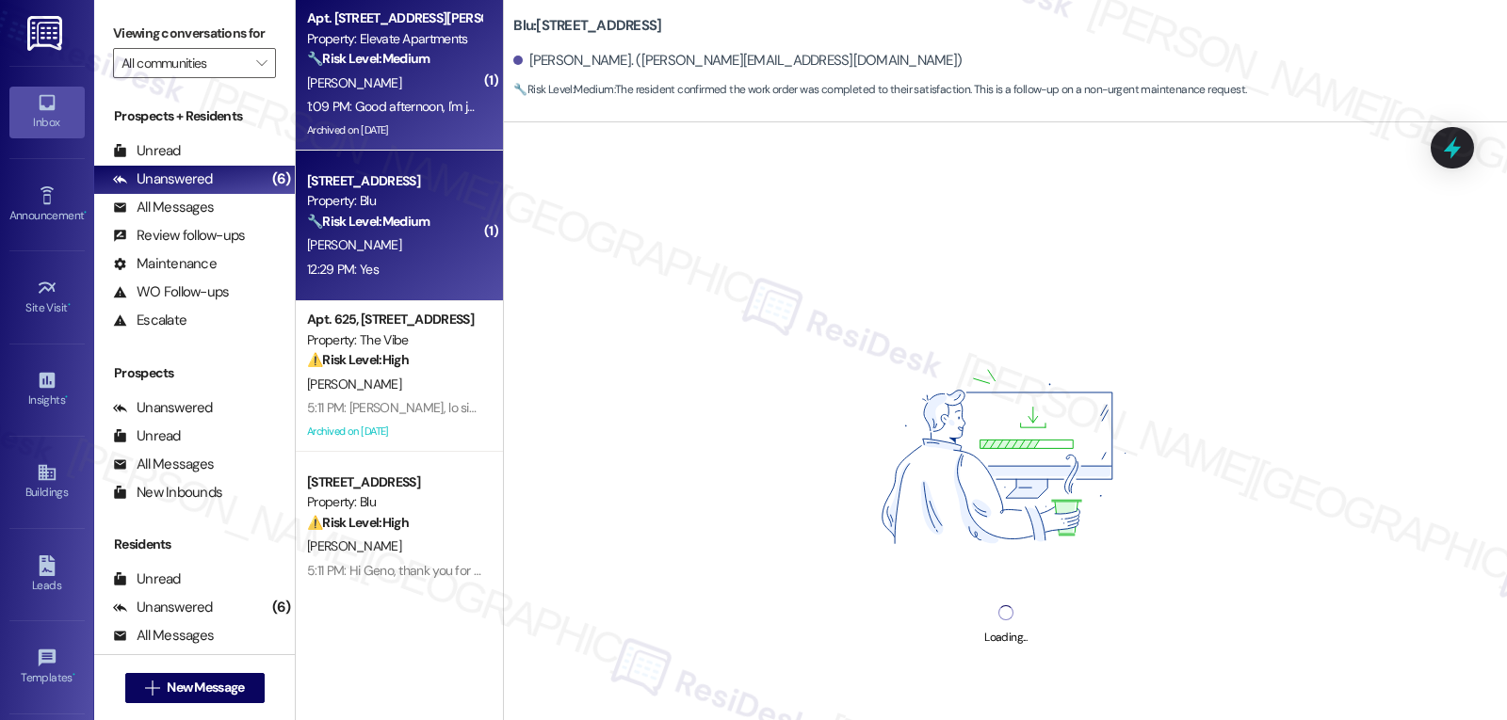
click at [435, 231] on div "🔧 Risk Level: Medium The resident confirmed that the work order related to the …" at bounding box center [394, 222] width 174 height 20
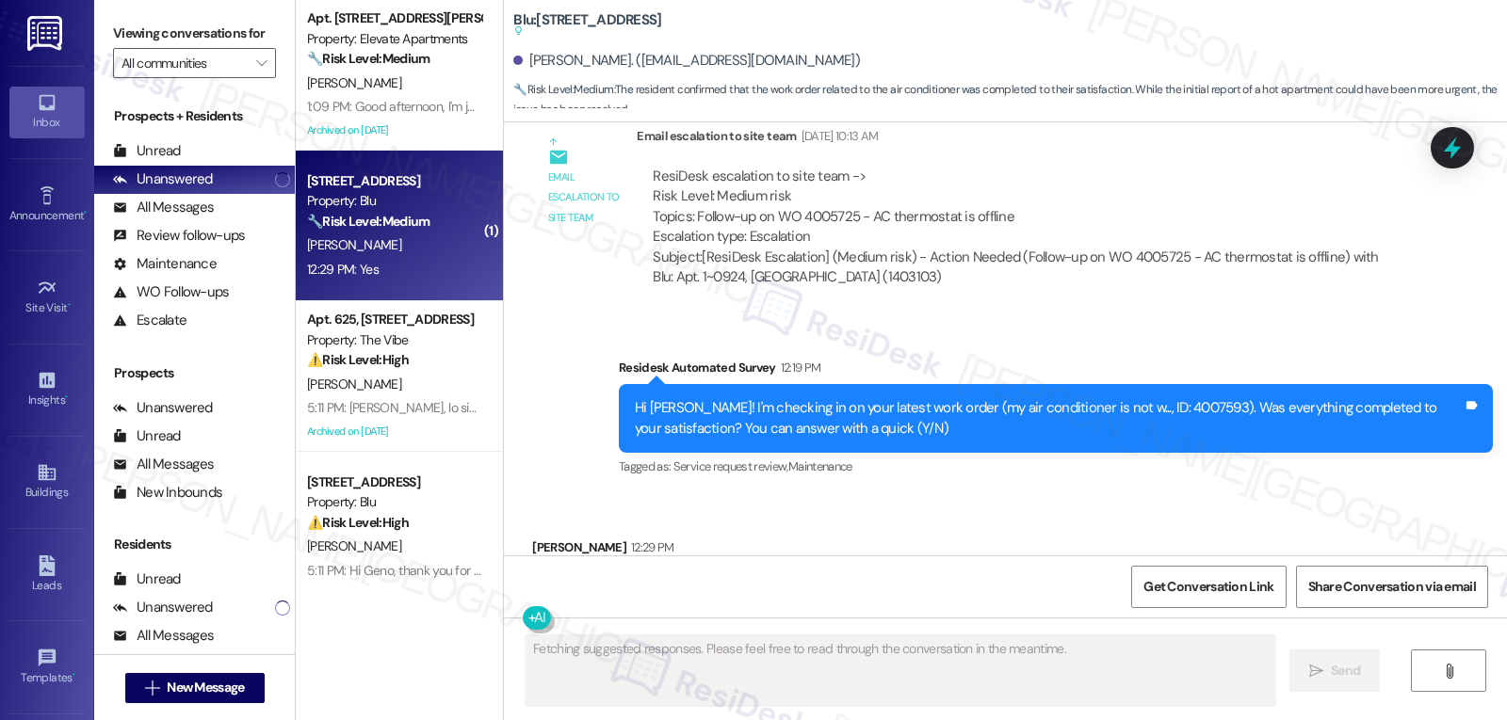
scroll to position [11361, 0]
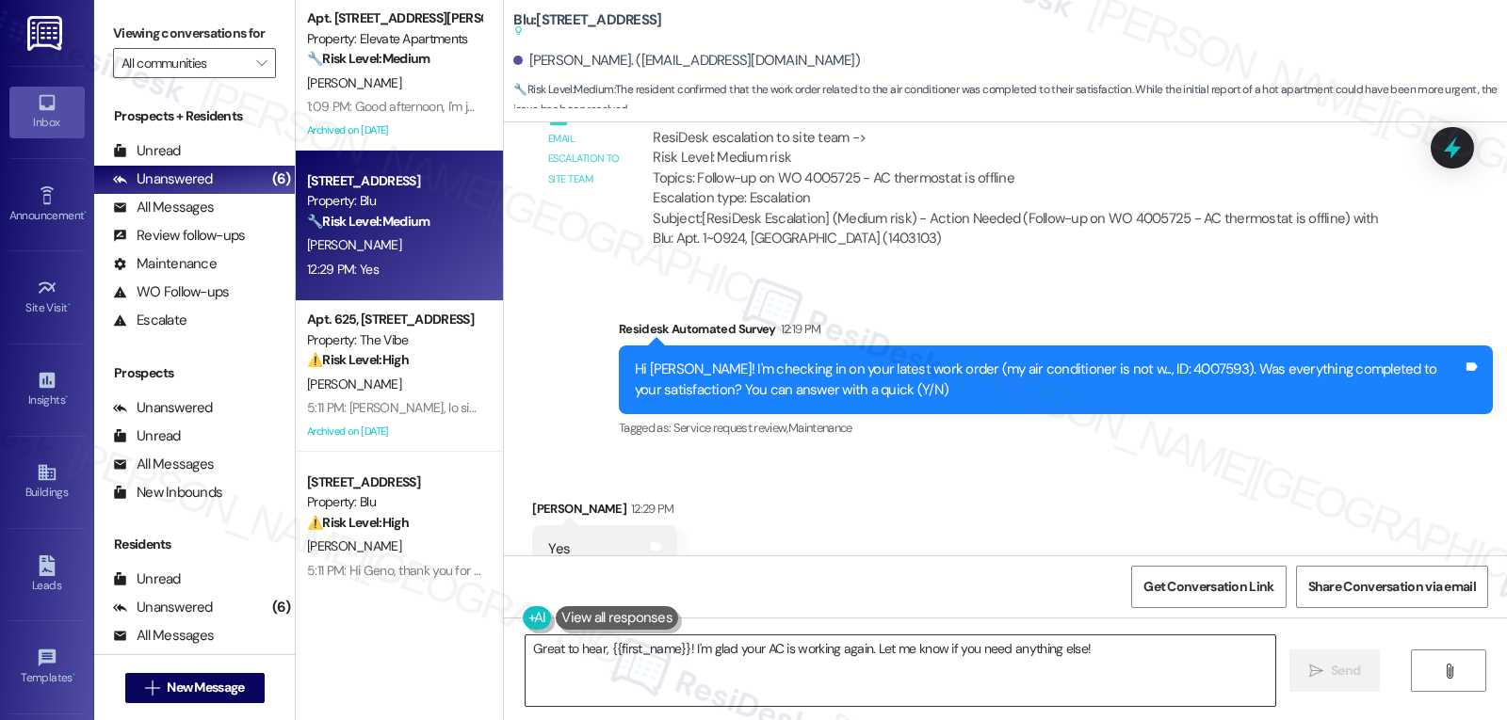
click at [1144, 653] on textarea "Great to hear, {{first_name}}! I'm glad your AC is working again. Let me know i…" at bounding box center [899, 671] width 749 height 71
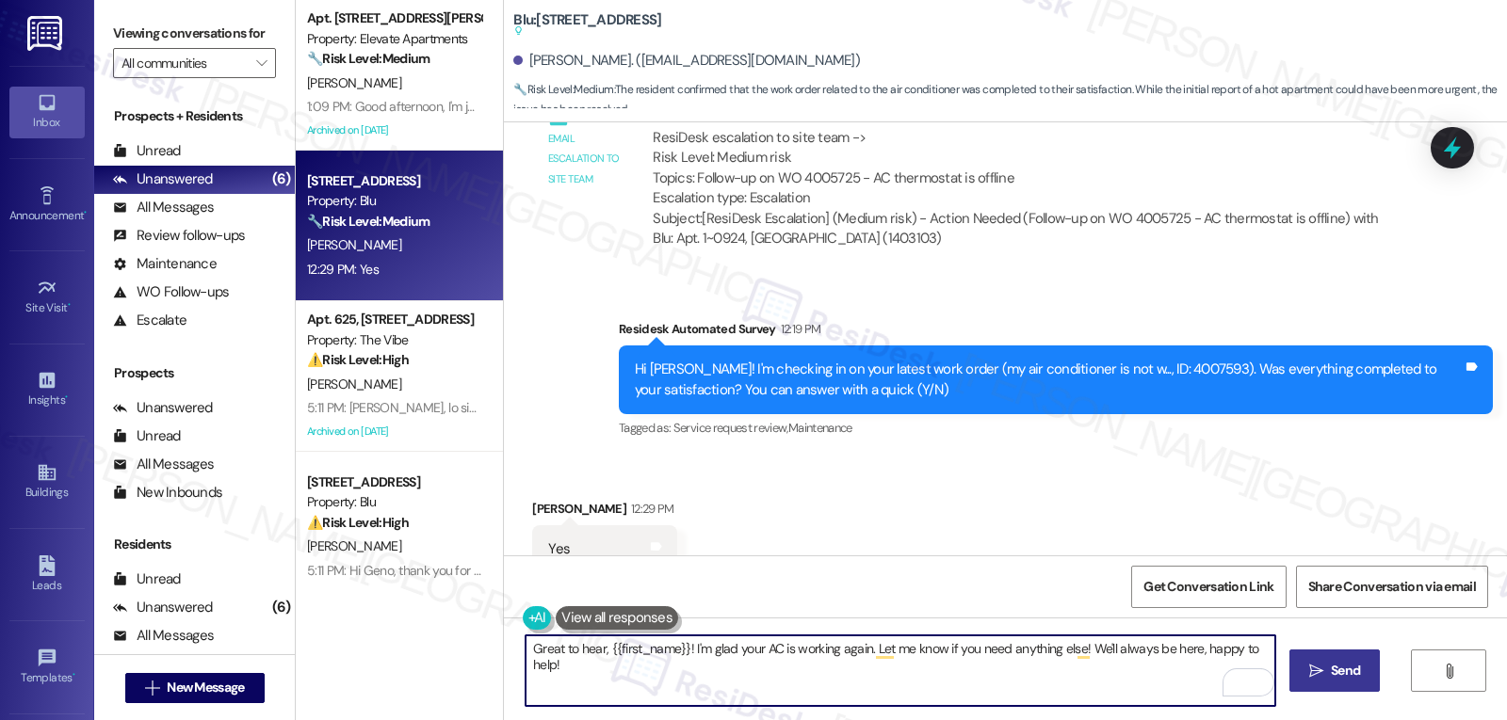
type textarea "Great to hear, {{first_name}}! I'm glad your AC is working again. Let me know i…"
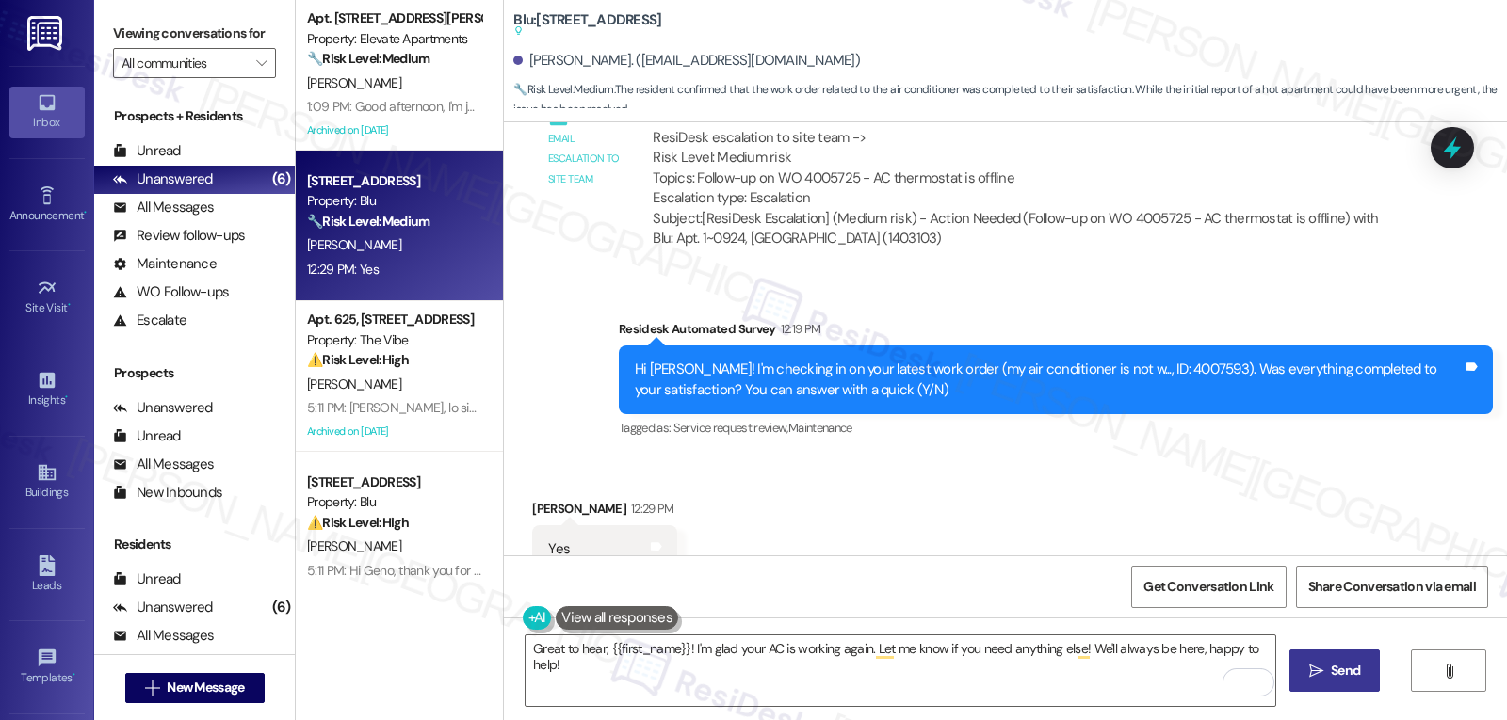
click at [1330, 684] on button " Send" at bounding box center [1334, 671] width 91 height 42
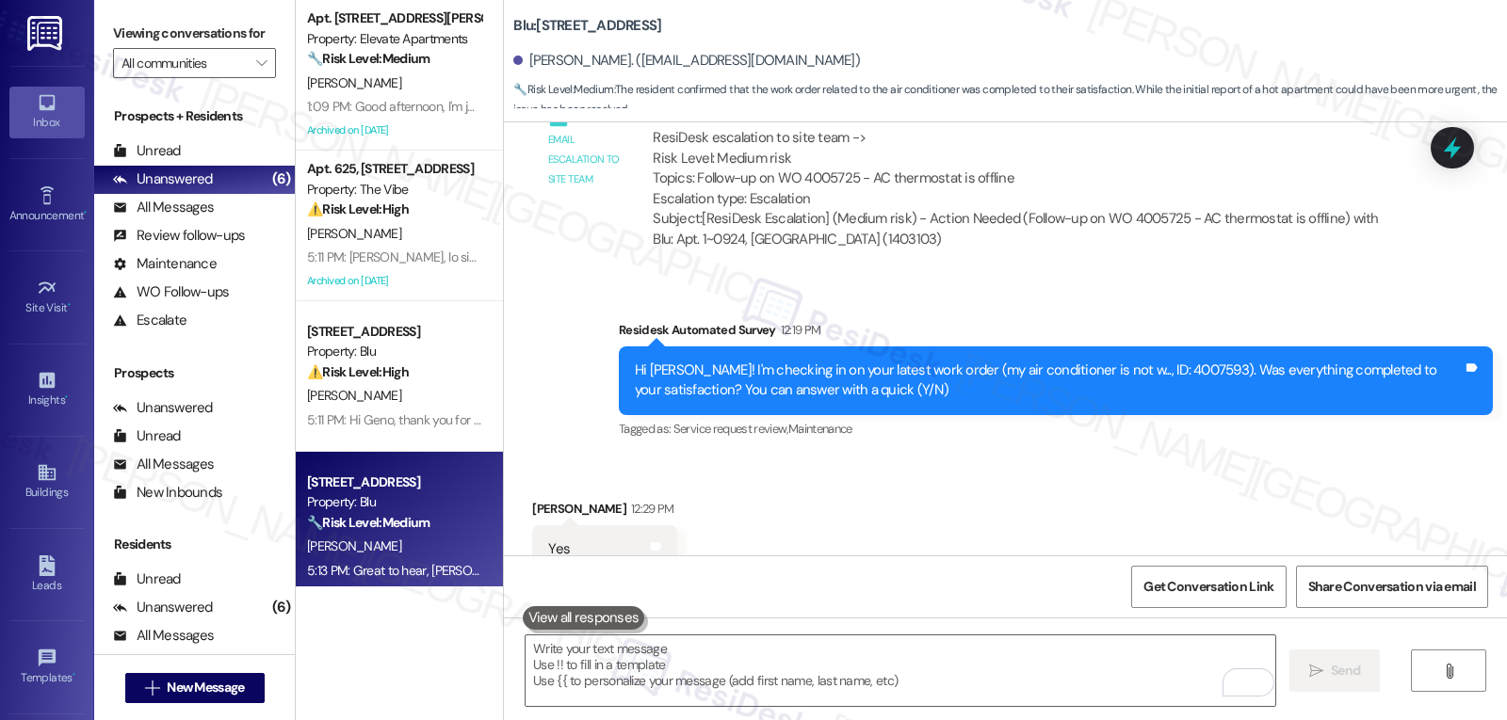
scroll to position [11436, 0]
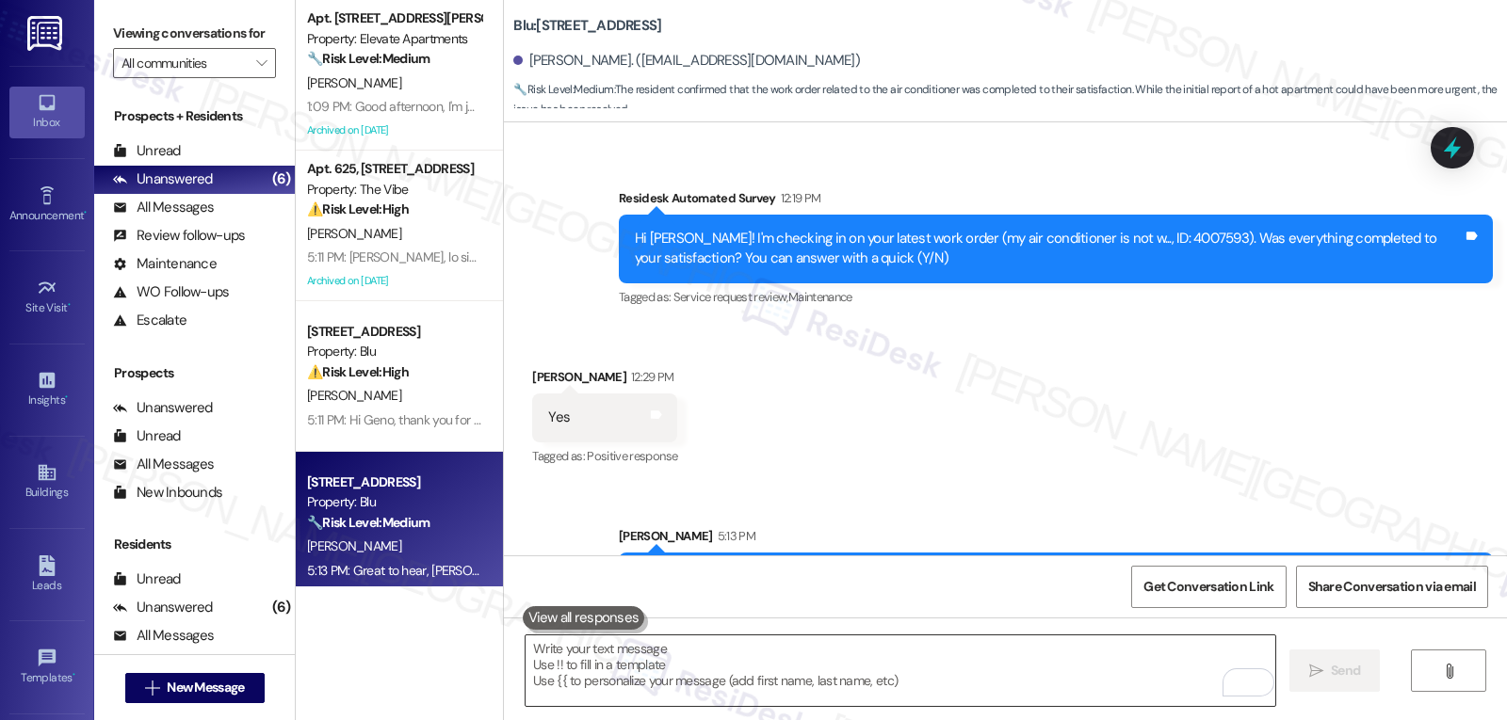
click at [1065, 682] on textarea "To enrich screen reader interactions, please activate Accessibility in Grammarl…" at bounding box center [899, 671] width 749 height 71
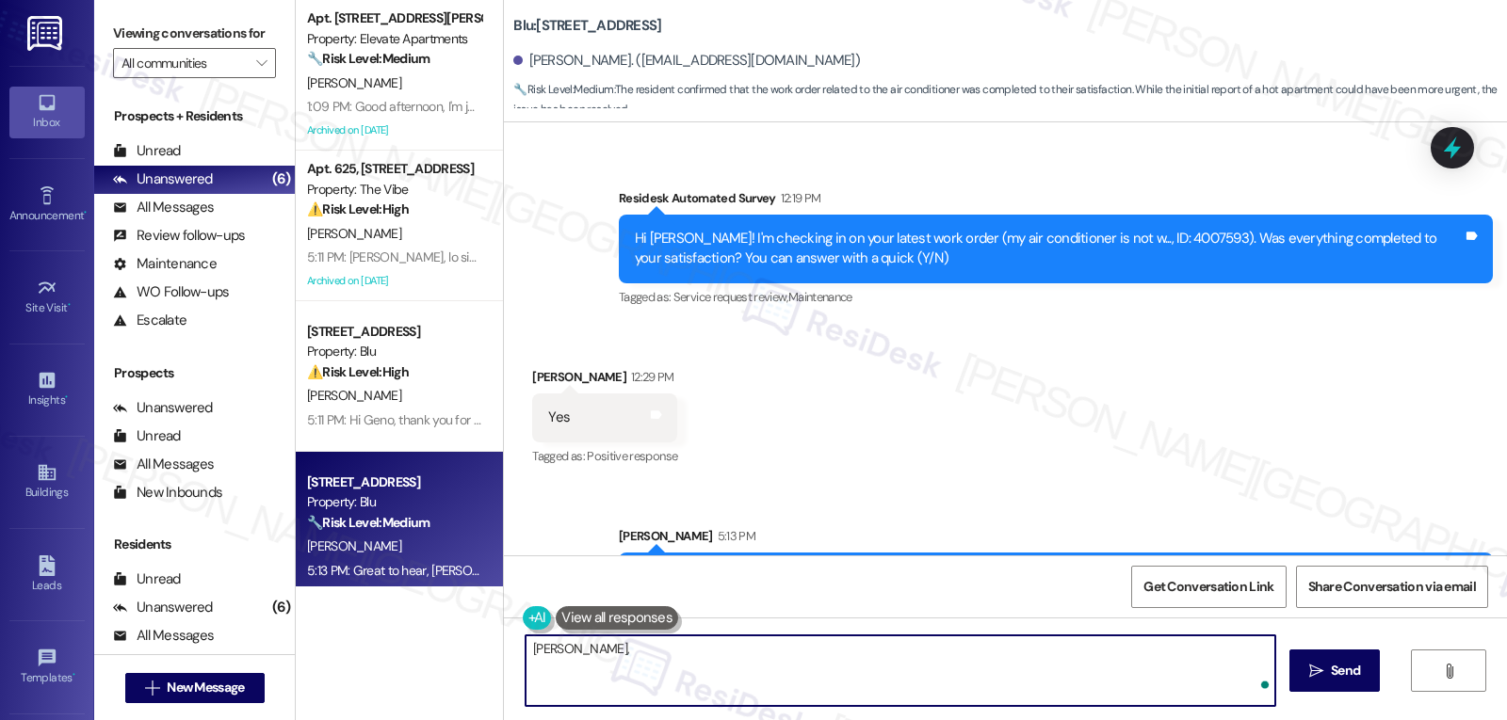
paste textarea "I hope you’ve been loving your time at {{property}}! Has it lived up to what yo…"
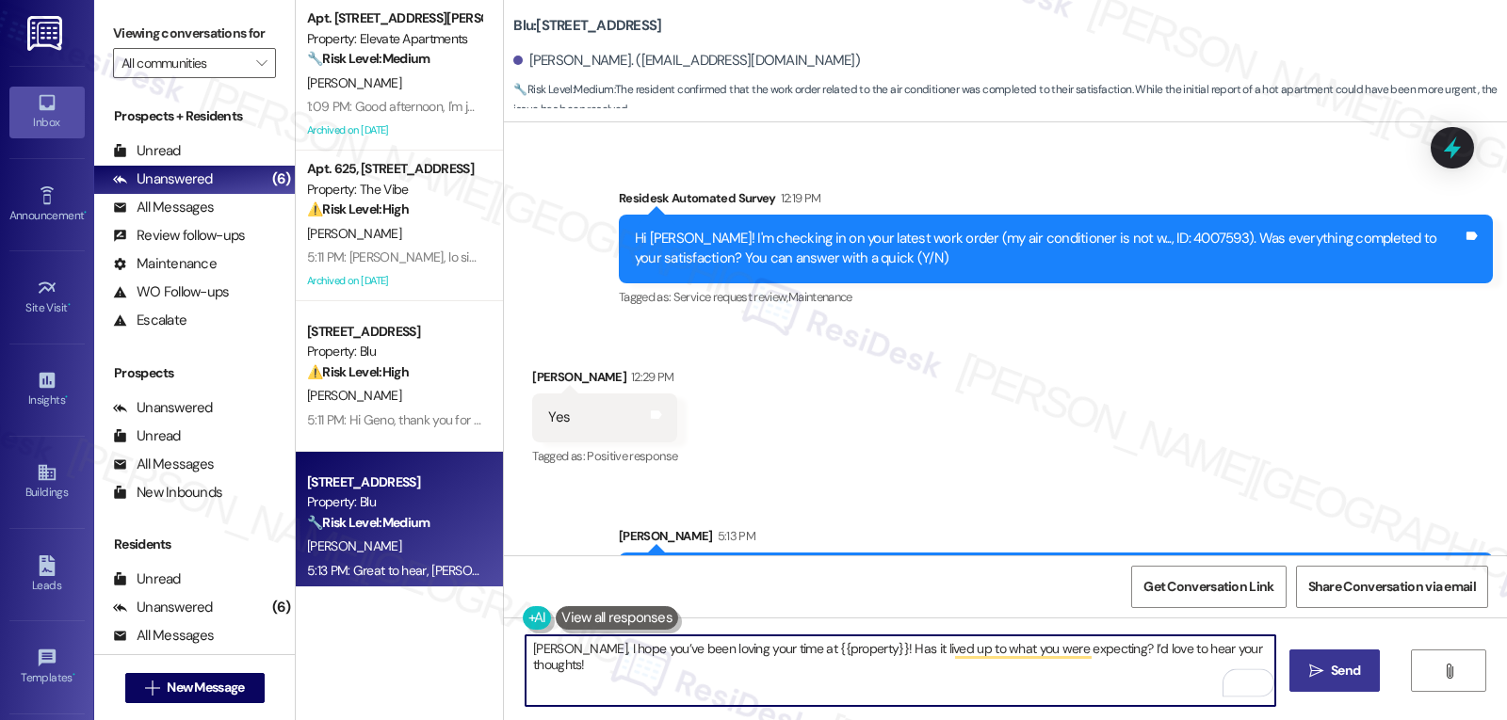
type textarea "Richard, I hope you’ve been loving your time at {{property}}! Has it lived up t…"
click at [1323, 674] on span " Send" at bounding box center [1334, 671] width 59 height 20
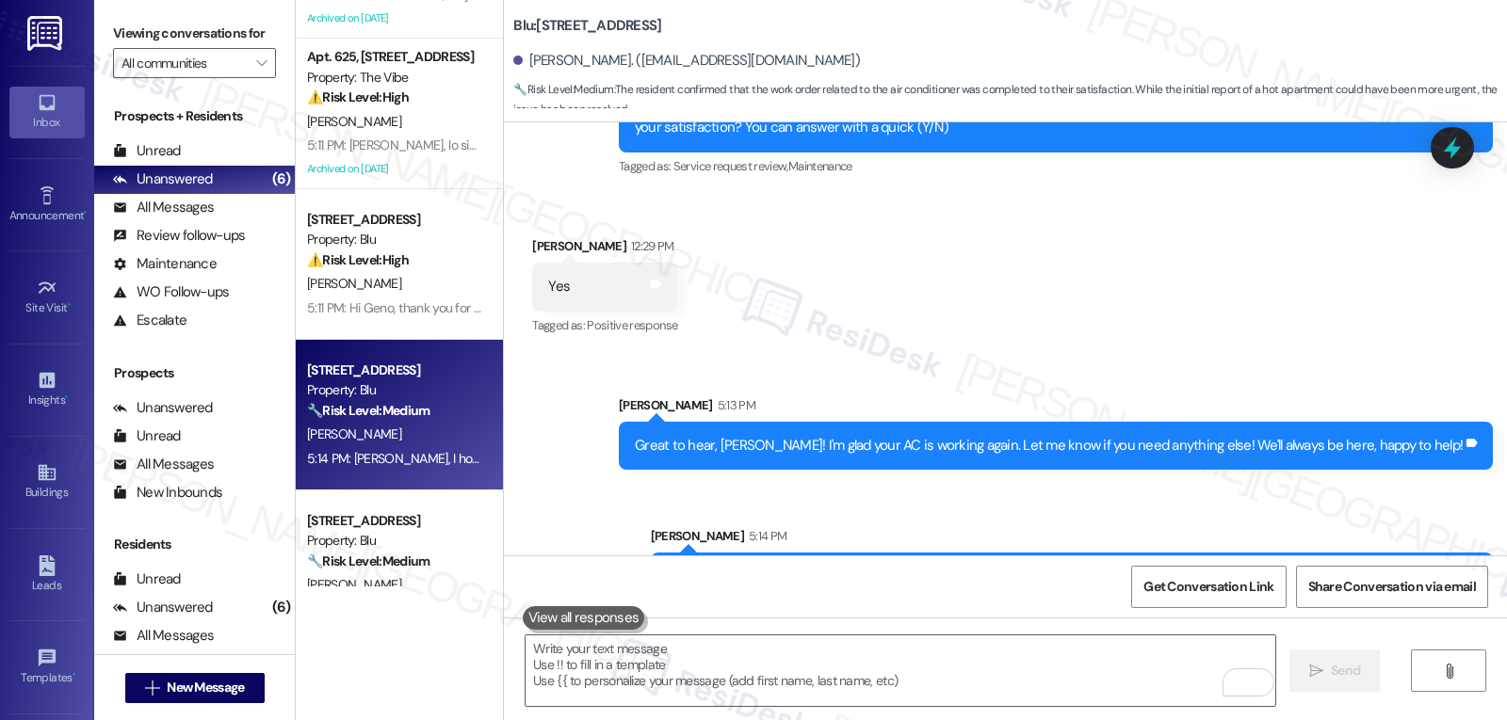
scroll to position [0, 0]
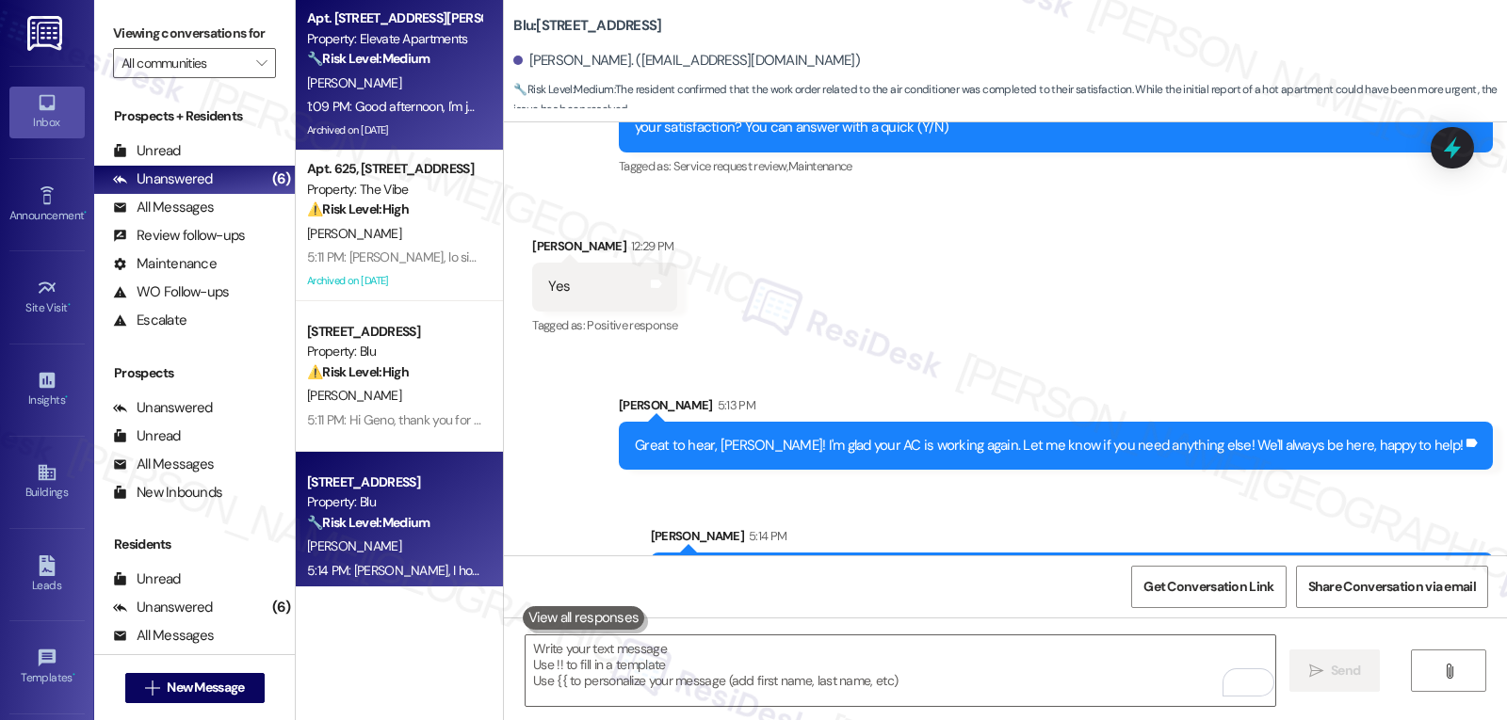
click at [362, 115] on div "1:09 PM: Good afternoon, I'm just wondering if we have any news on the dishwash…" at bounding box center [394, 107] width 178 height 24
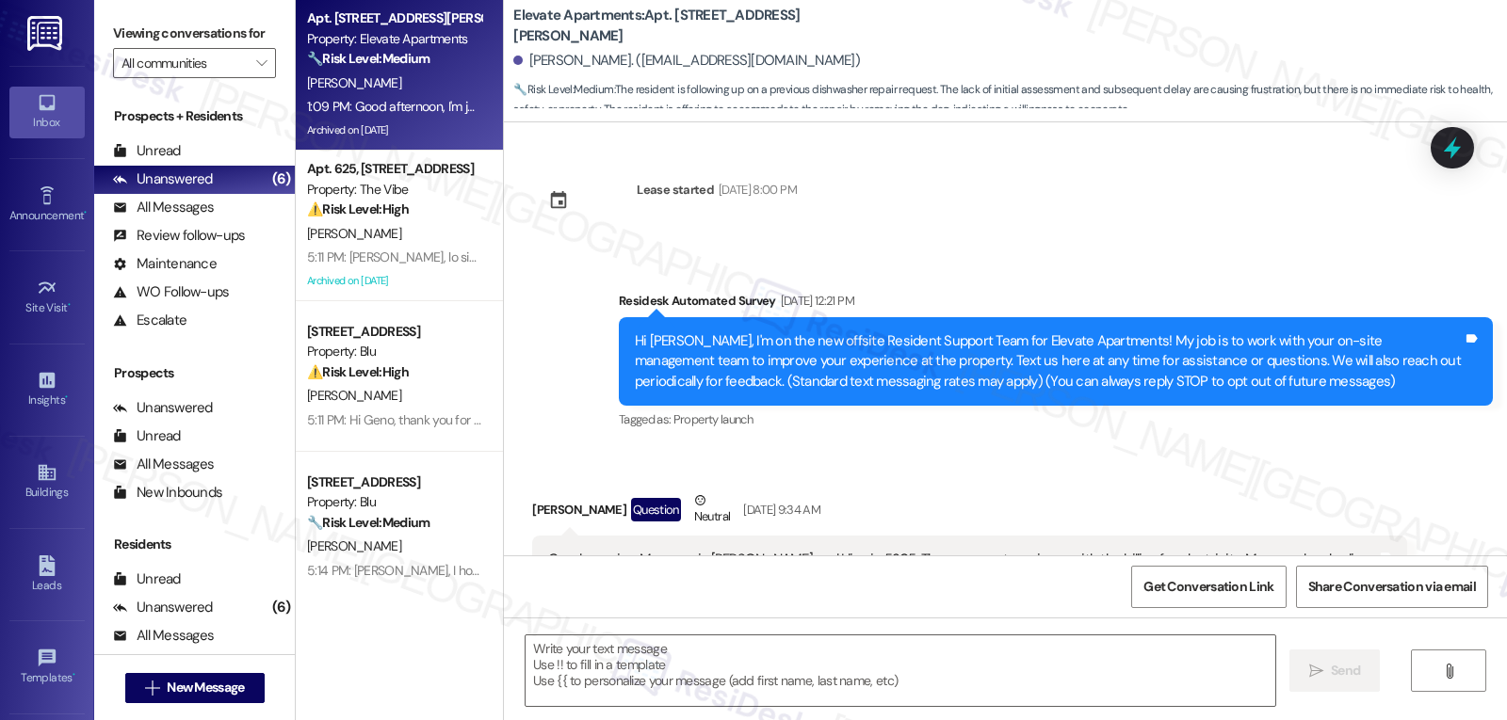
scroll to position [15752, 0]
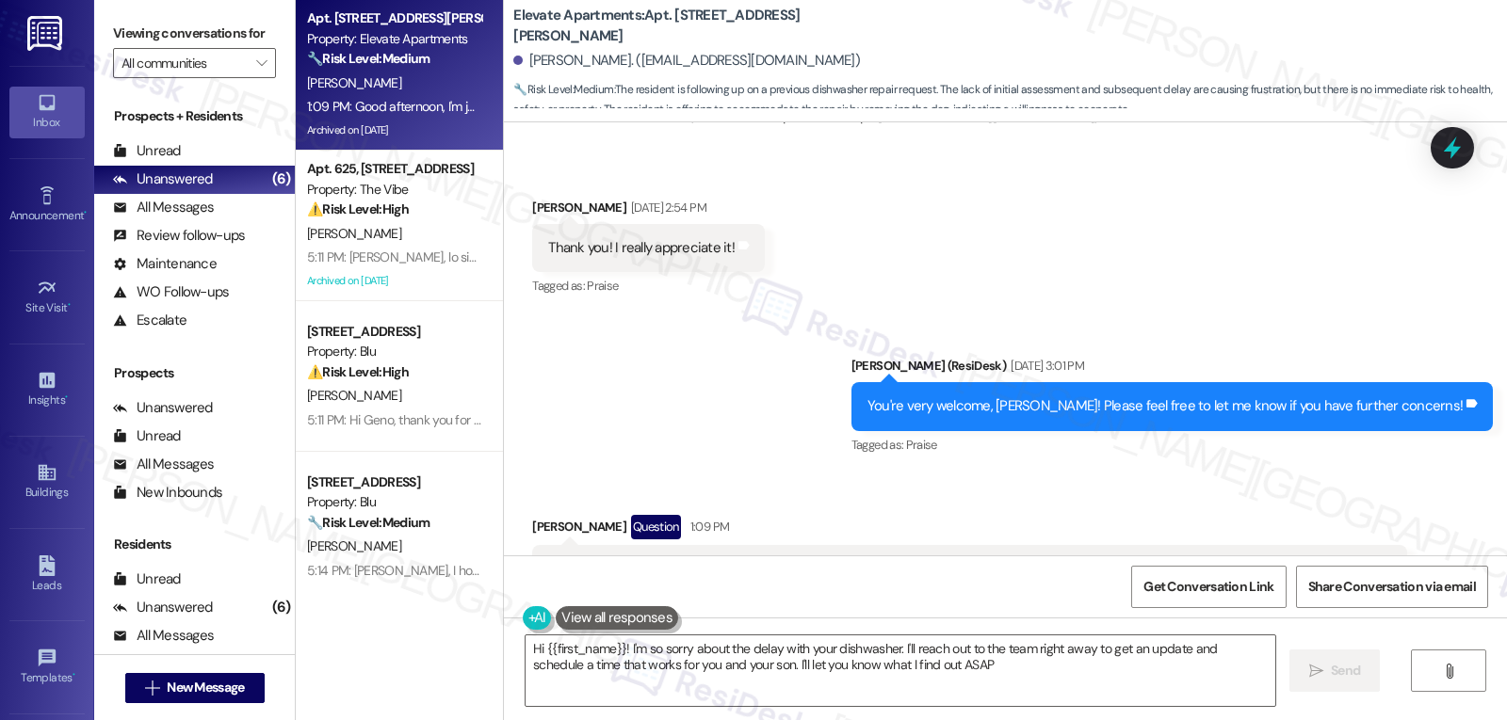
type textarea "Hi {{first_name}}! I'm so sorry about the delay with your dishwasher. I'll reac…"
click at [1438, 169] on div "Received via SMS Jamie Suppes Aug 15, 2025 at 2:54 PM Thank you! I really appre…" at bounding box center [1005, 234] width 1003 height 159
click at [1460, 146] on icon at bounding box center [1452, 148] width 32 height 32
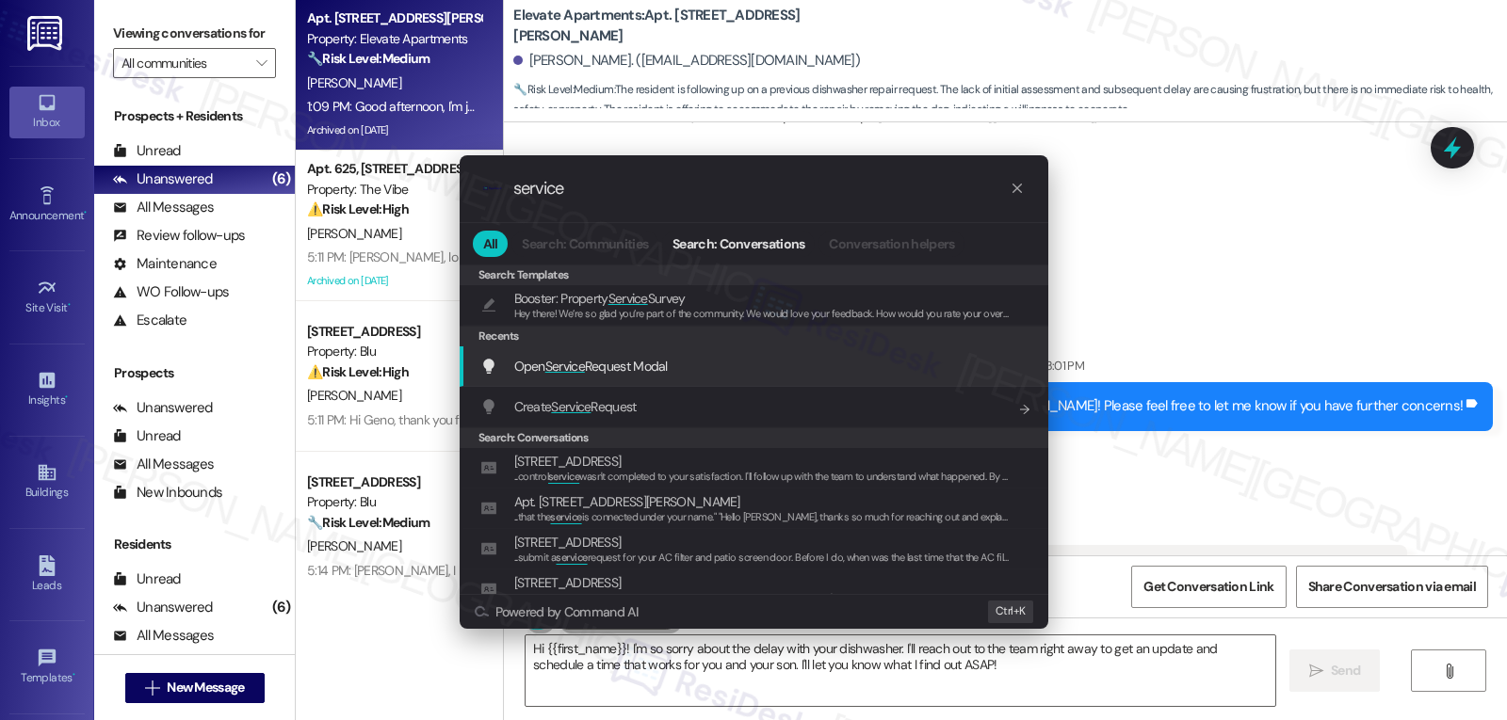
type input "service"
click at [591, 377] on span "Open Service Request Modal" at bounding box center [590, 366] width 153 height 21
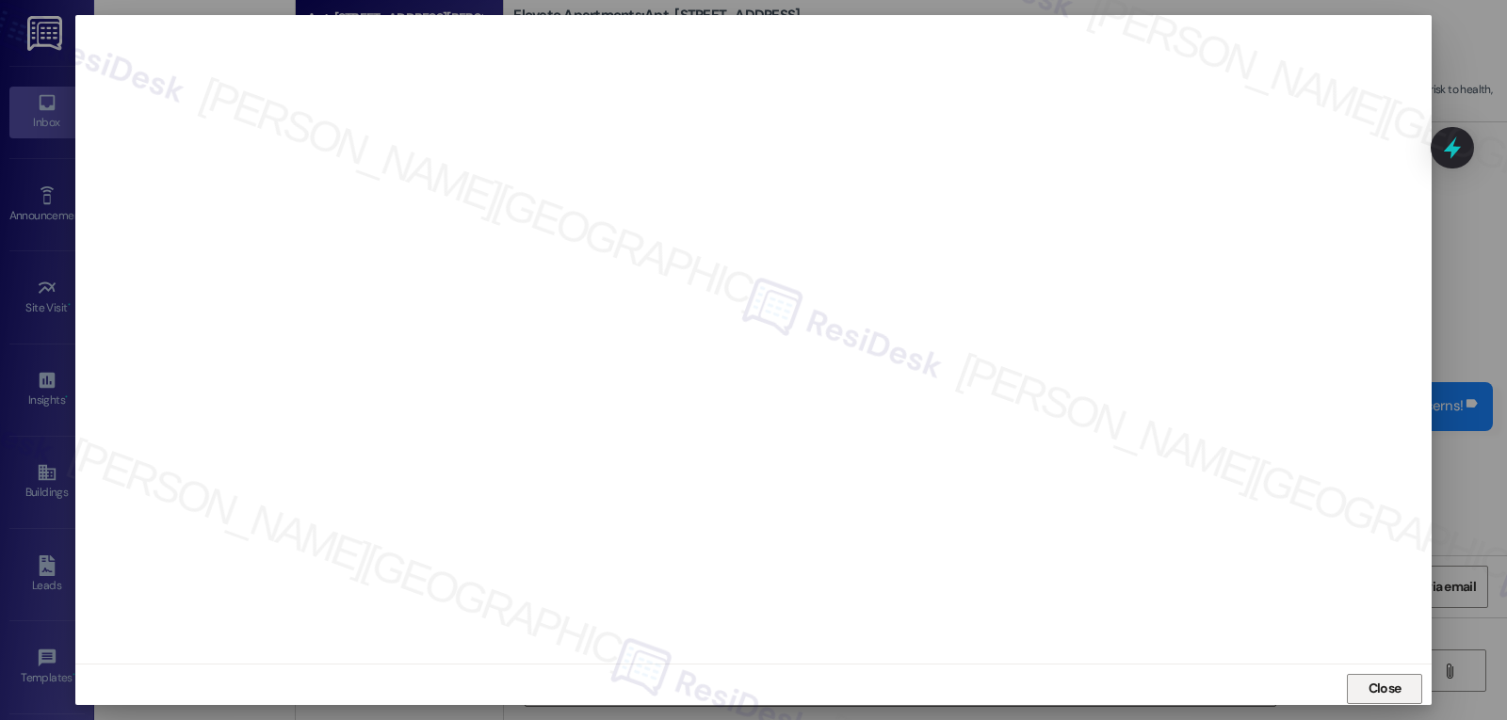
click at [1395, 689] on span "Close" at bounding box center [1384, 689] width 33 height 20
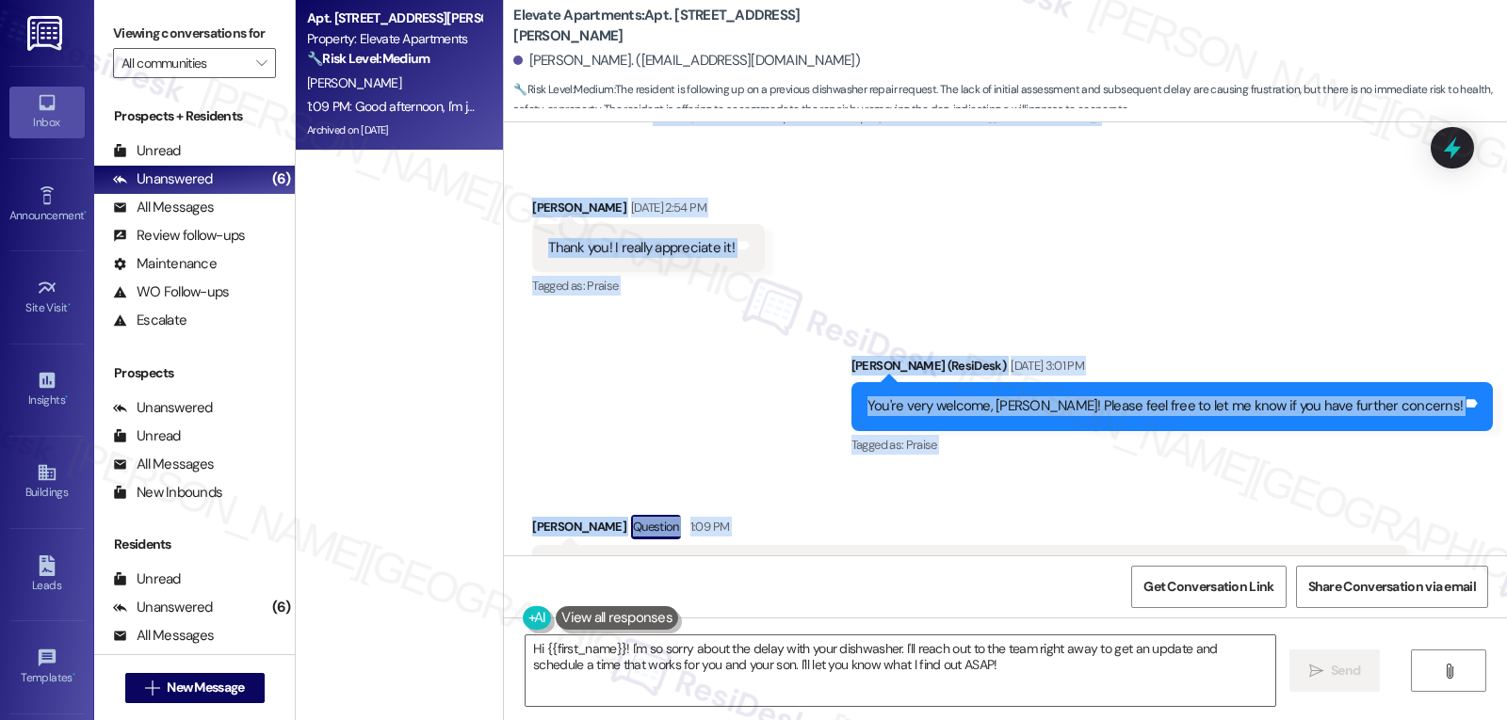
drag, startPoint x: 510, startPoint y: 316, endPoint x: 1423, endPoint y: 502, distance: 931.1
click at [1423, 502] on div "Lease started Apr 13, 2025 at 8:00 PM Survey, sent via SMS Residesk Automated S…" at bounding box center [1005, 338] width 1003 height 433
copy div "Jamie Suppes Aug 15, 2025 at 2:05 PM Not that I'm aware of. No one ever contact…"
click at [1026, 674] on textarea "Hi {{first_name}}! I'm so sorry about the delay with your dishwasher. I'll reac…" at bounding box center [899, 671] width 749 height 71
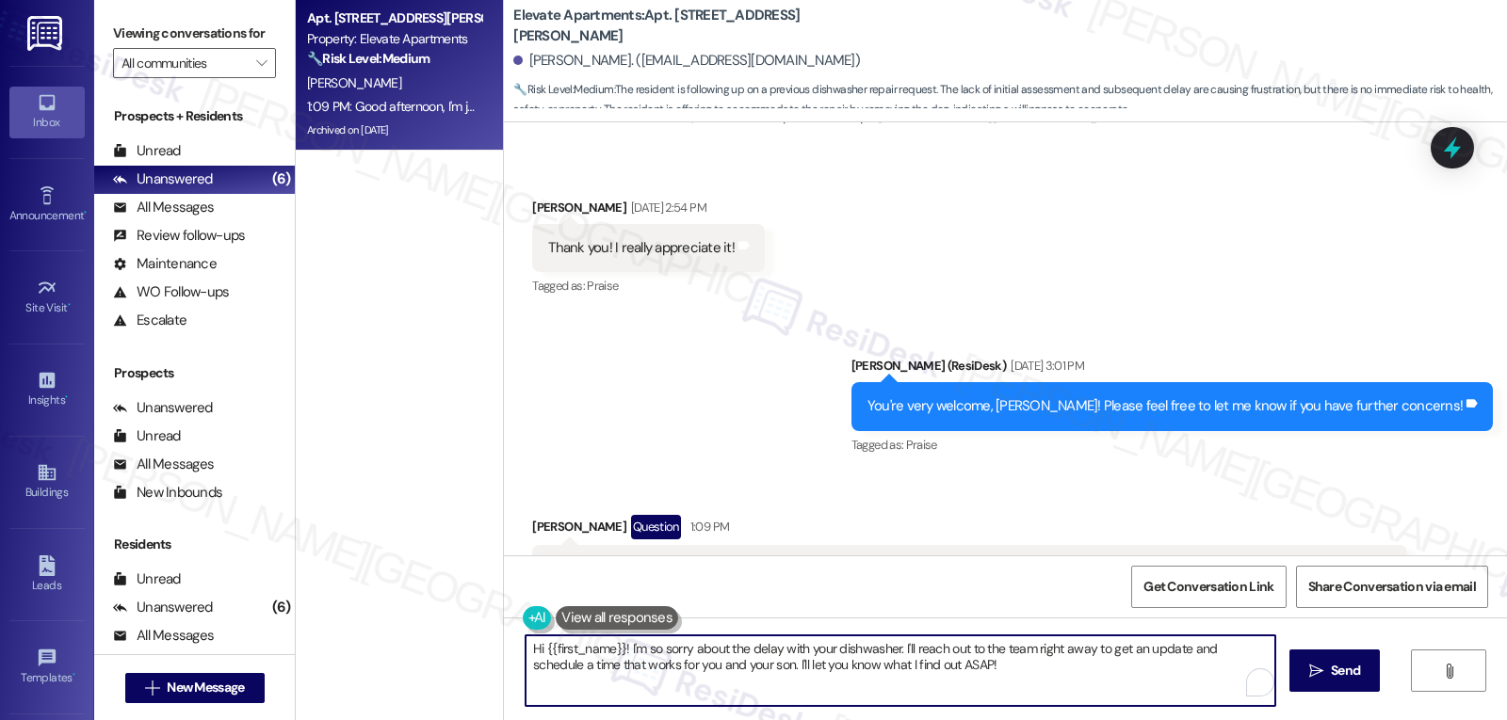
click at [975, 561] on div "Get Conversation Link Share Conversation via email" at bounding box center [1005, 587] width 1003 height 62
drag, startPoint x: 1041, startPoint y: 649, endPoint x: 1078, endPoint y: 652, distance: 36.8
click at [1078, 652] on textarea "Hi {{first_name}}! I'm so sorry about the delay with your dishwasher. I'll reac…" at bounding box center [899, 671] width 749 height 71
drag, startPoint x: 1119, startPoint y: 649, endPoint x: 671, endPoint y: 682, distance: 448.5
click at [671, 682] on textarea "Hi {{first_name}}! I'm so sorry about the delay with your dishwasher. I'll reac…" at bounding box center [899, 671] width 749 height 71
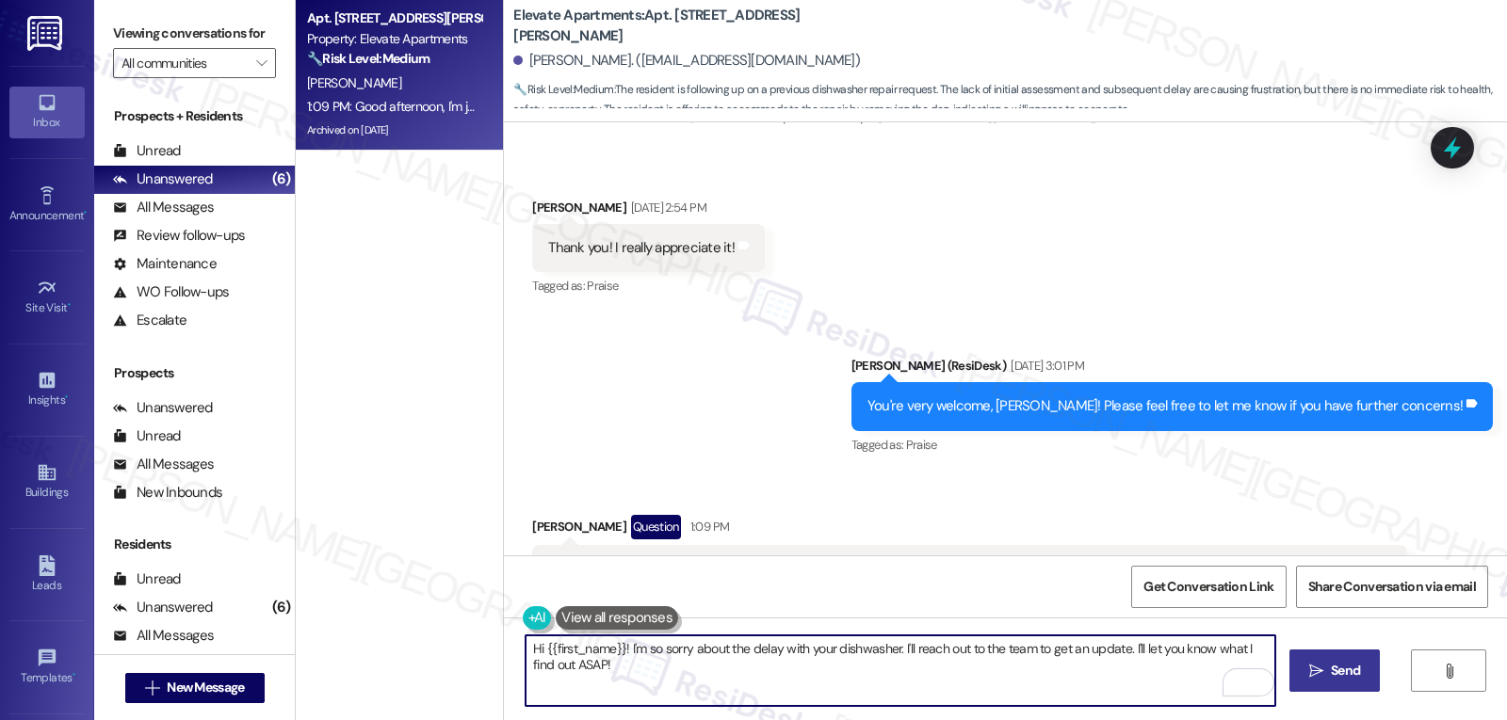
type textarea "Hi {{first_name}}! I'm so sorry about the delay with your dishwasher. I'll reac…"
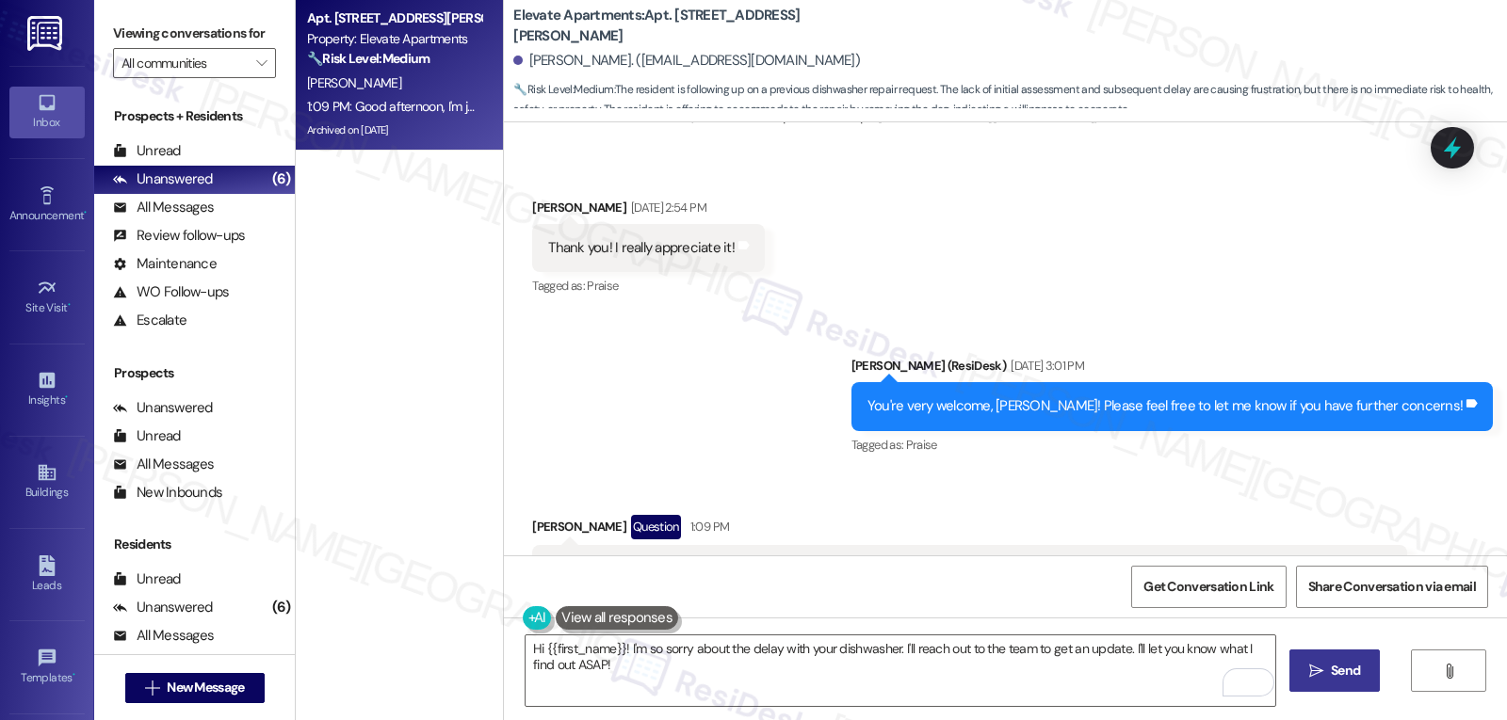
click at [1336, 679] on span "Send" at bounding box center [1344, 671] width 29 height 20
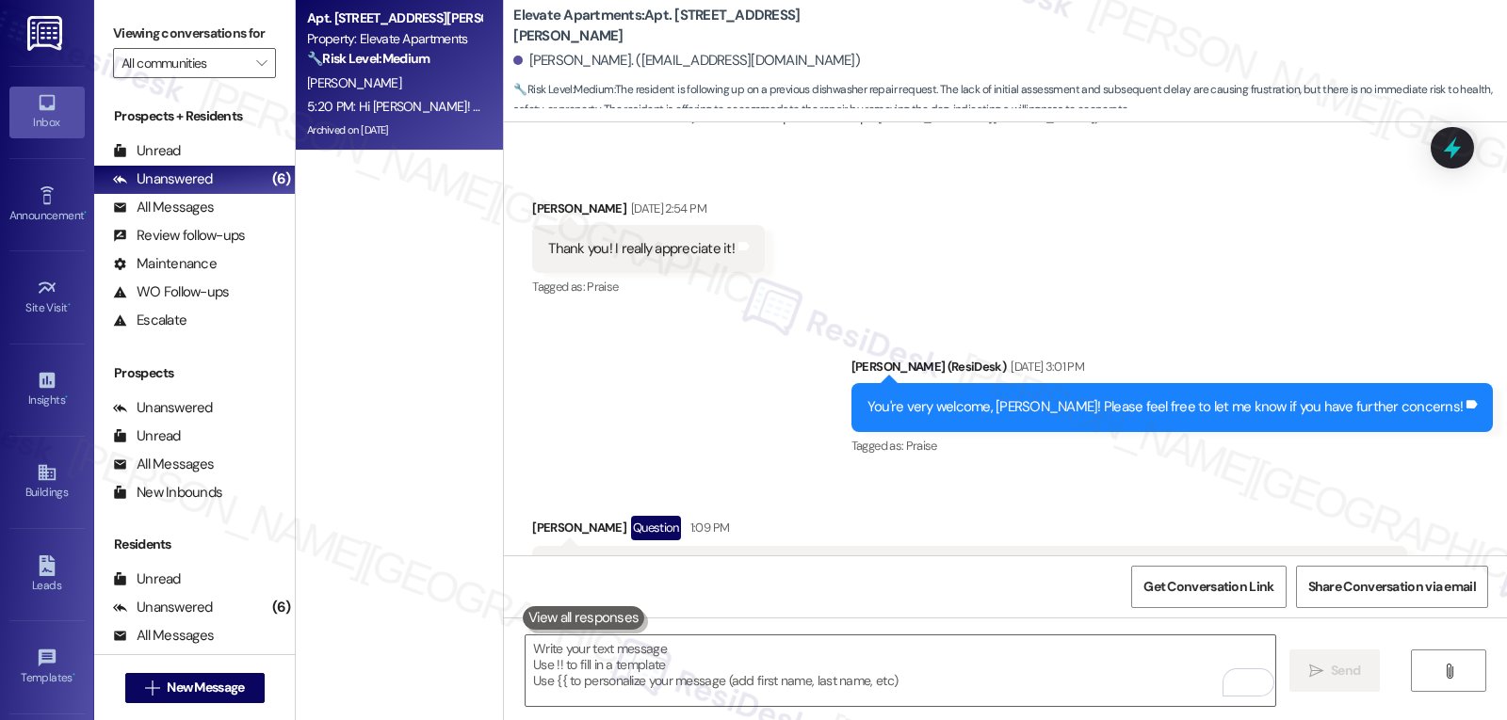
scroll to position [15883, 0]
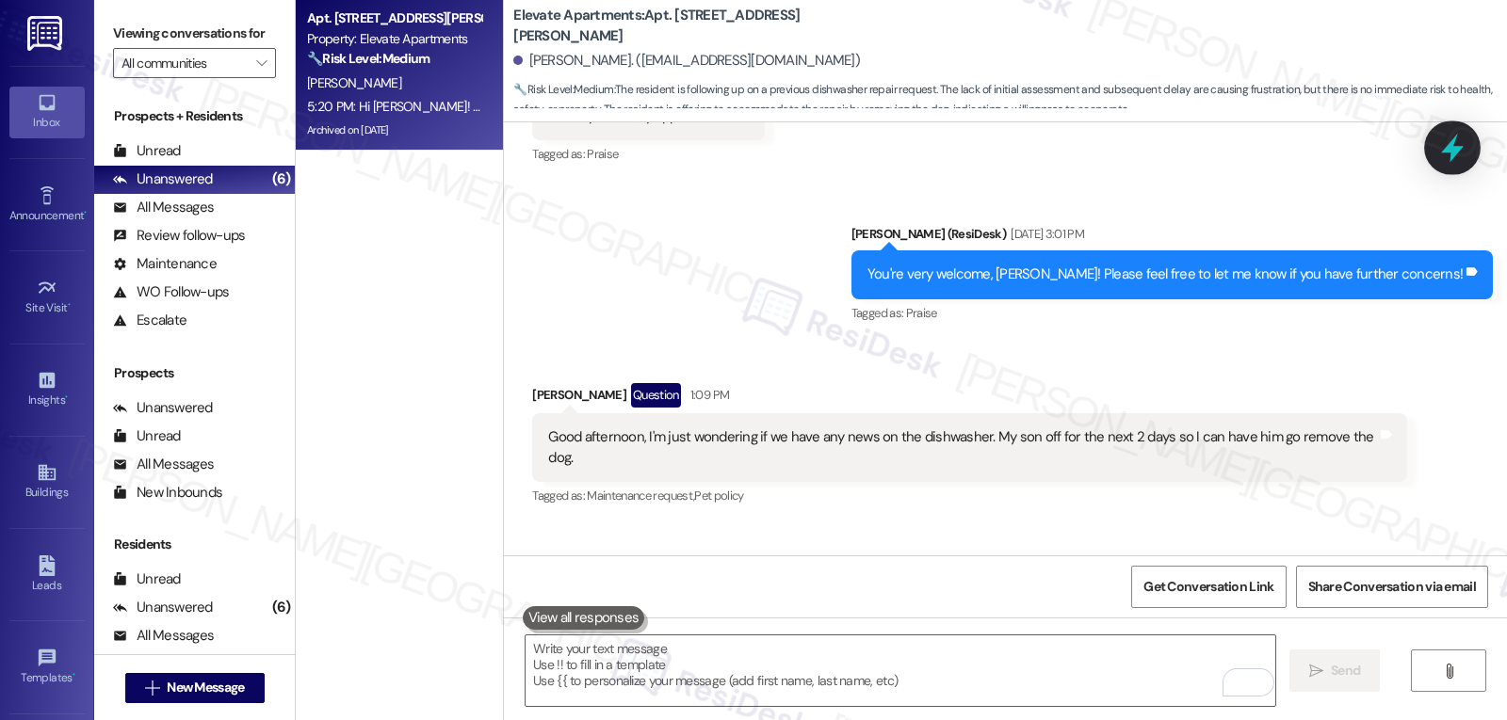
click at [1453, 148] on icon at bounding box center [1452, 148] width 23 height 29
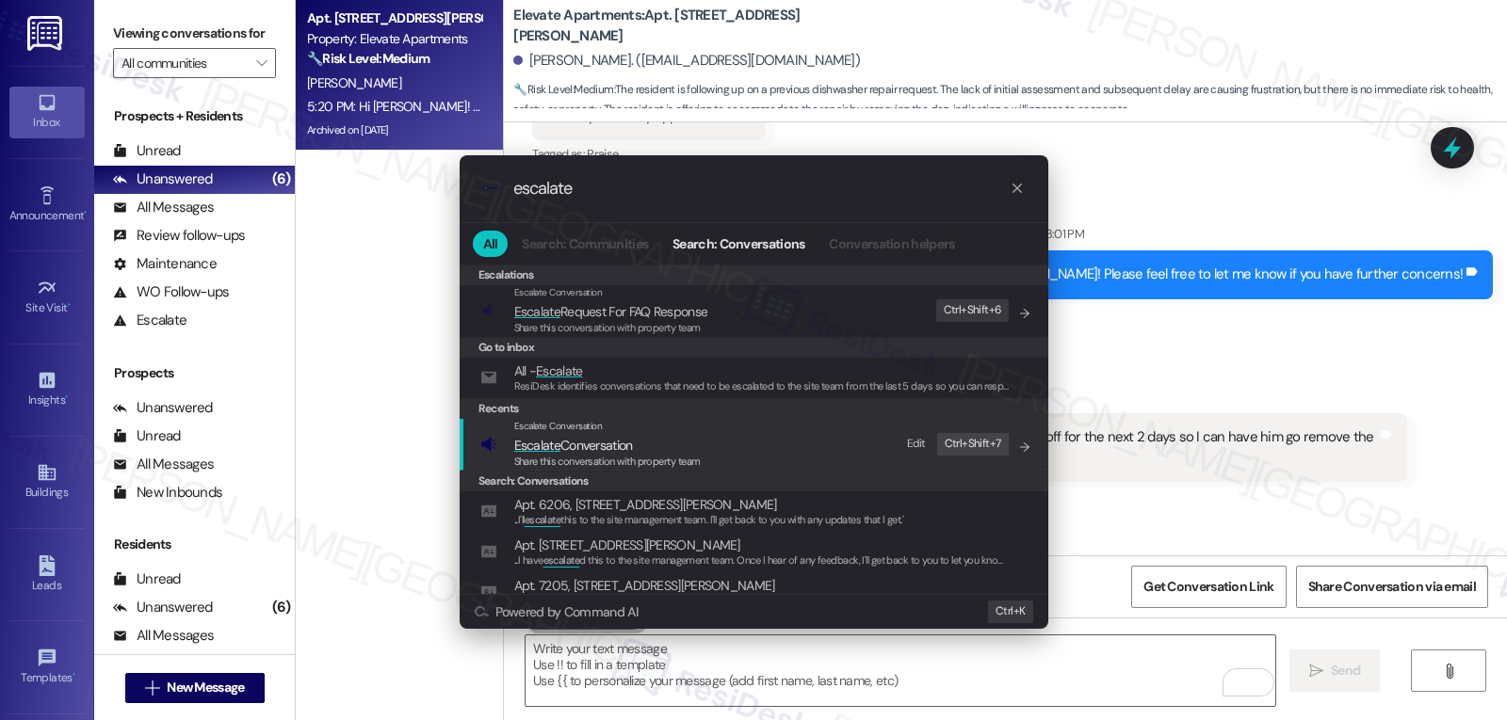
type input "escalate"
click at [638, 461] on span "Share this conversation with property team" at bounding box center [607, 461] width 186 height 13
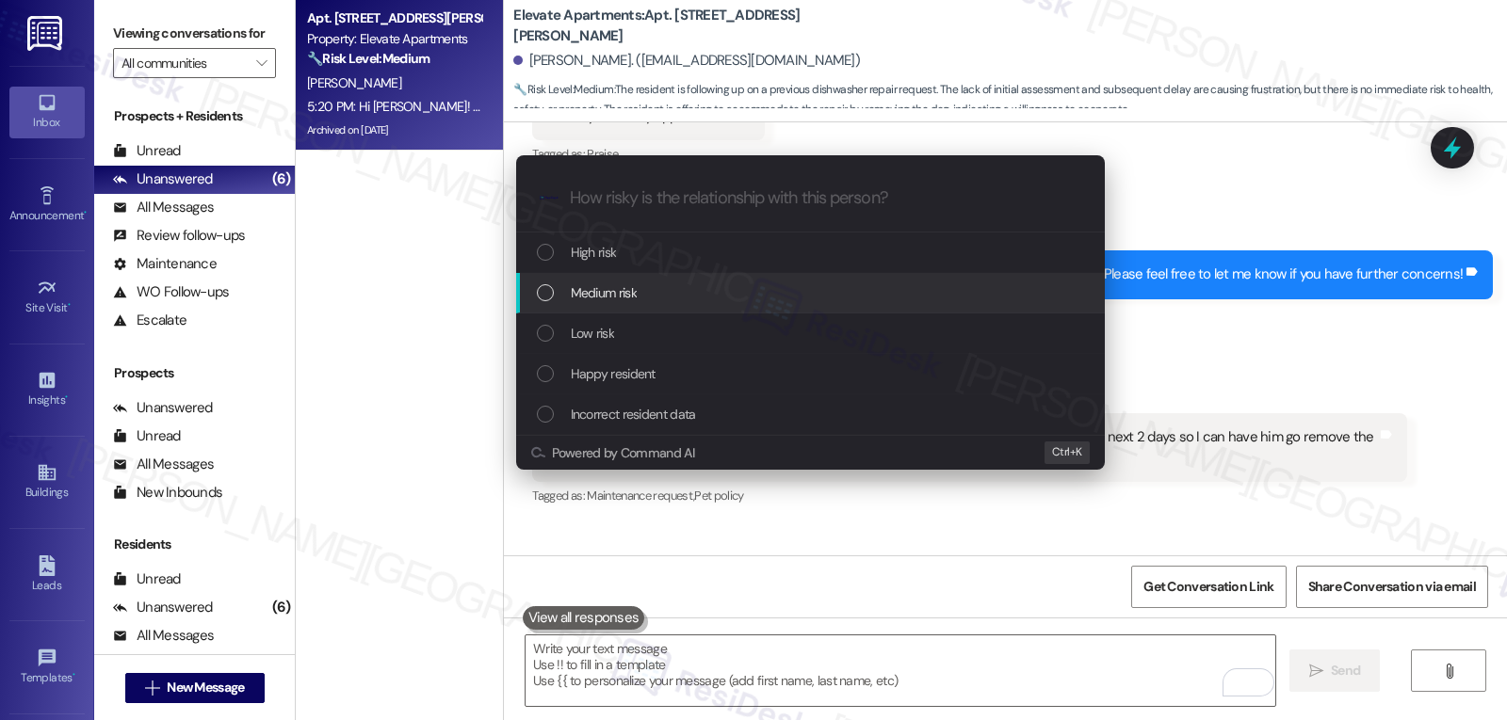
click at [624, 302] on span "Medium risk" at bounding box center [604, 292] width 66 height 21
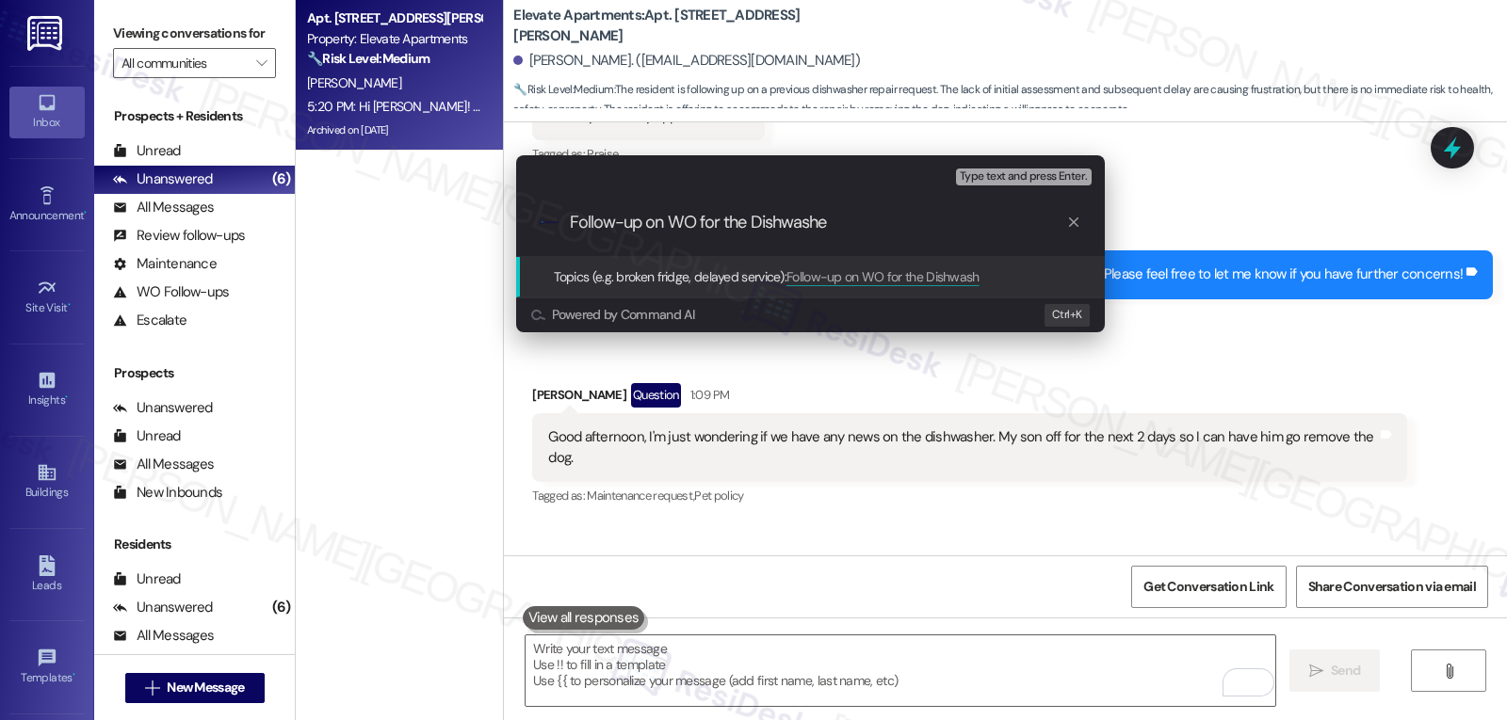
type input "Follow-up on WO for the Dishwasher"
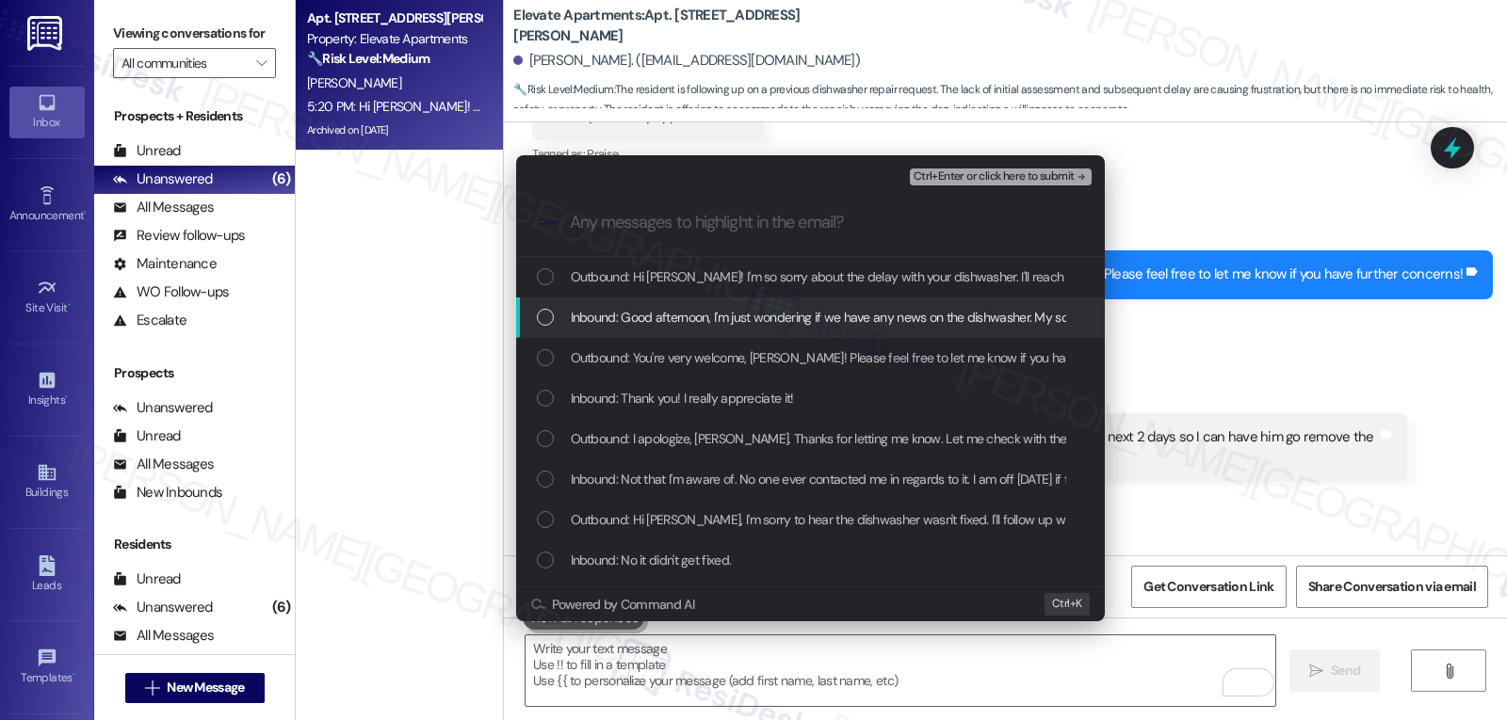
click at [577, 313] on span "Inbound: Good afternoon, I'm just wondering if we have any news on the dishwash…" at bounding box center [988, 317] width 835 height 21
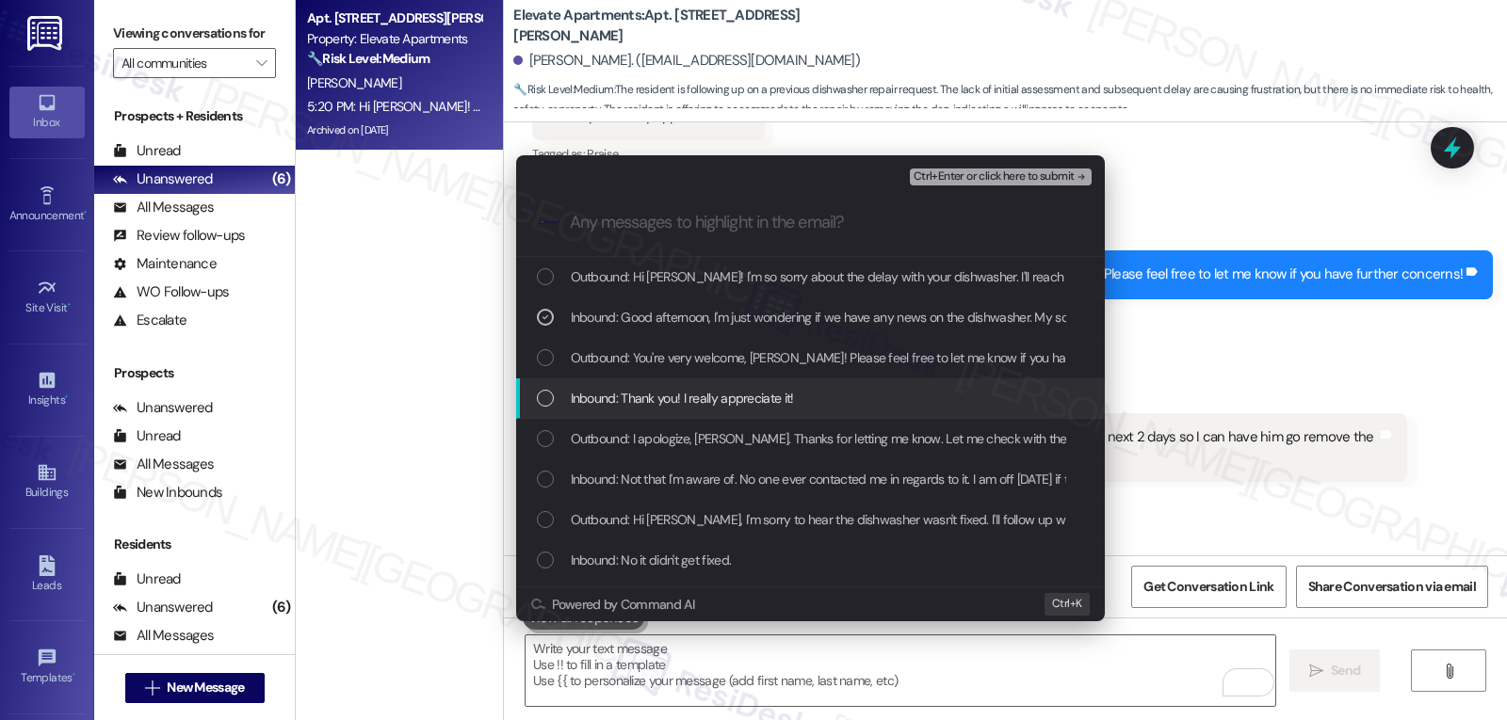
click at [714, 407] on span "Inbound: Thank you! I really appreciate it!" at bounding box center [682, 398] width 223 height 21
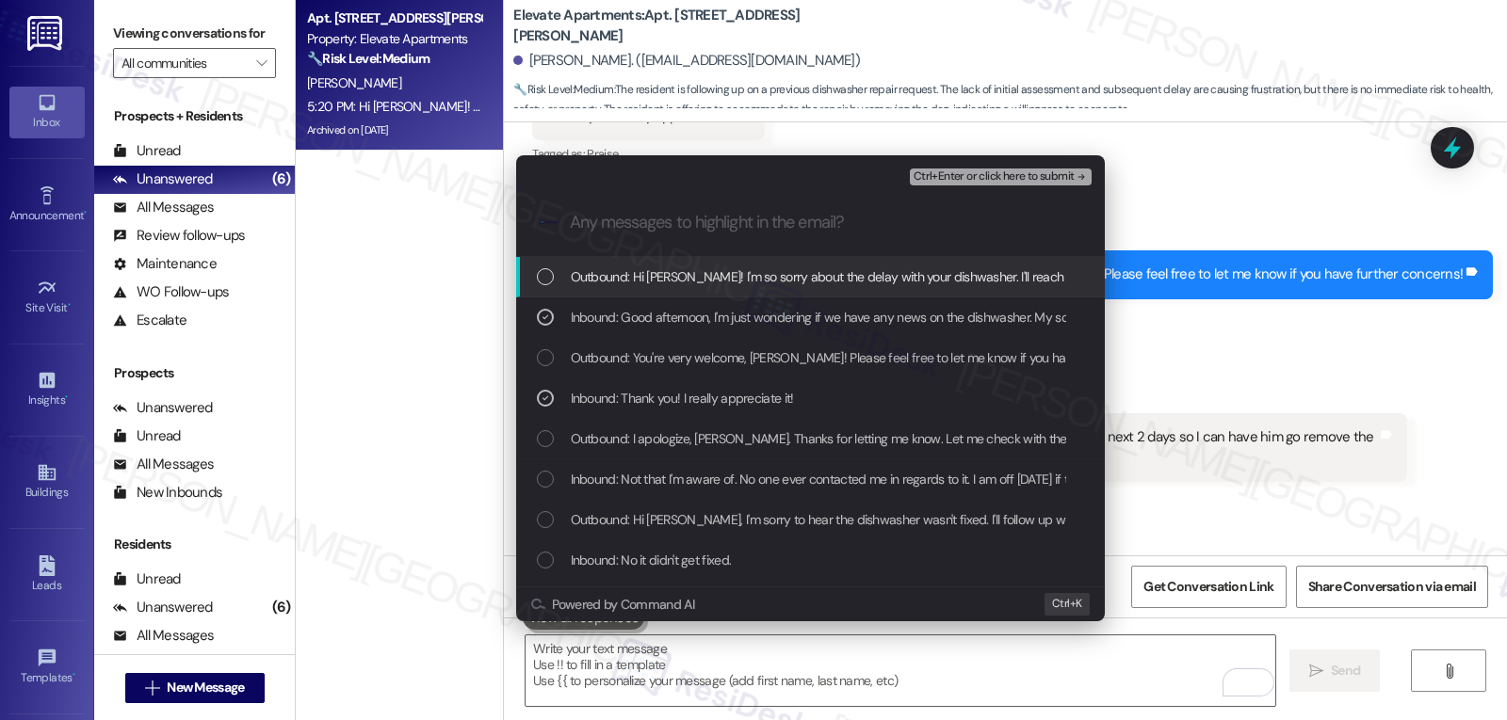
click at [1011, 171] on span "Ctrl+Enter or click here to submit" at bounding box center [993, 176] width 161 height 13
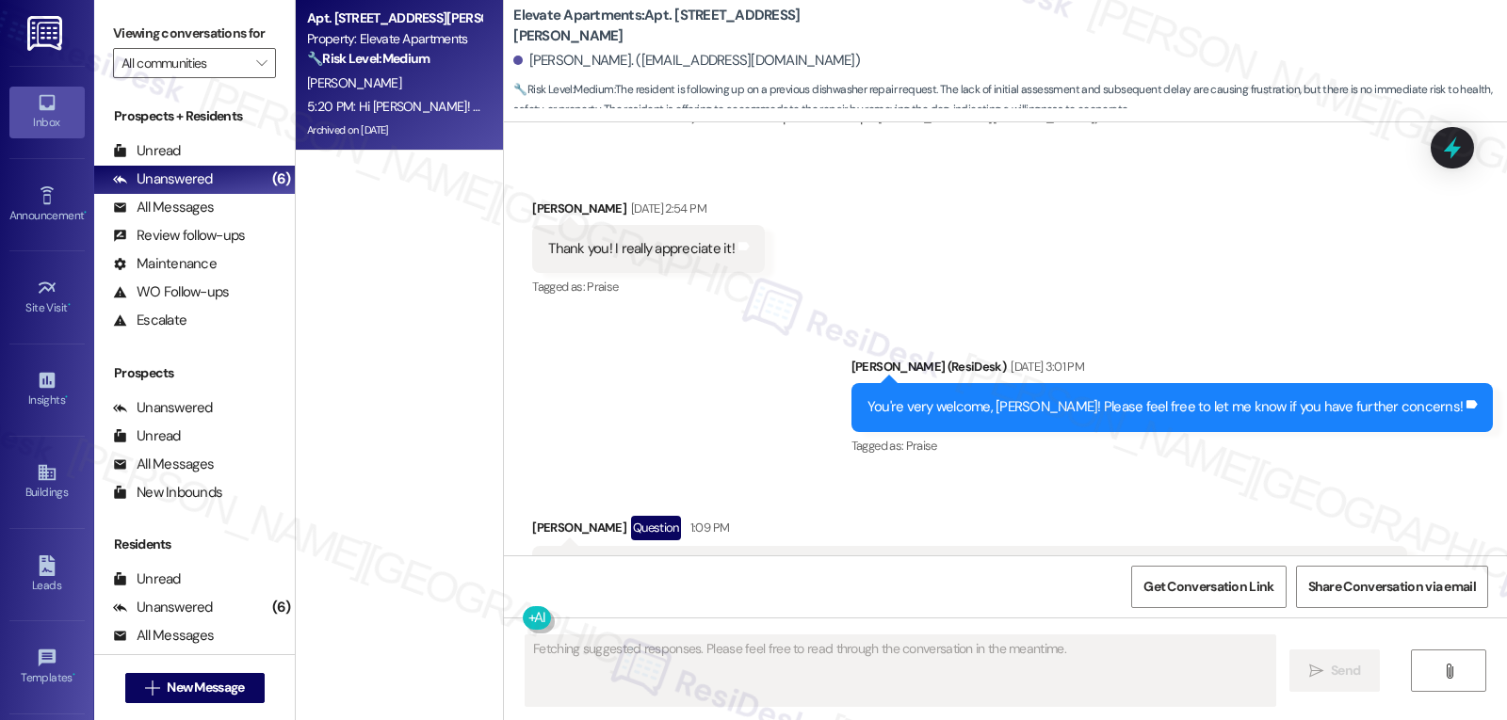
scroll to position [15911, 0]
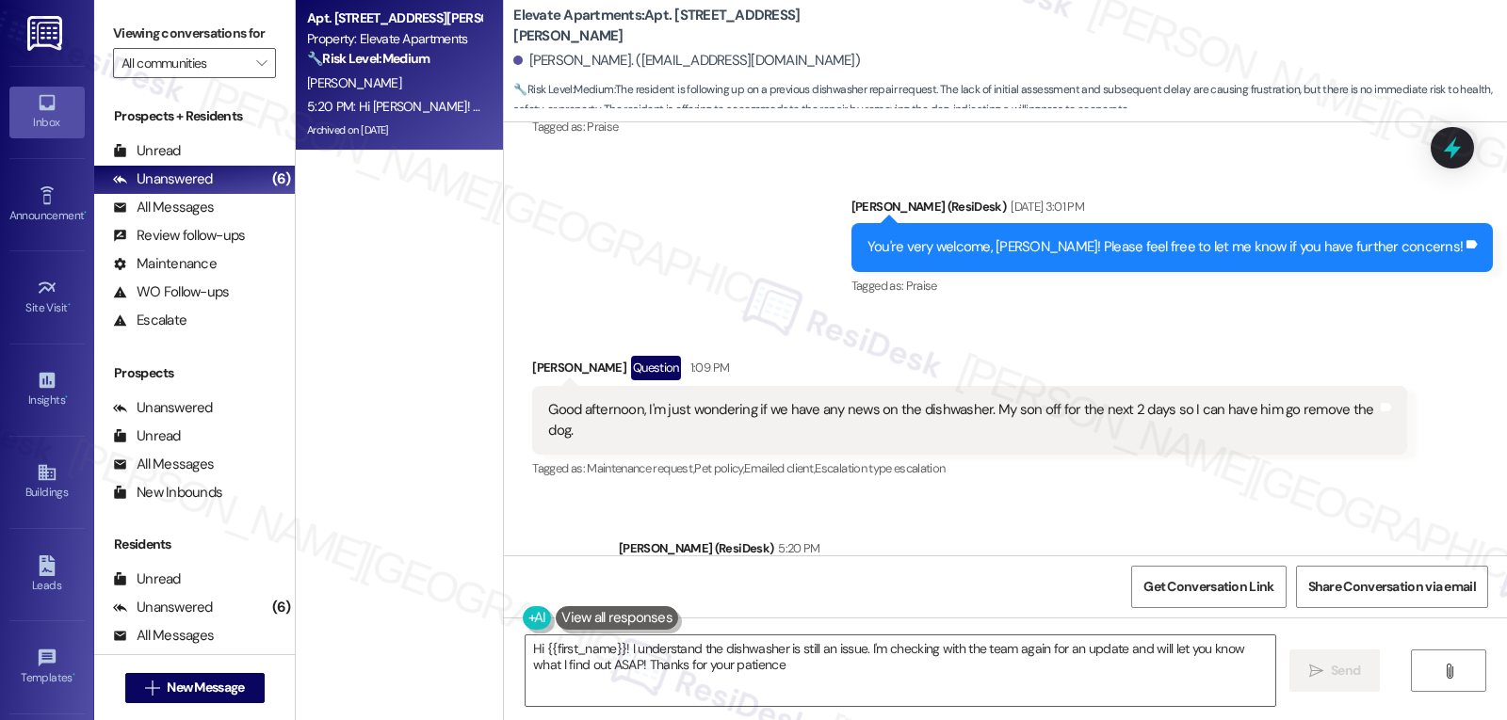
type textarea "Hi {{first_name}}! I understand the dishwasher is still an issue. I'm checking …"
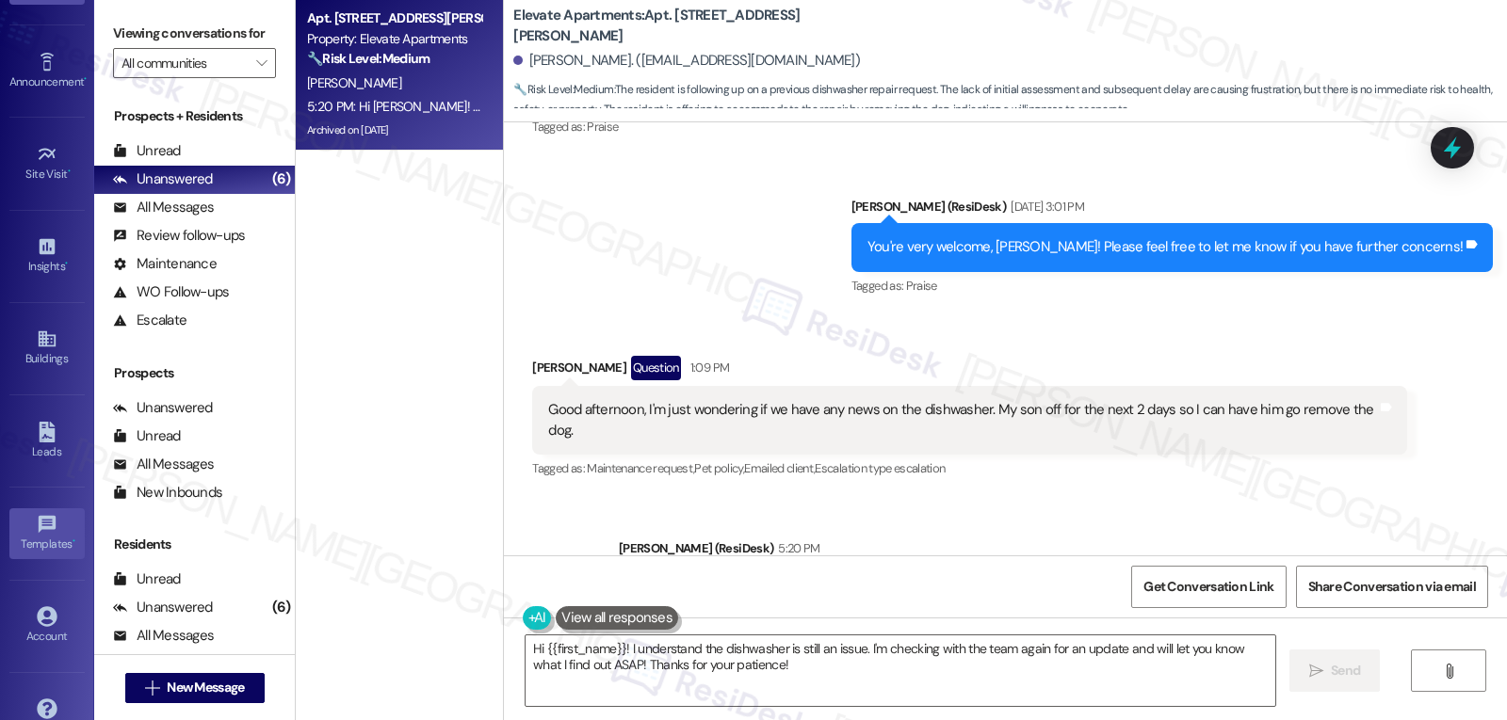
scroll to position [178, 0]
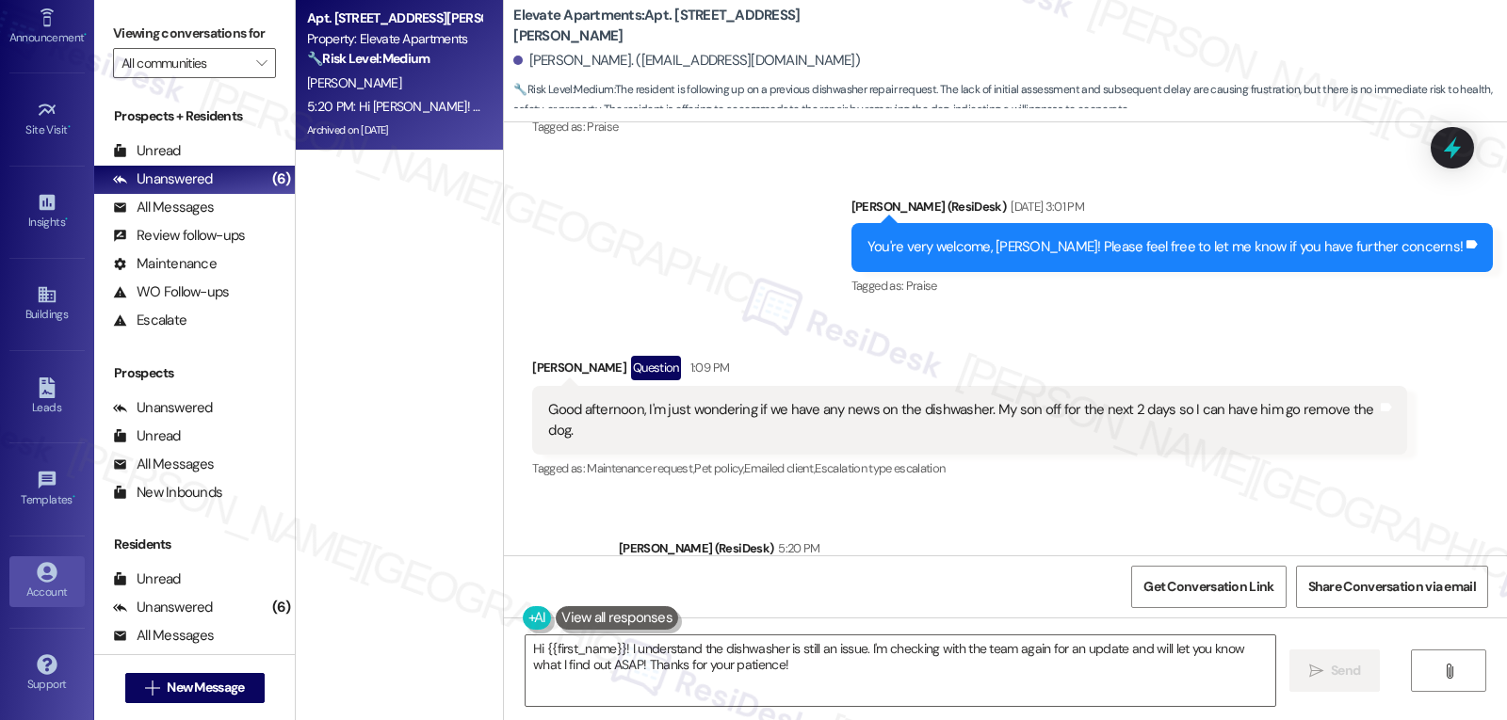
click at [21, 587] on div "Account" at bounding box center [47, 592] width 94 height 19
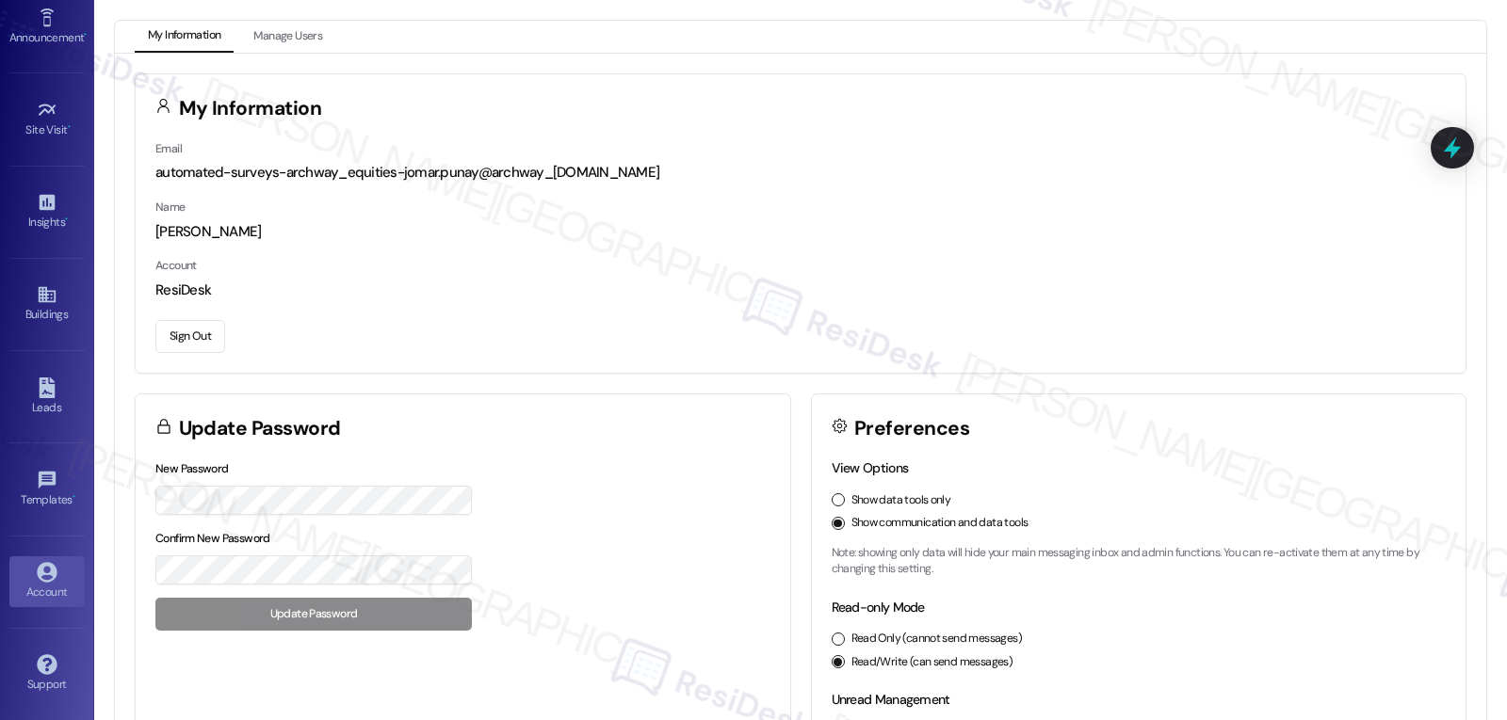
click at [192, 336] on button "Sign Out" at bounding box center [190, 336] width 70 height 33
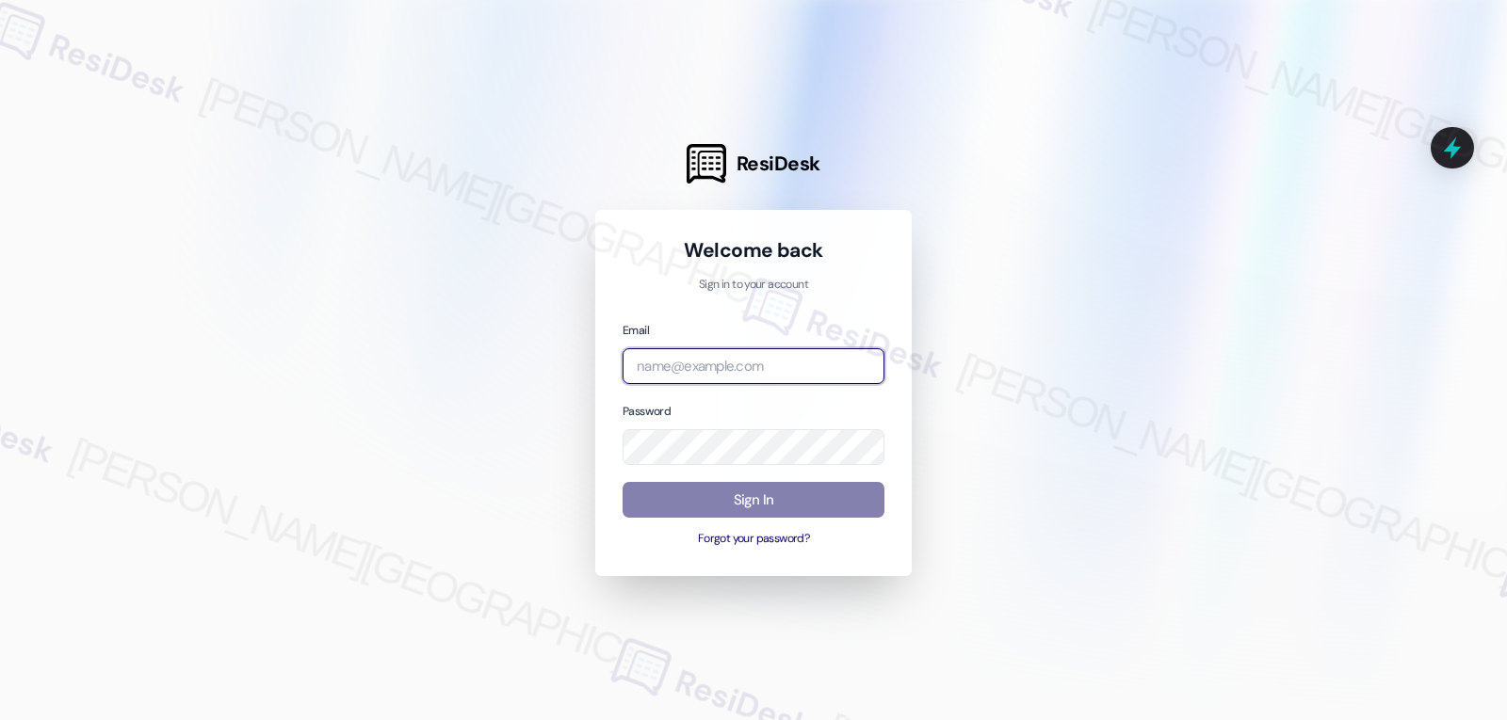
click at [687, 367] on input "email" at bounding box center [753, 366] width 262 height 37
click at [819, 361] on input "email" at bounding box center [753, 366] width 262 height 37
paste input "automated-surveys-gsa-jomar.punay@gsa.com"
type input "automated-surveys-gsa-jomar.punay@gsa.com"
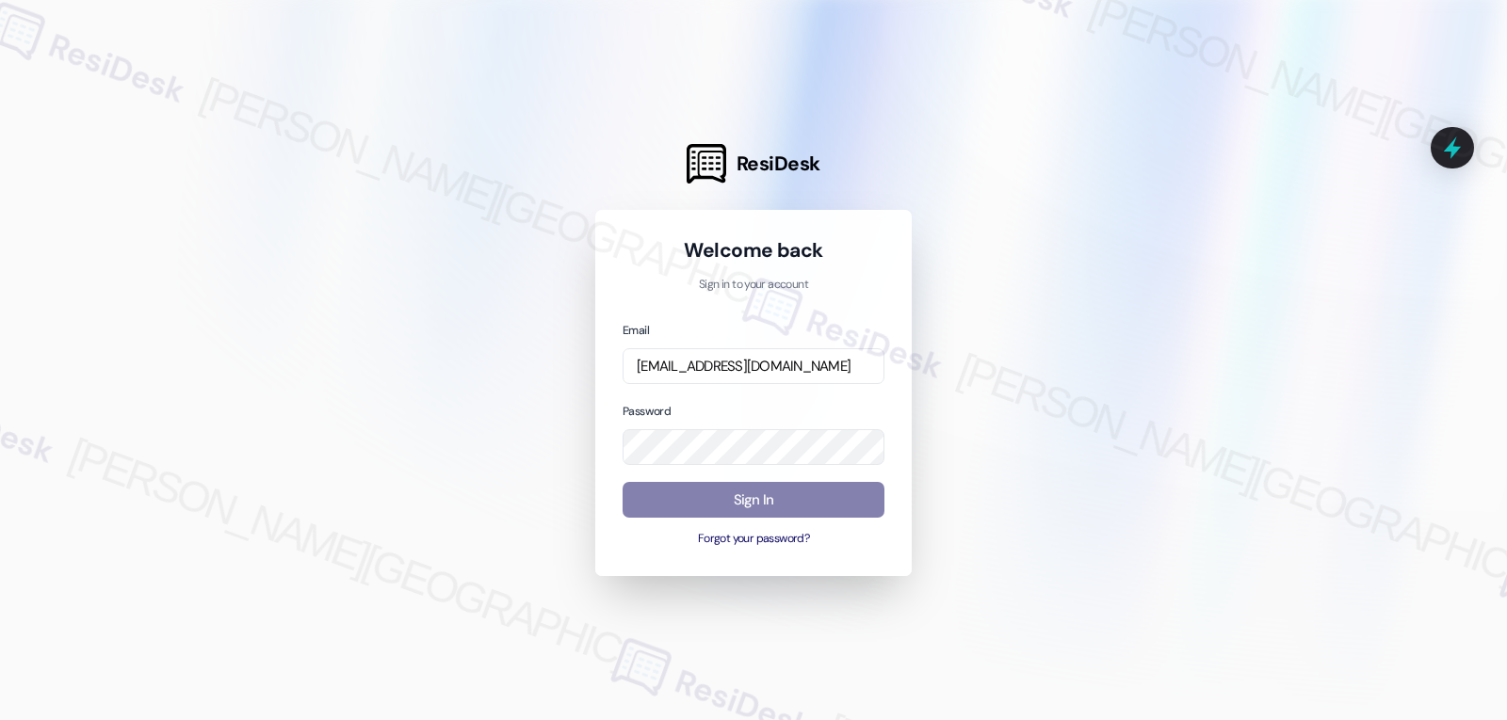
scroll to position [0, 0]
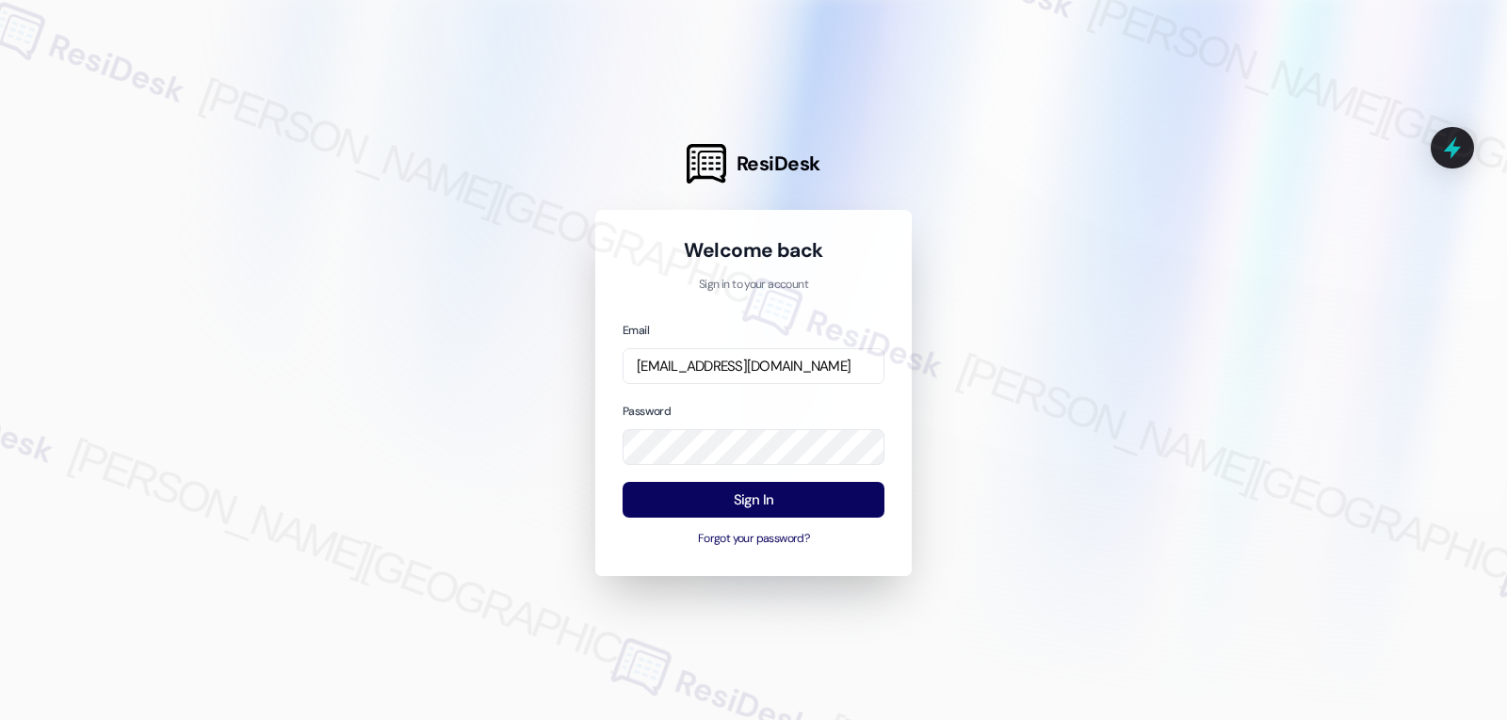
click at [423, 349] on div at bounding box center [753, 360] width 1507 height 720
click at [741, 496] on button "Sign In" at bounding box center [753, 500] width 262 height 37
